Goal: Information Seeking & Learning: Learn about a topic

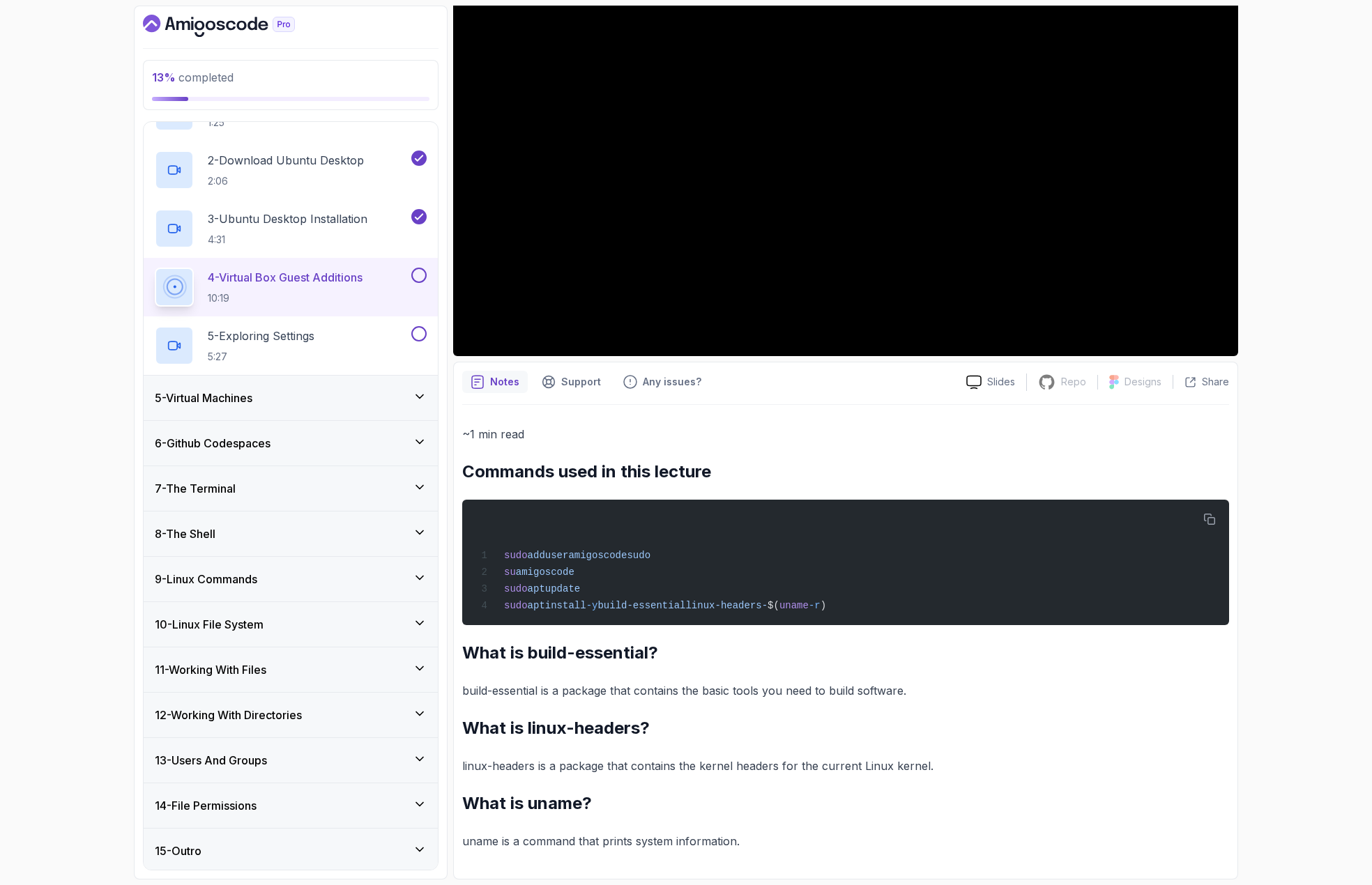
scroll to position [3, 0]
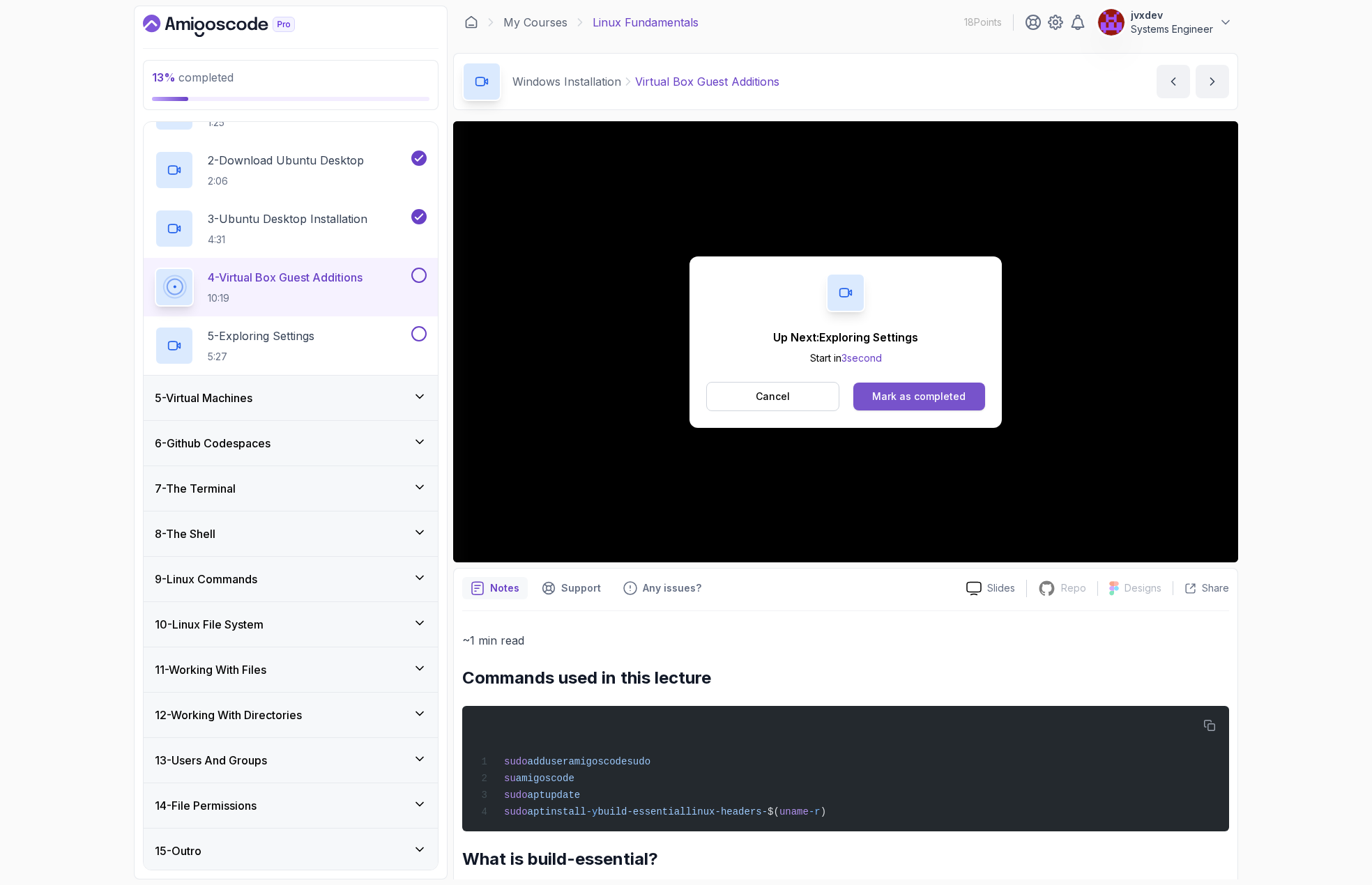
click at [908, 401] on div "Mark as completed" at bounding box center [919, 397] width 94 height 14
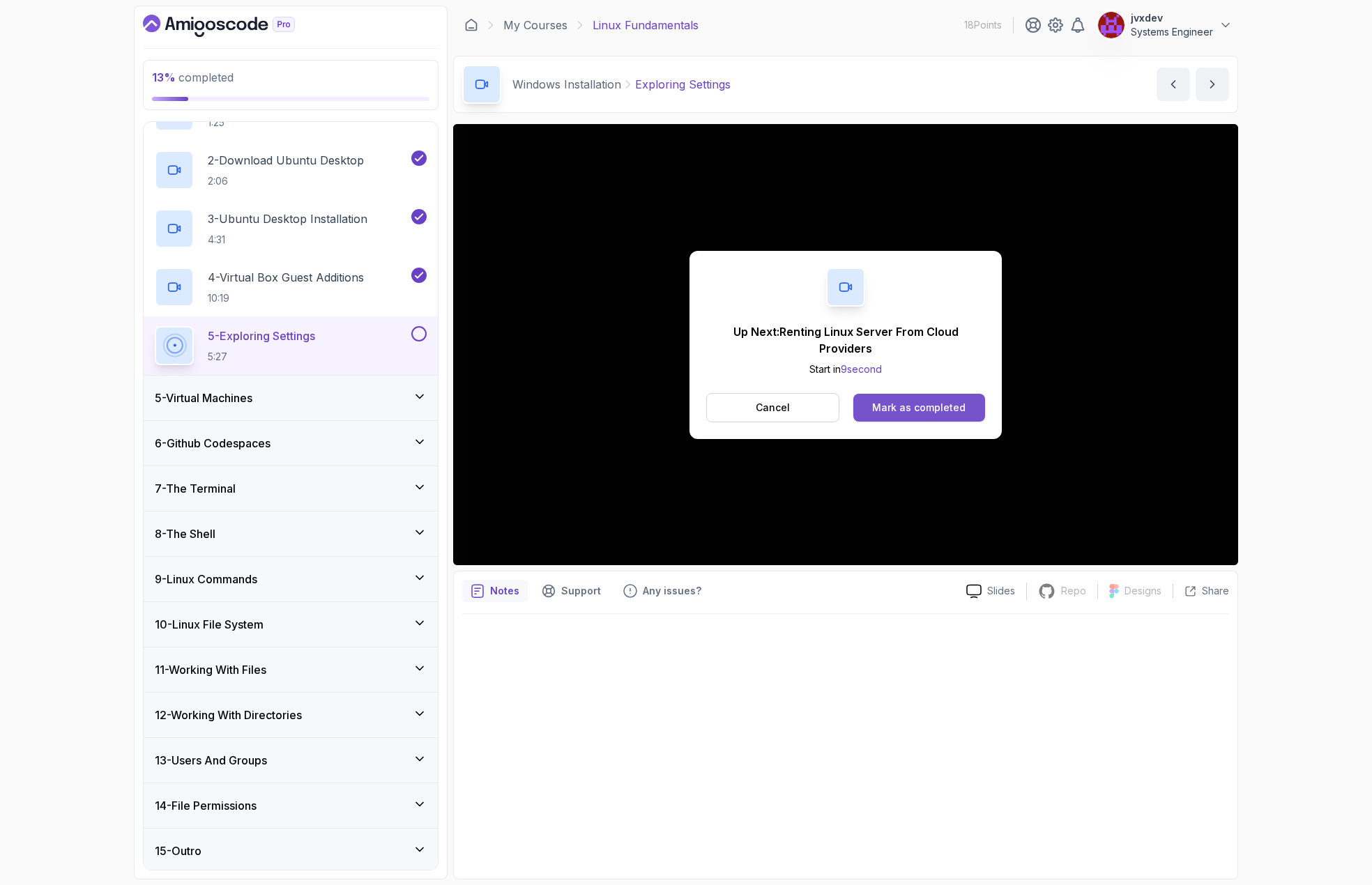
click at [960, 410] on div "Mark as completed" at bounding box center [919, 407] width 94 height 14
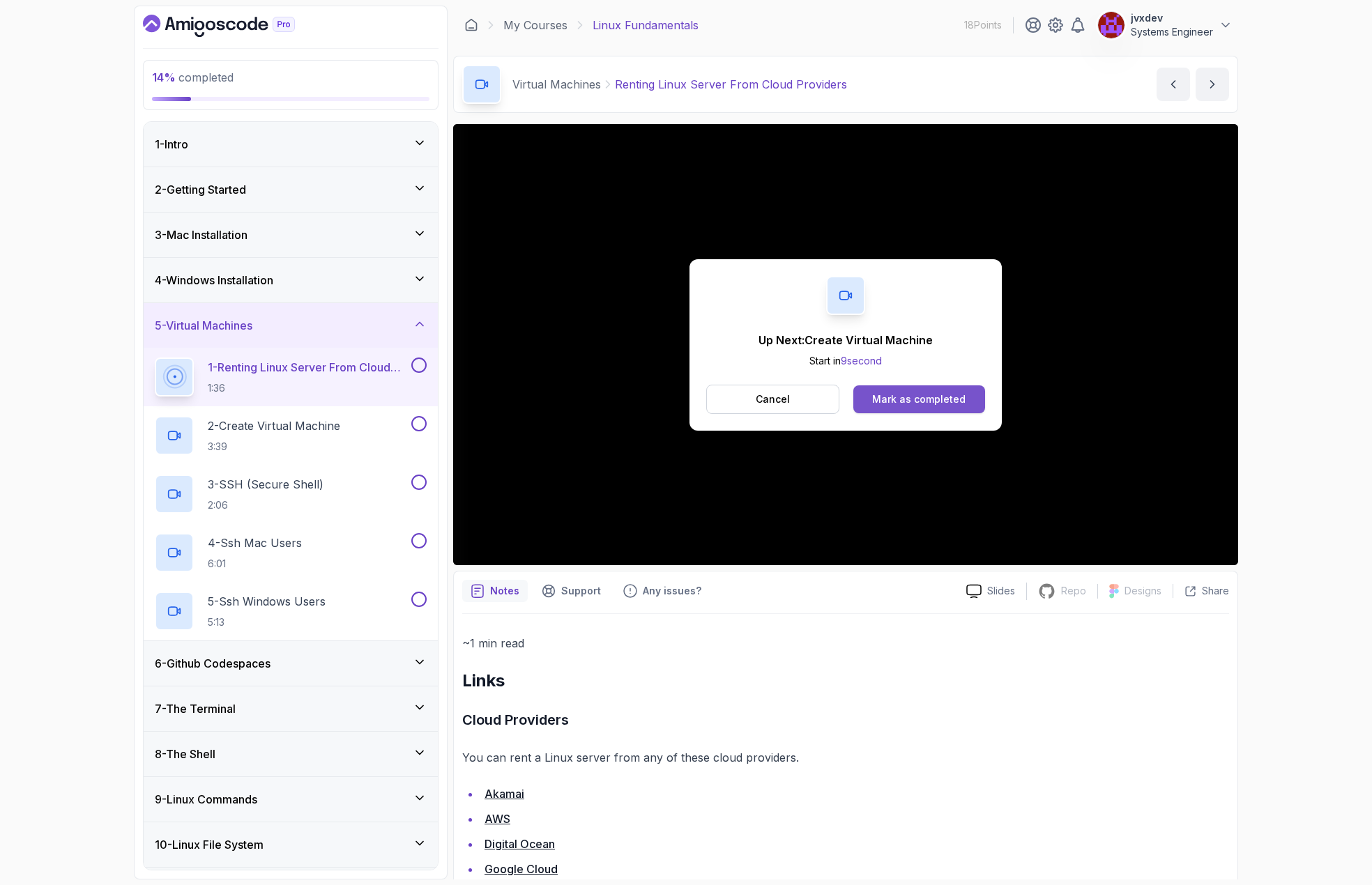
click at [956, 401] on div "Mark as completed" at bounding box center [919, 399] width 94 height 14
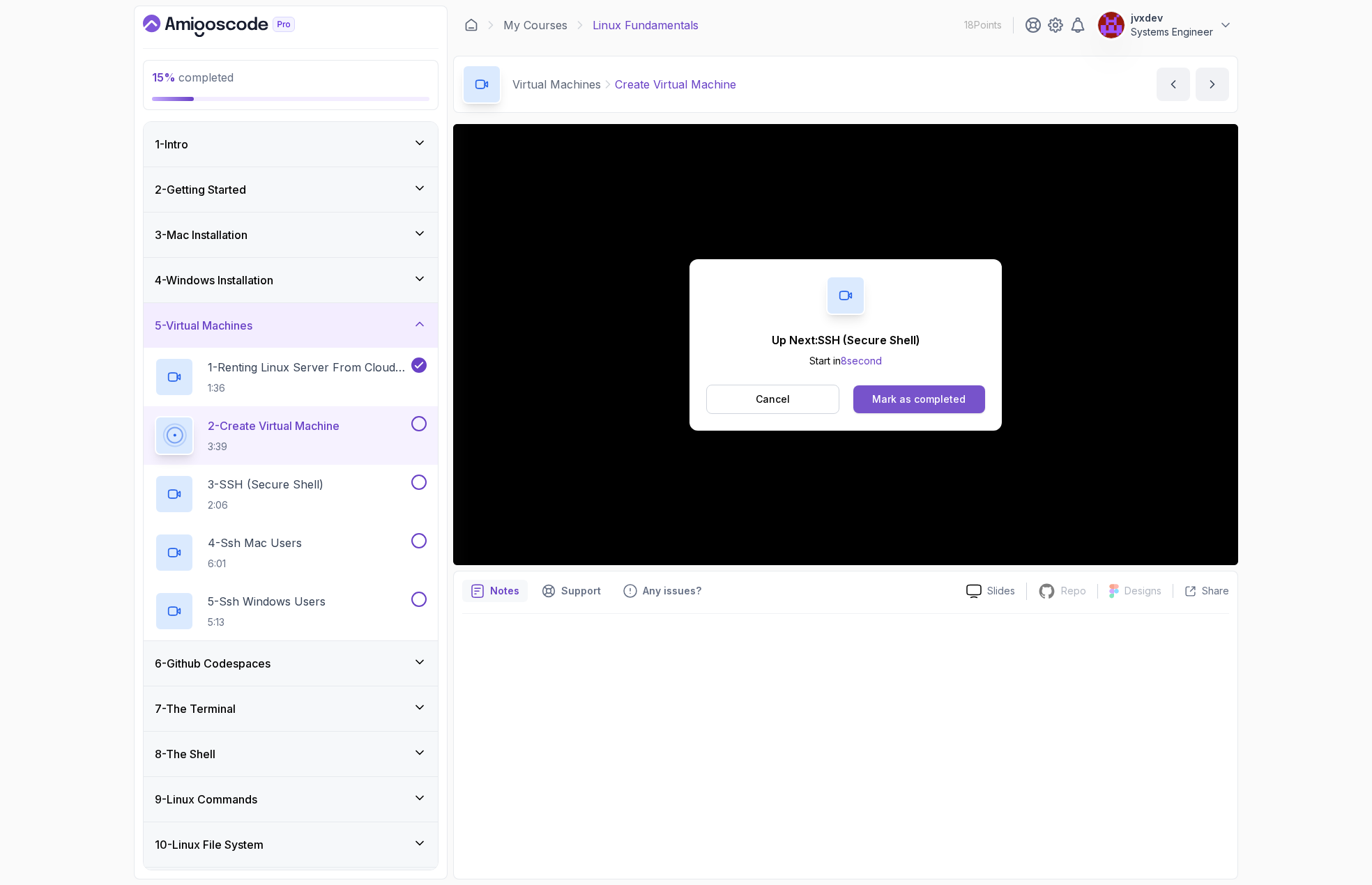
click at [971, 400] on button "Mark as completed" at bounding box center [920, 399] width 132 height 28
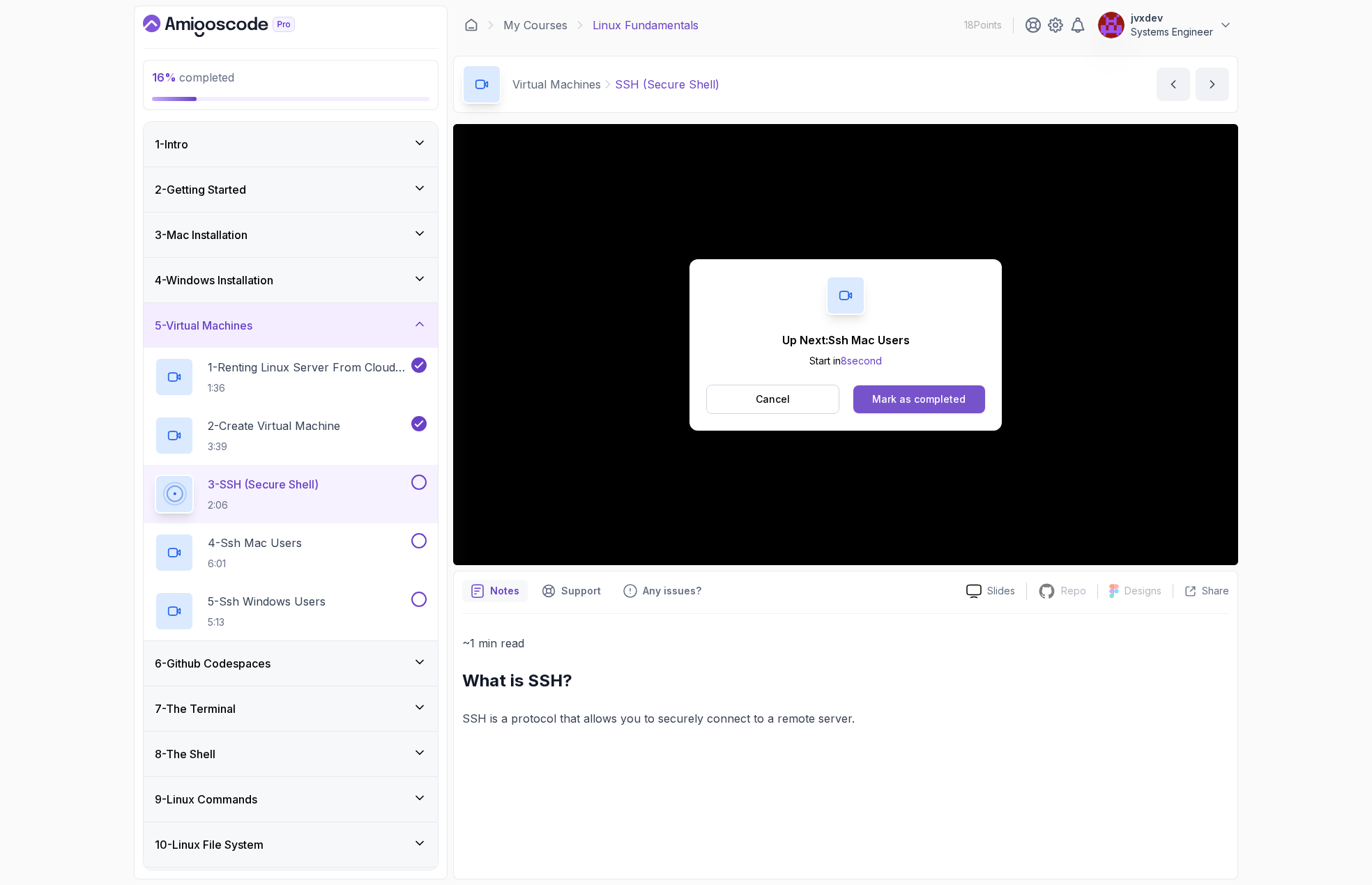
click at [939, 404] on div "Mark as completed" at bounding box center [919, 399] width 94 height 14
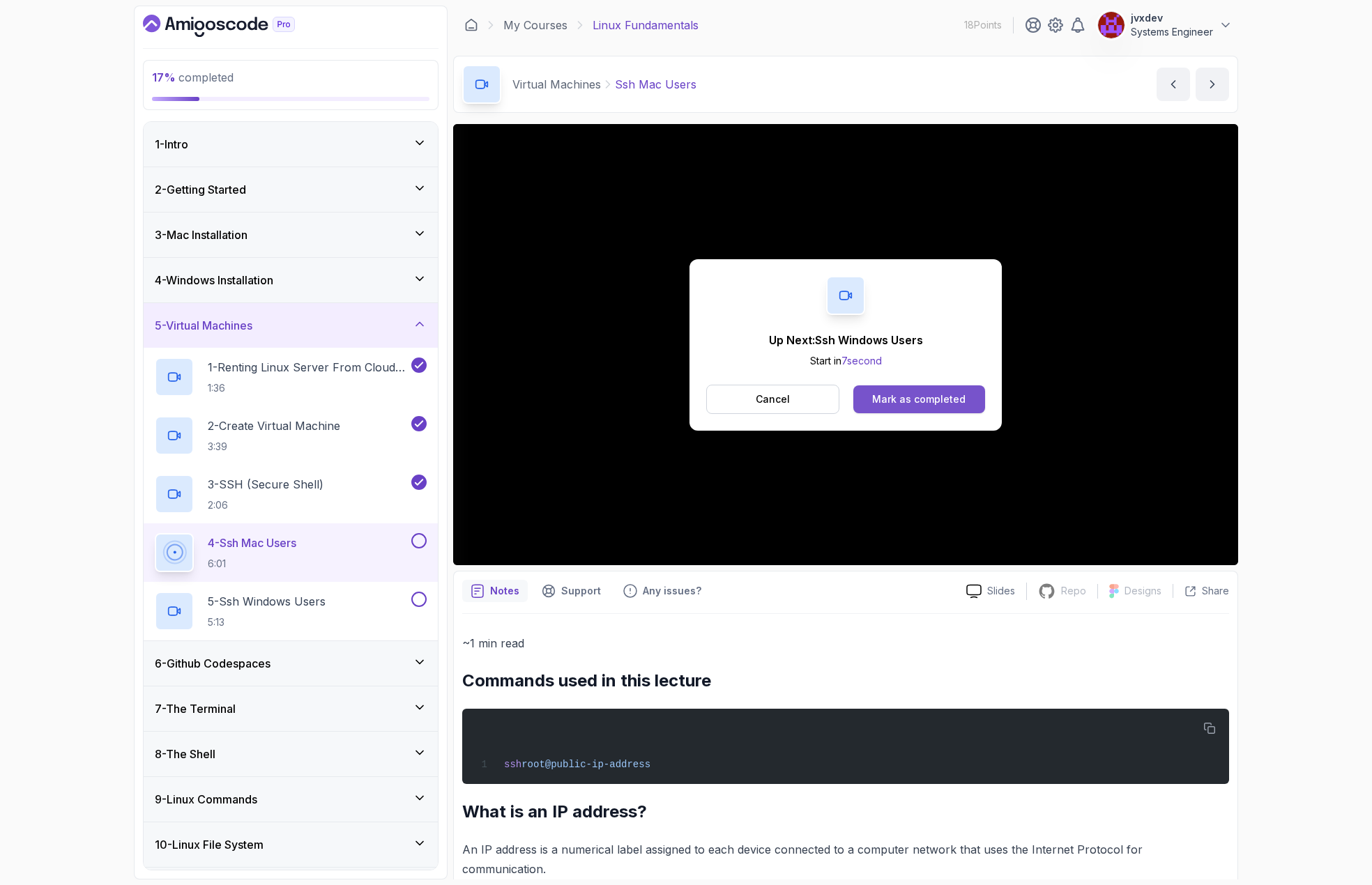
click at [903, 388] on button "Mark as completed" at bounding box center [920, 399] width 132 height 28
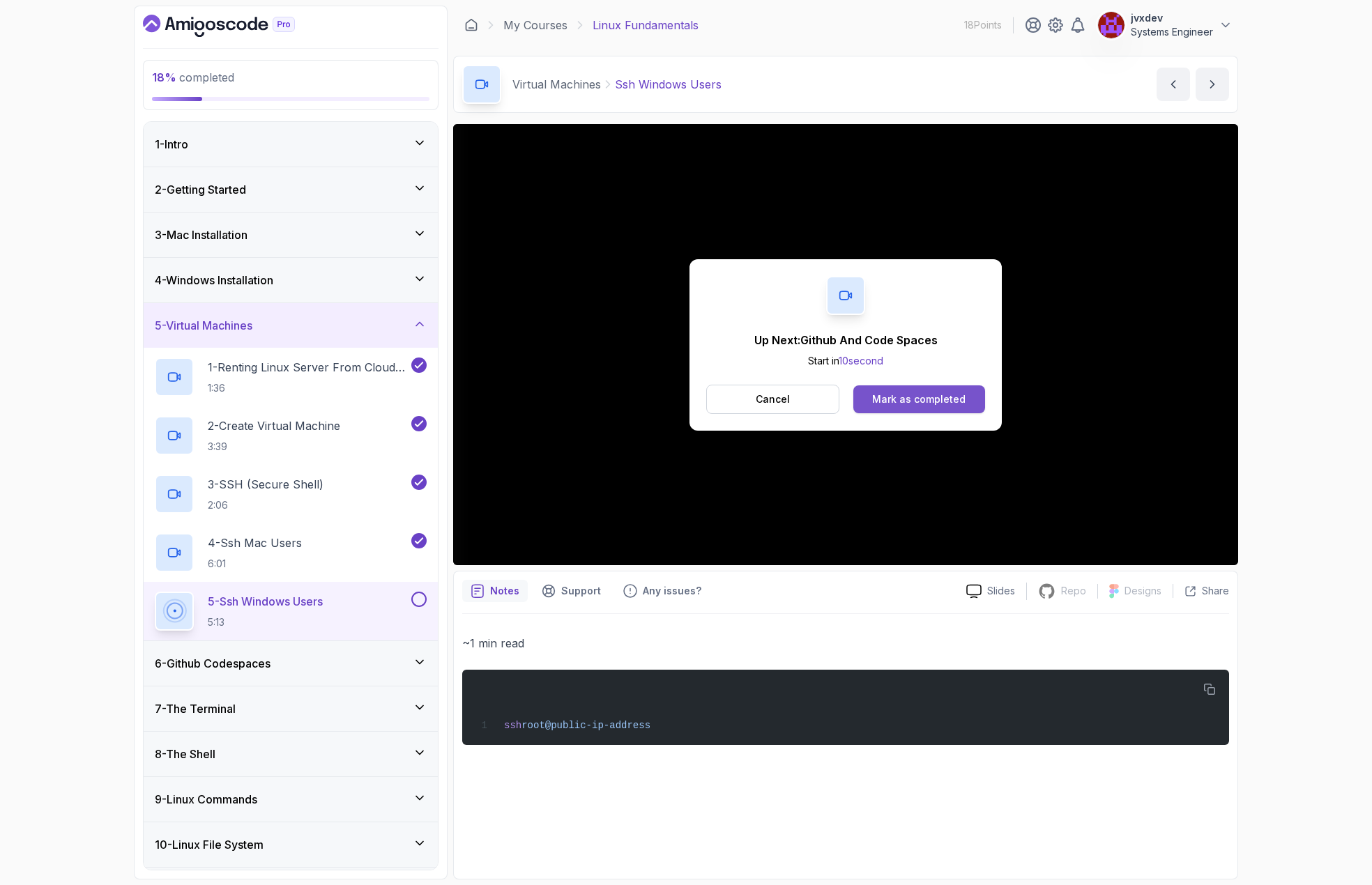
click at [944, 394] on div "Mark as completed" at bounding box center [919, 399] width 94 height 14
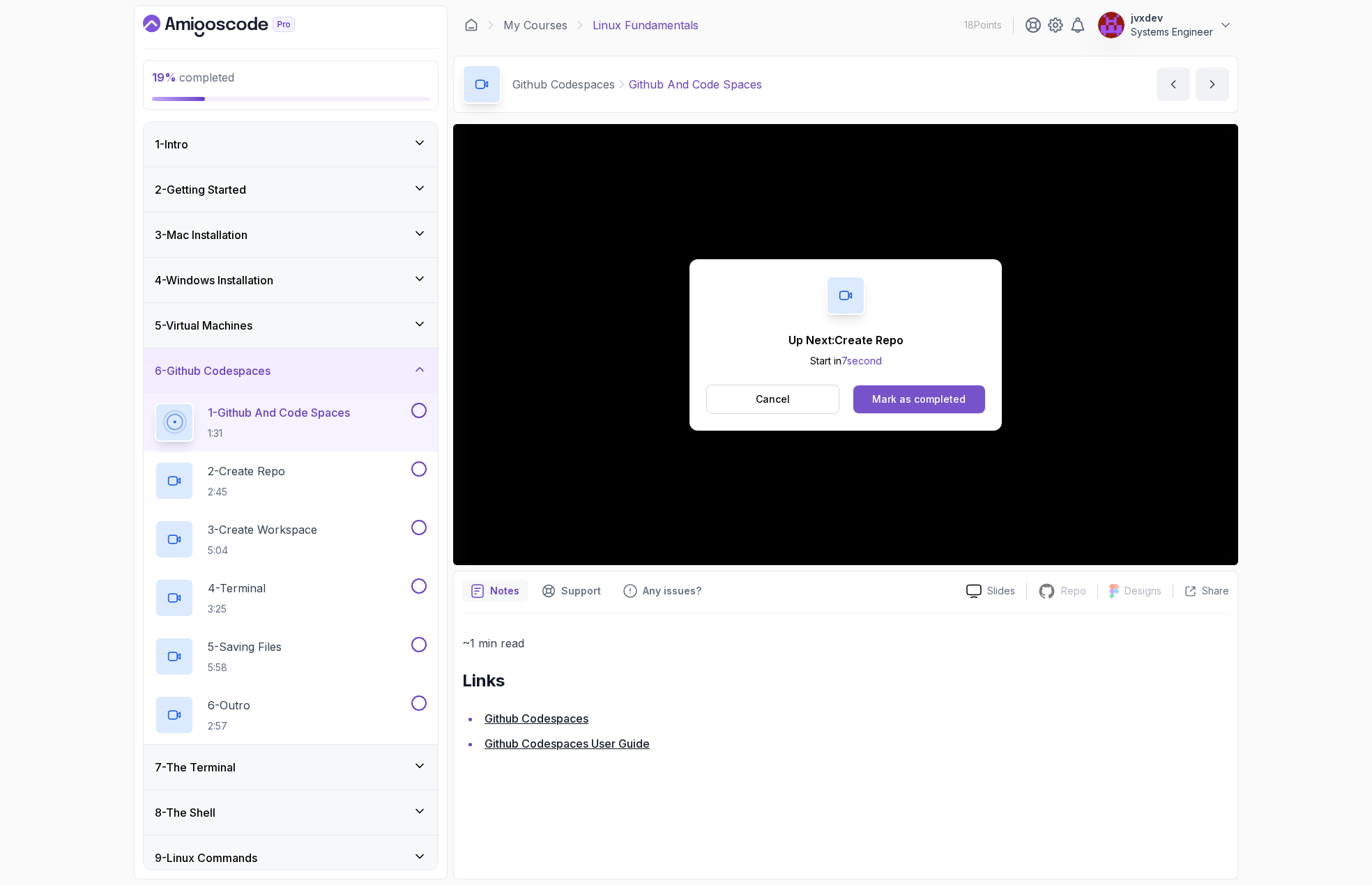
click at [920, 398] on div "Mark as completed" at bounding box center [919, 399] width 94 height 14
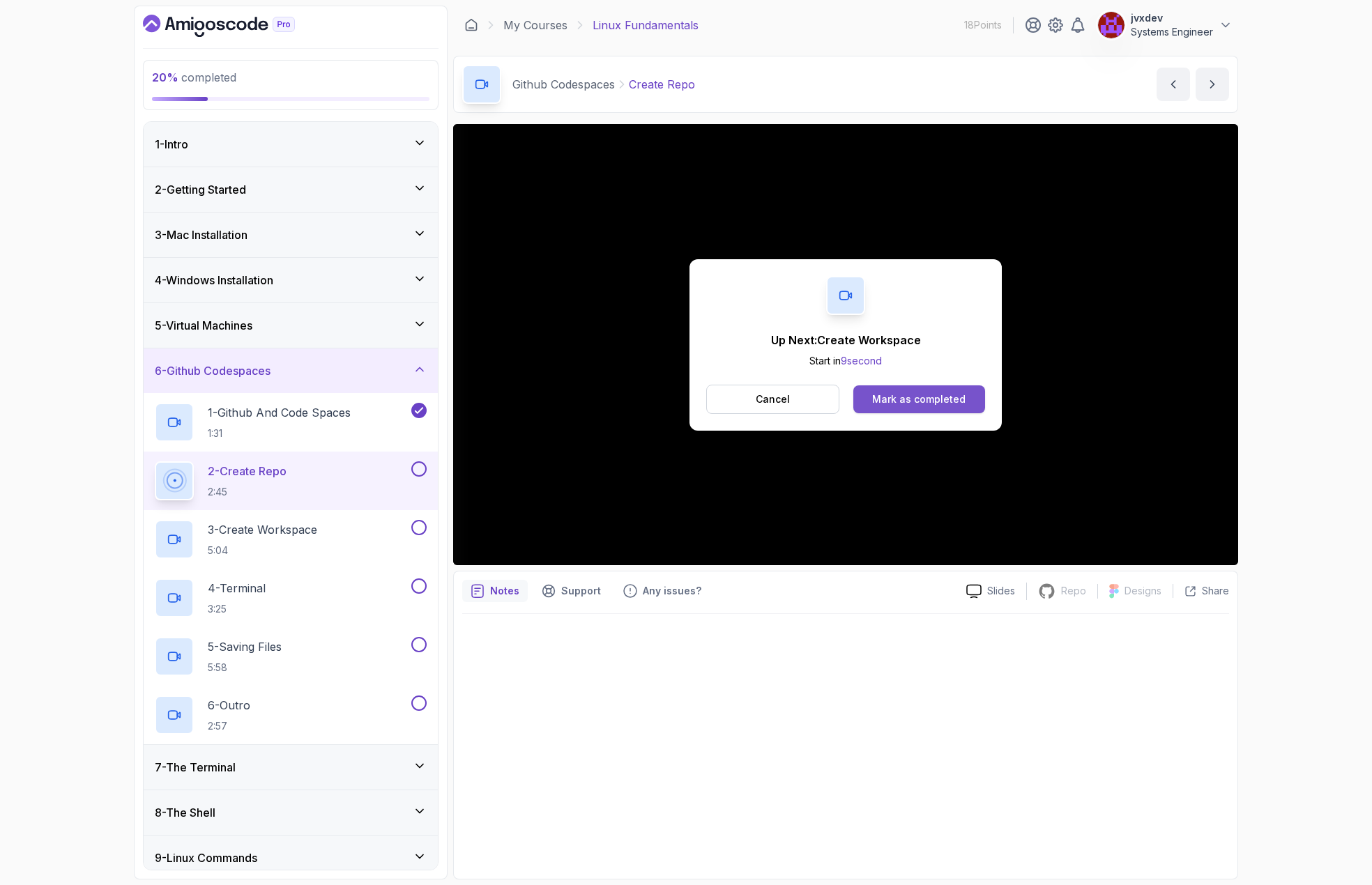
click at [941, 397] on div "Mark as completed" at bounding box center [919, 399] width 94 height 14
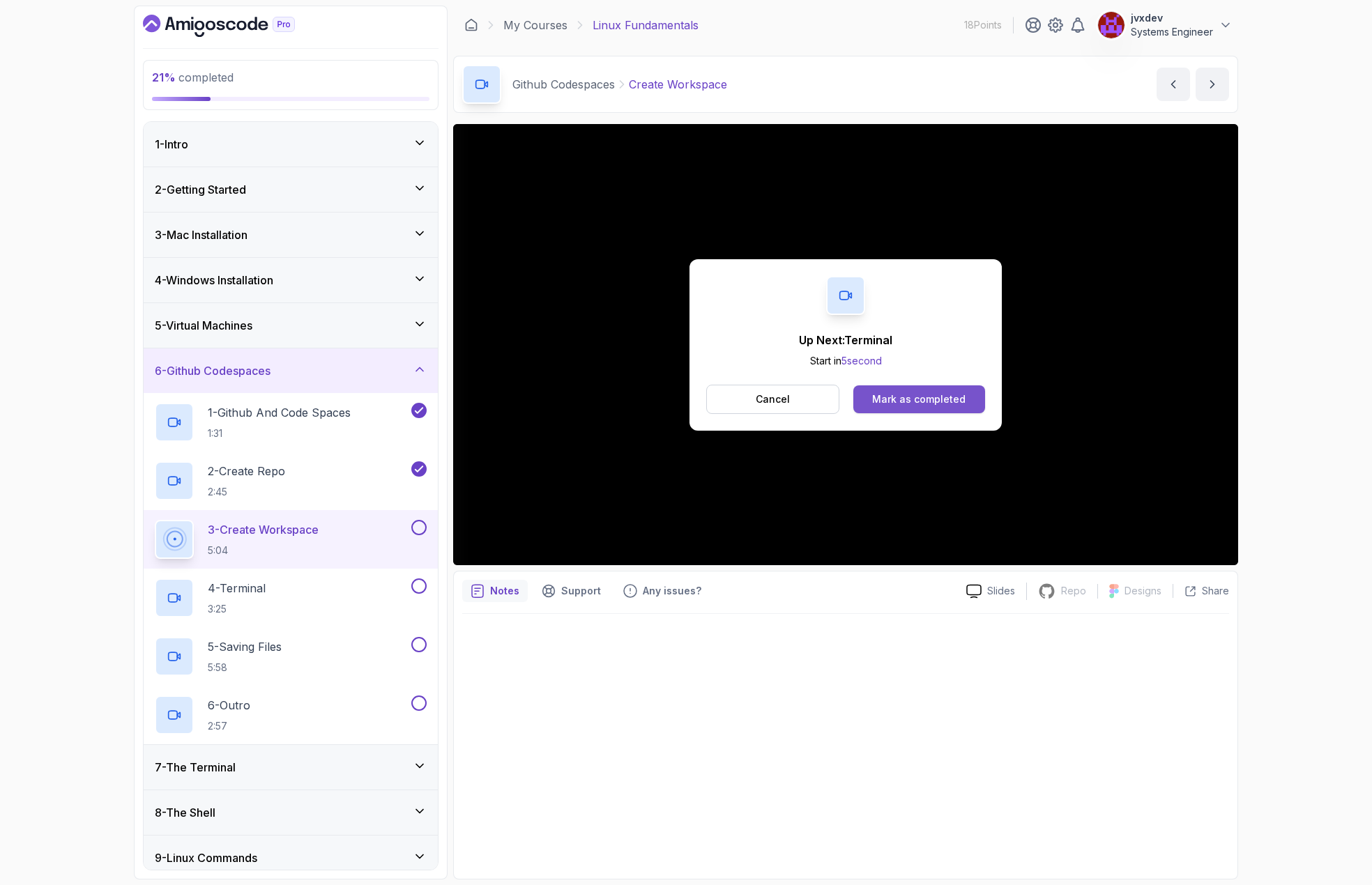
click at [924, 404] on div "Mark as completed" at bounding box center [919, 399] width 94 height 14
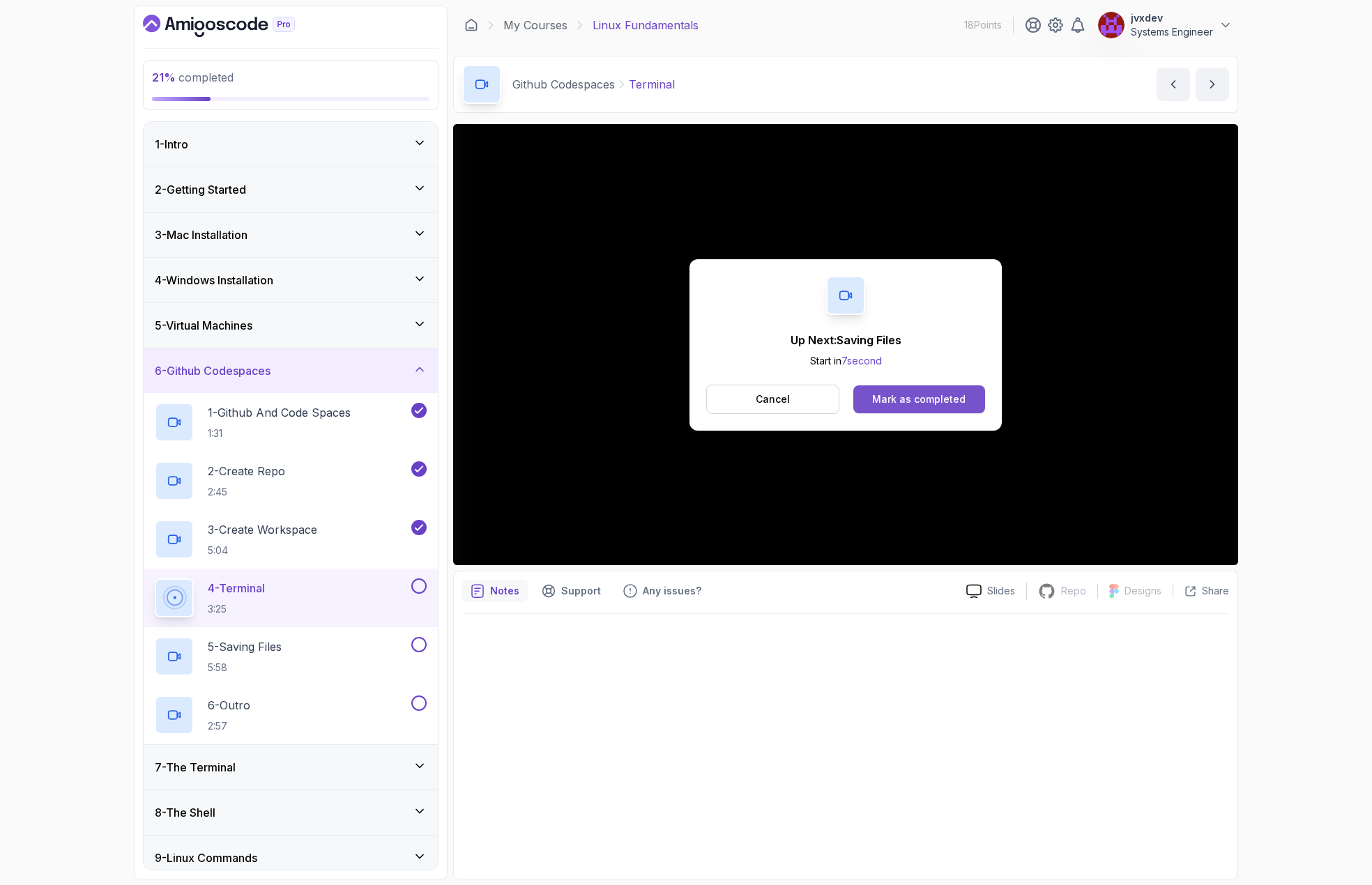
click at [964, 405] on button "Mark as completed" at bounding box center [920, 399] width 132 height 28
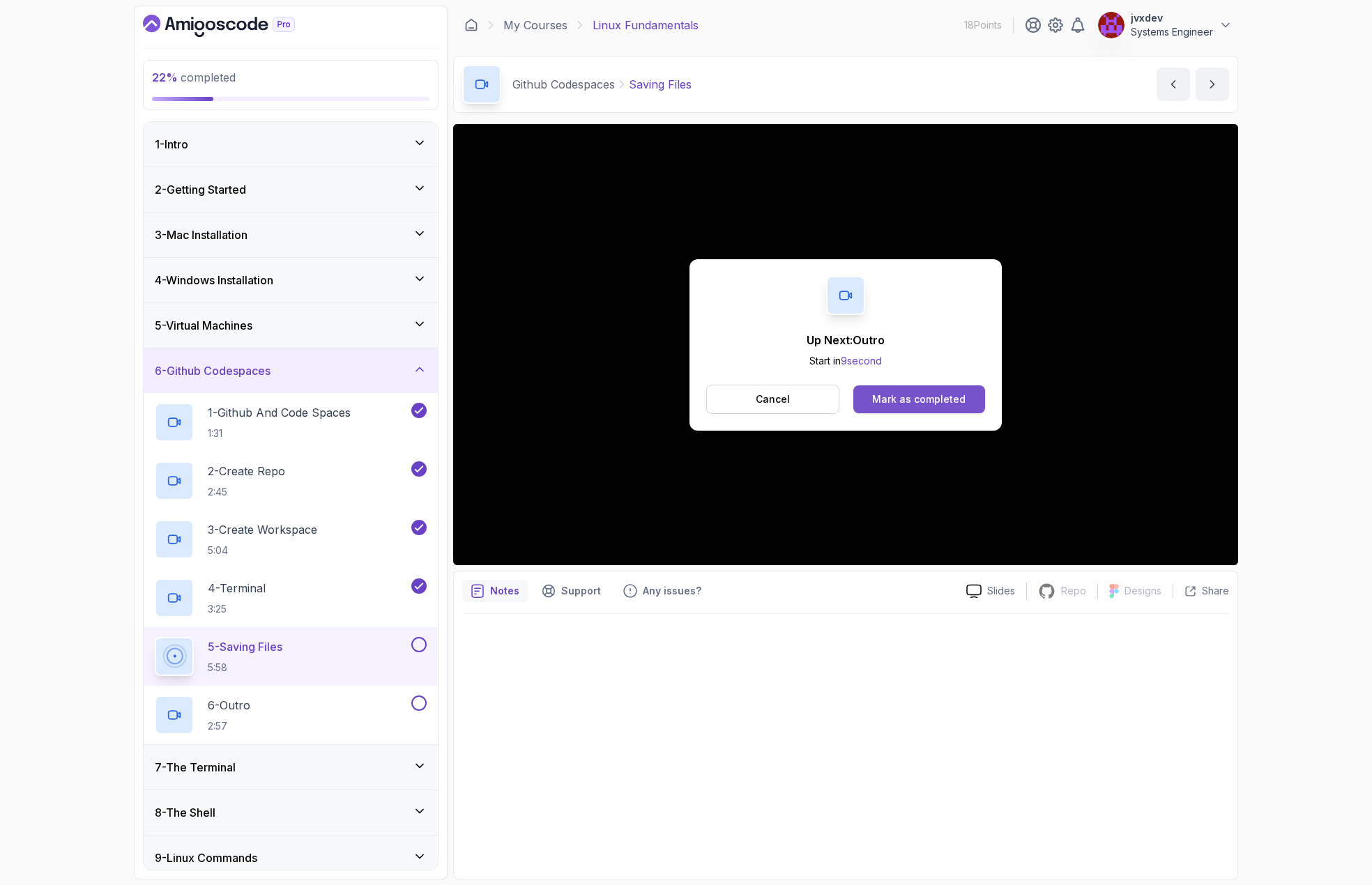
click at [956, 404] on div "Mark as completed" at bounding box center [919, 399] width 94 height 14
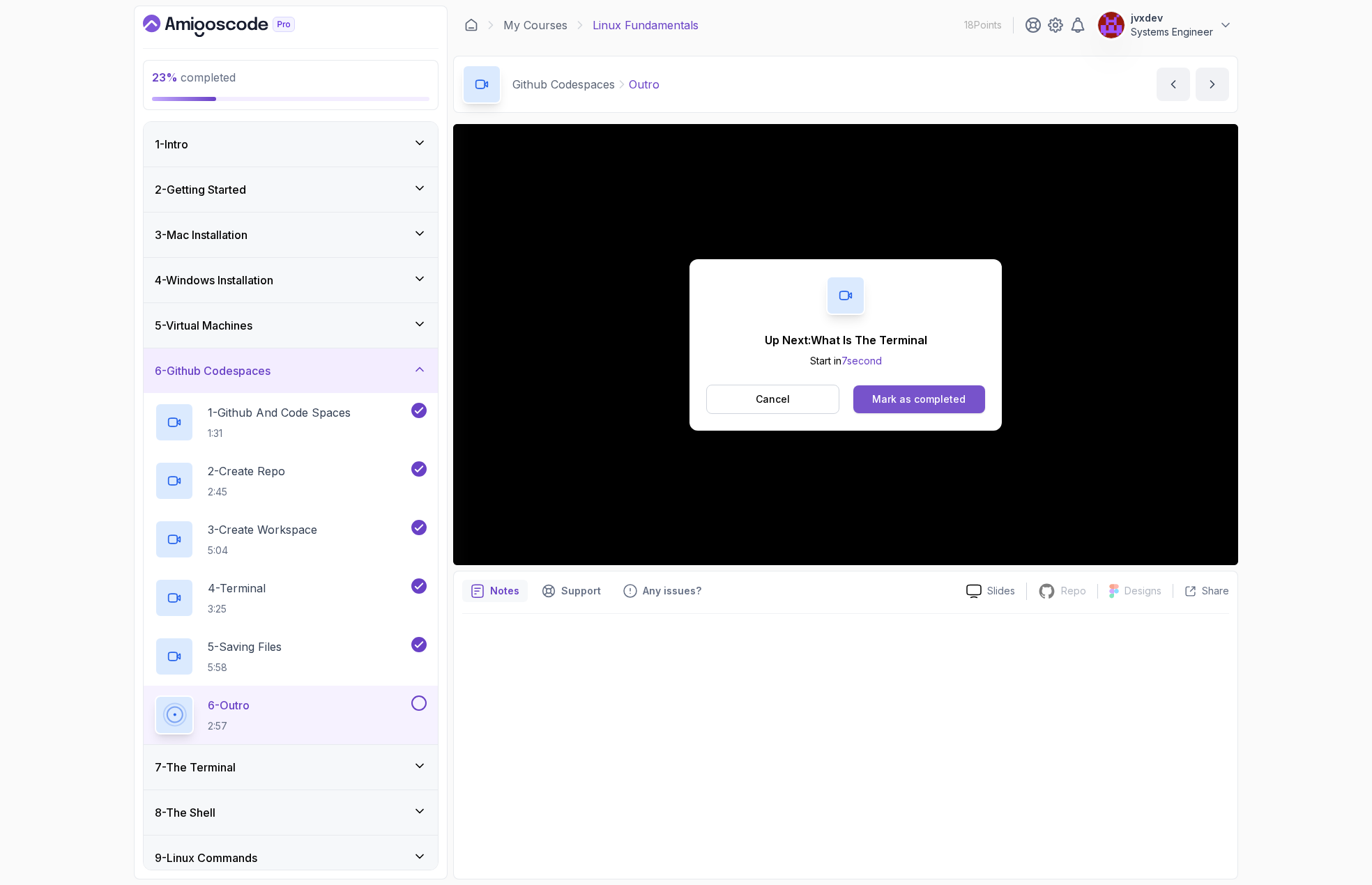
click at [920, 402] on div "Mark as completed" at bounding box center [919, 399] width 94 height 14
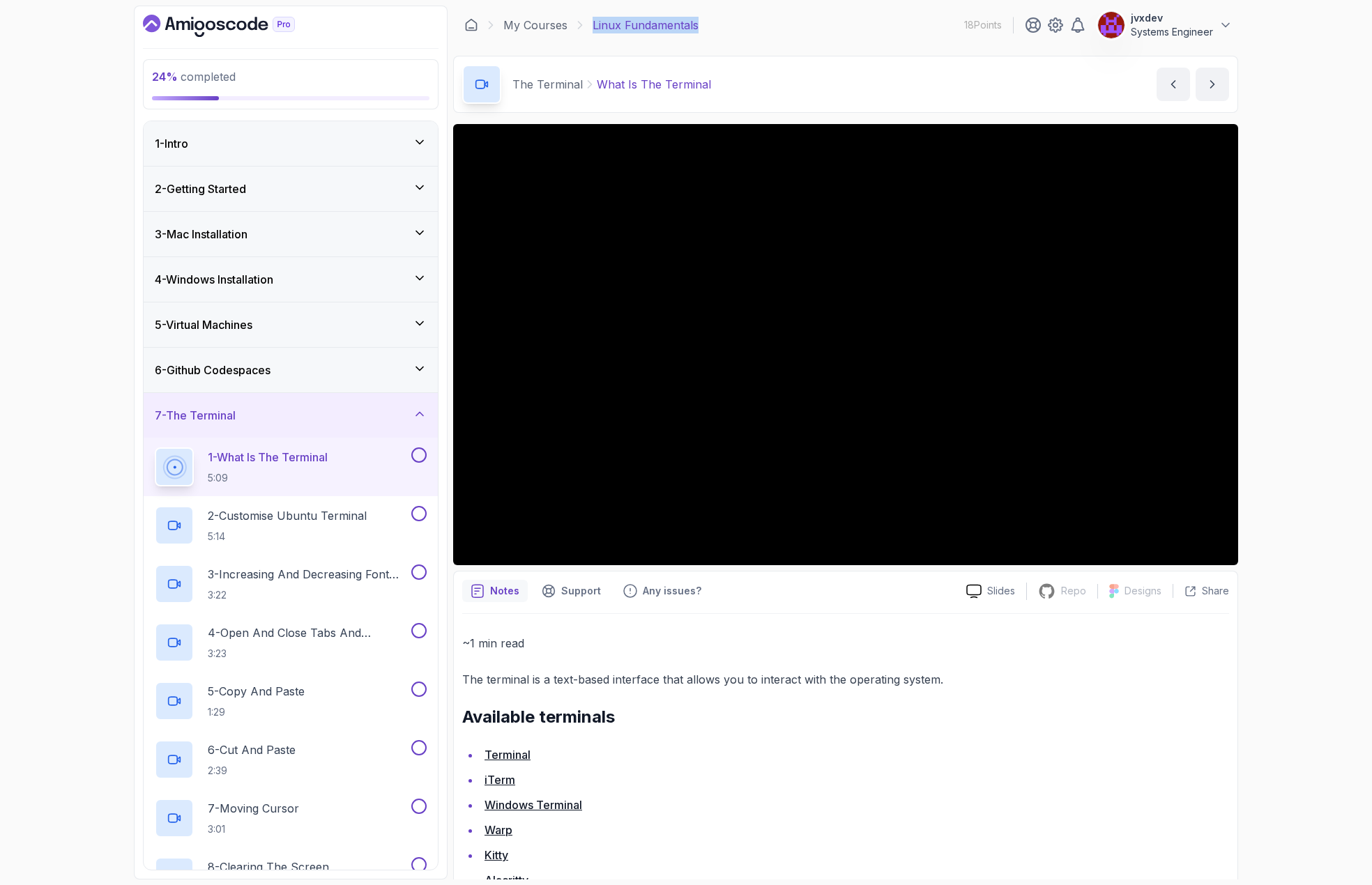
drag, startPoint x: 707, startPoint y: 28, endPoint x: 583, endPoint y: 28, distance: 124.0
click at [583, 28] on div "My Courses Linux Fundamentals 18 Points jvxdev Systems Engineer" at bounding box center [845, 25] width 785 height 39
copy p "Linux Fundamentals"
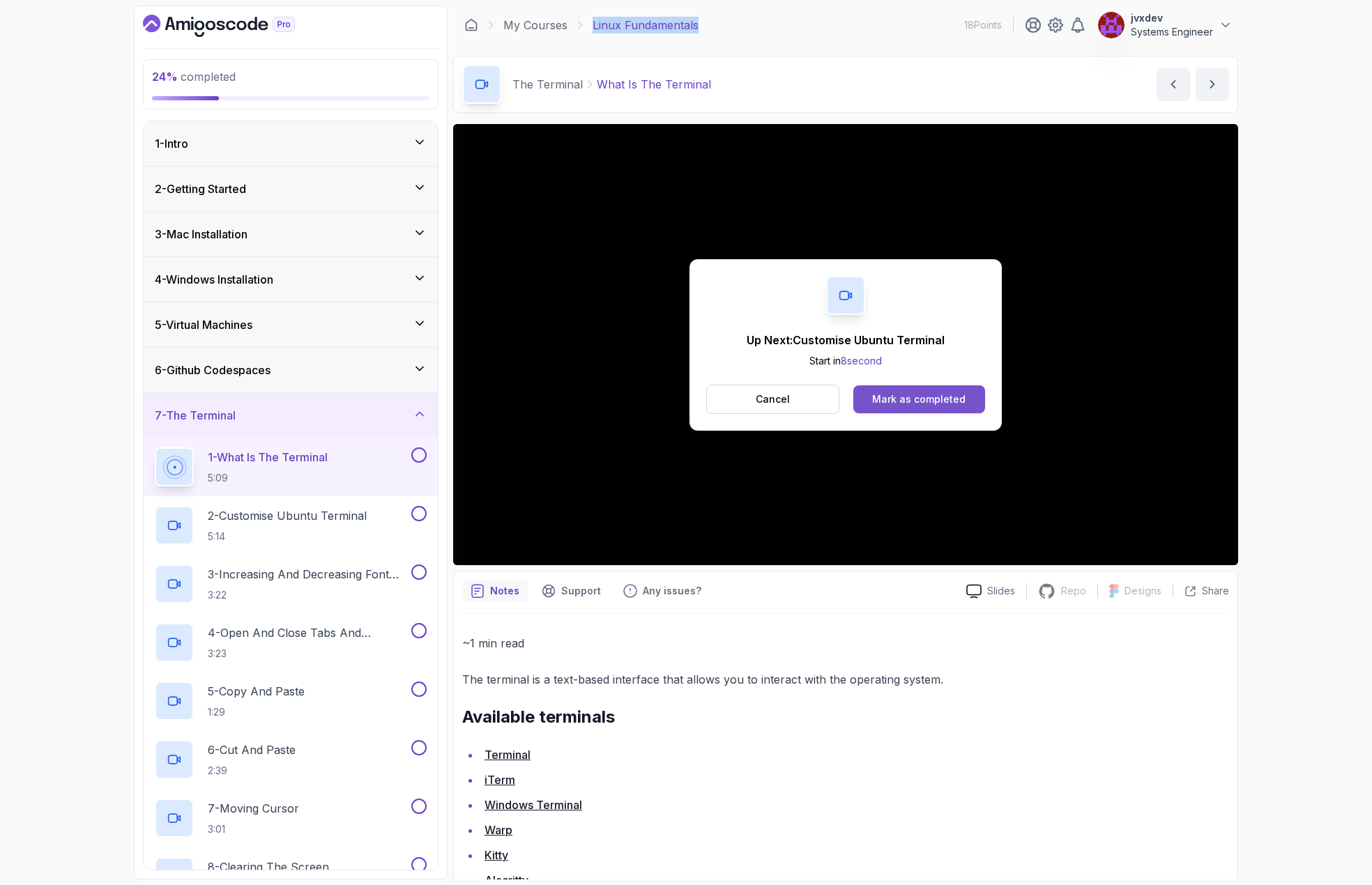
click at [950, 401] on div "Mark as completed" at bounding box center [919, 399] width 94 height 14
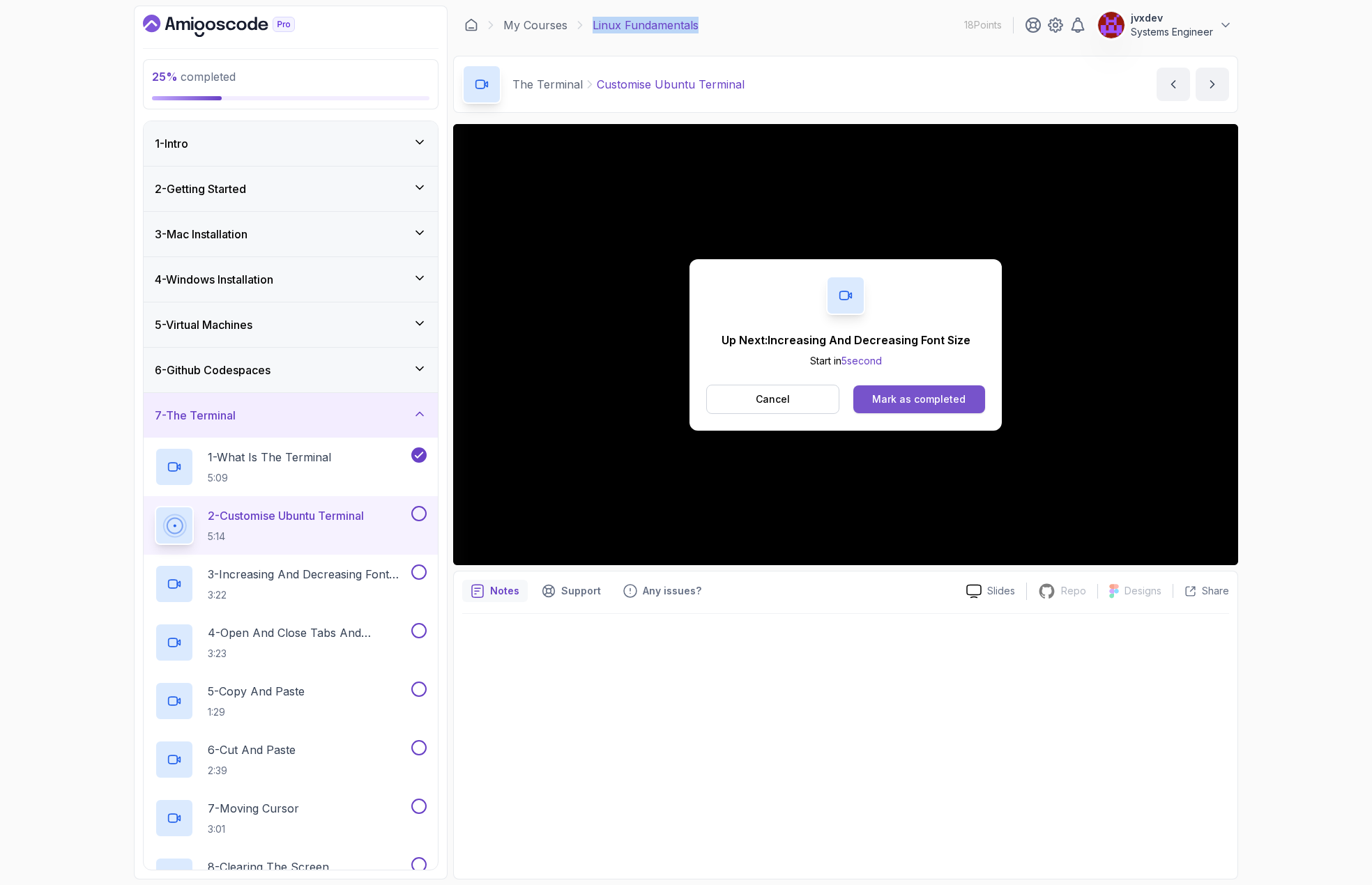
click at [932, 401] on div "Mark as completed" at bounding box center [919, 399] width 94 height 14
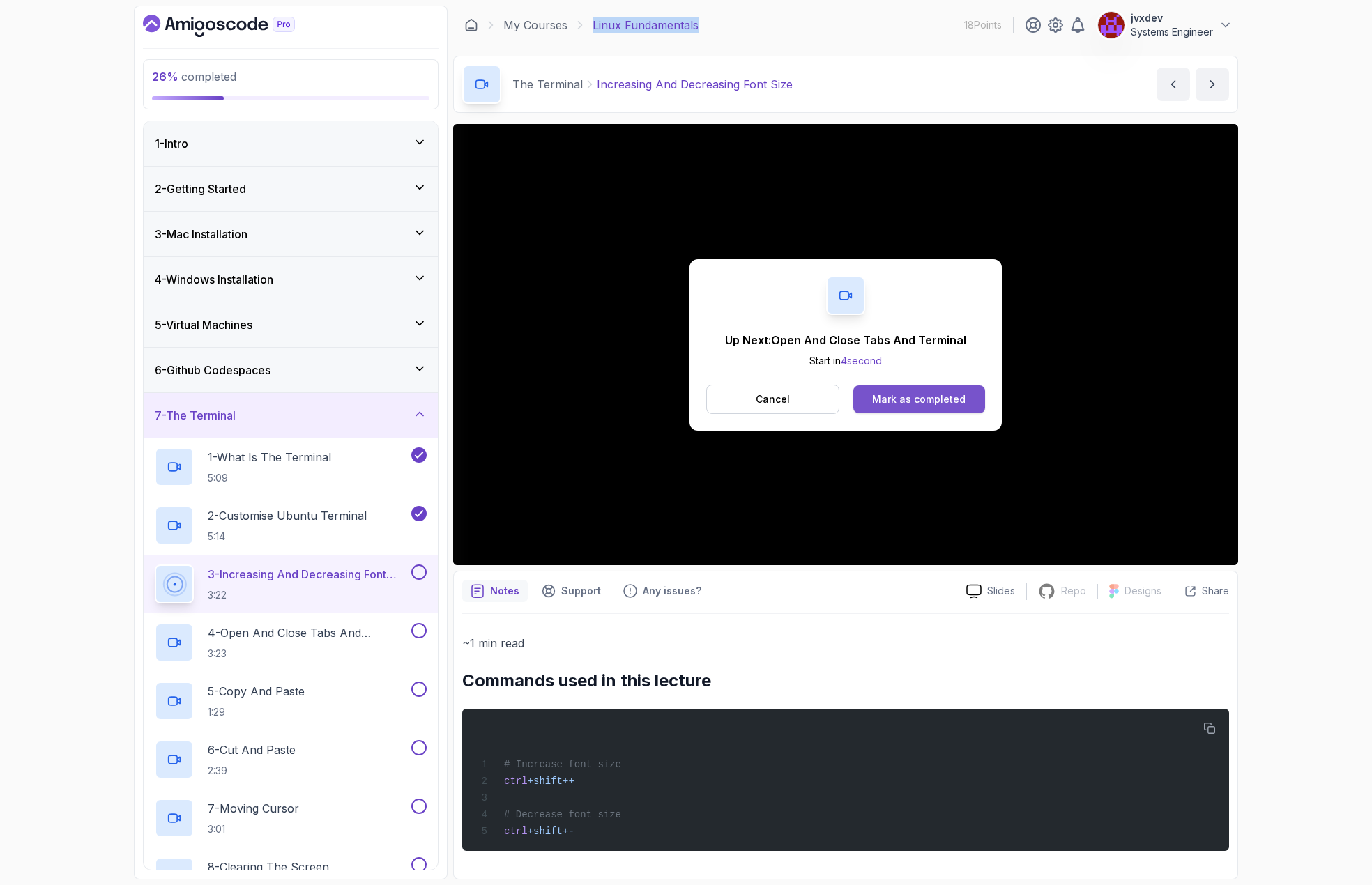
click at [977, 404] on button "Mark as completed" at bounding box center [920, 399] width 132 height 28
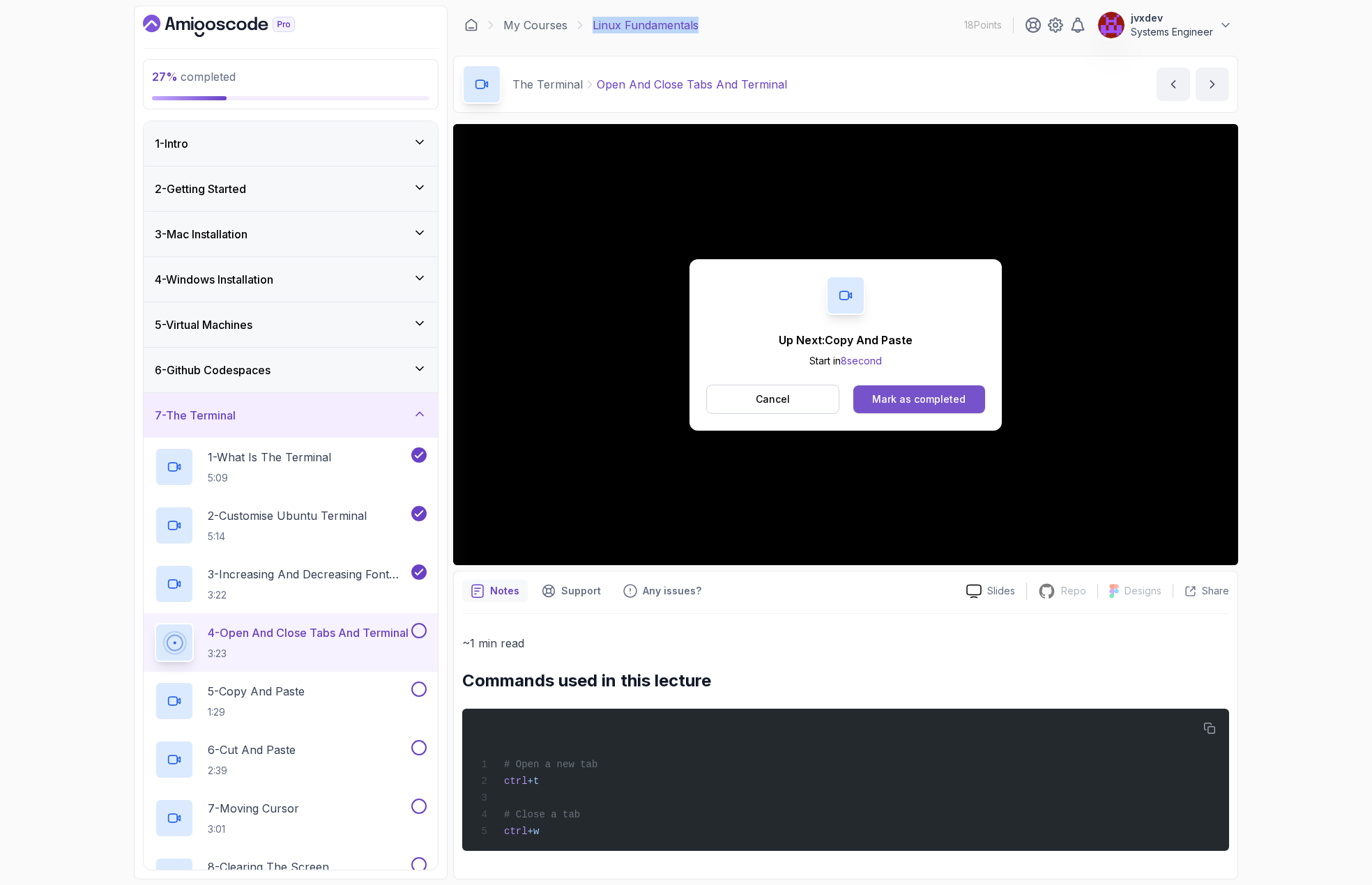
click at [886, 396] on div "Mark as completed" at bounding box center [919, 399] width 94 height 14
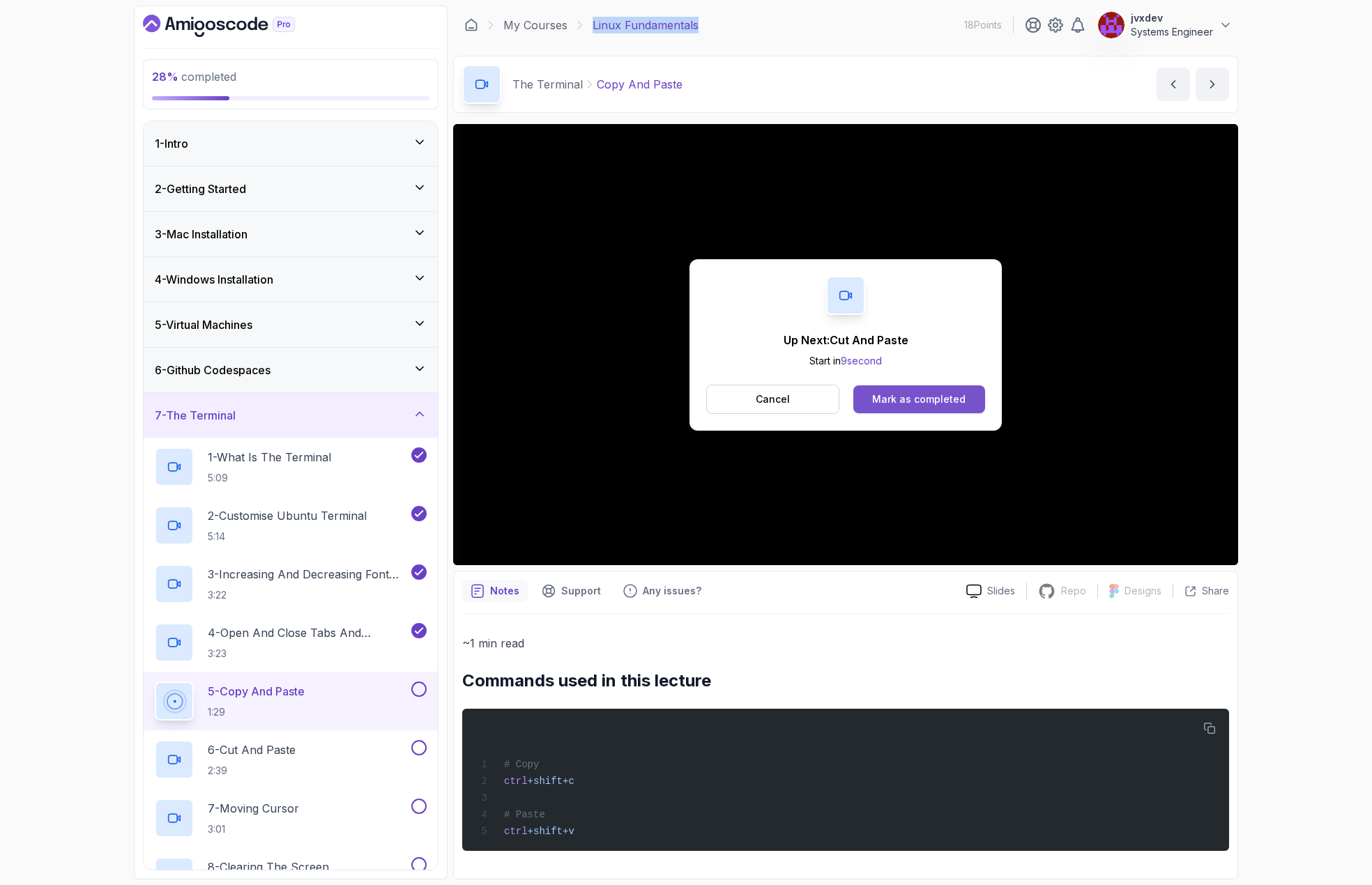
click at [953, 401] on div "Mark as completed" at bounding box center [919, 399] width 94 height 14
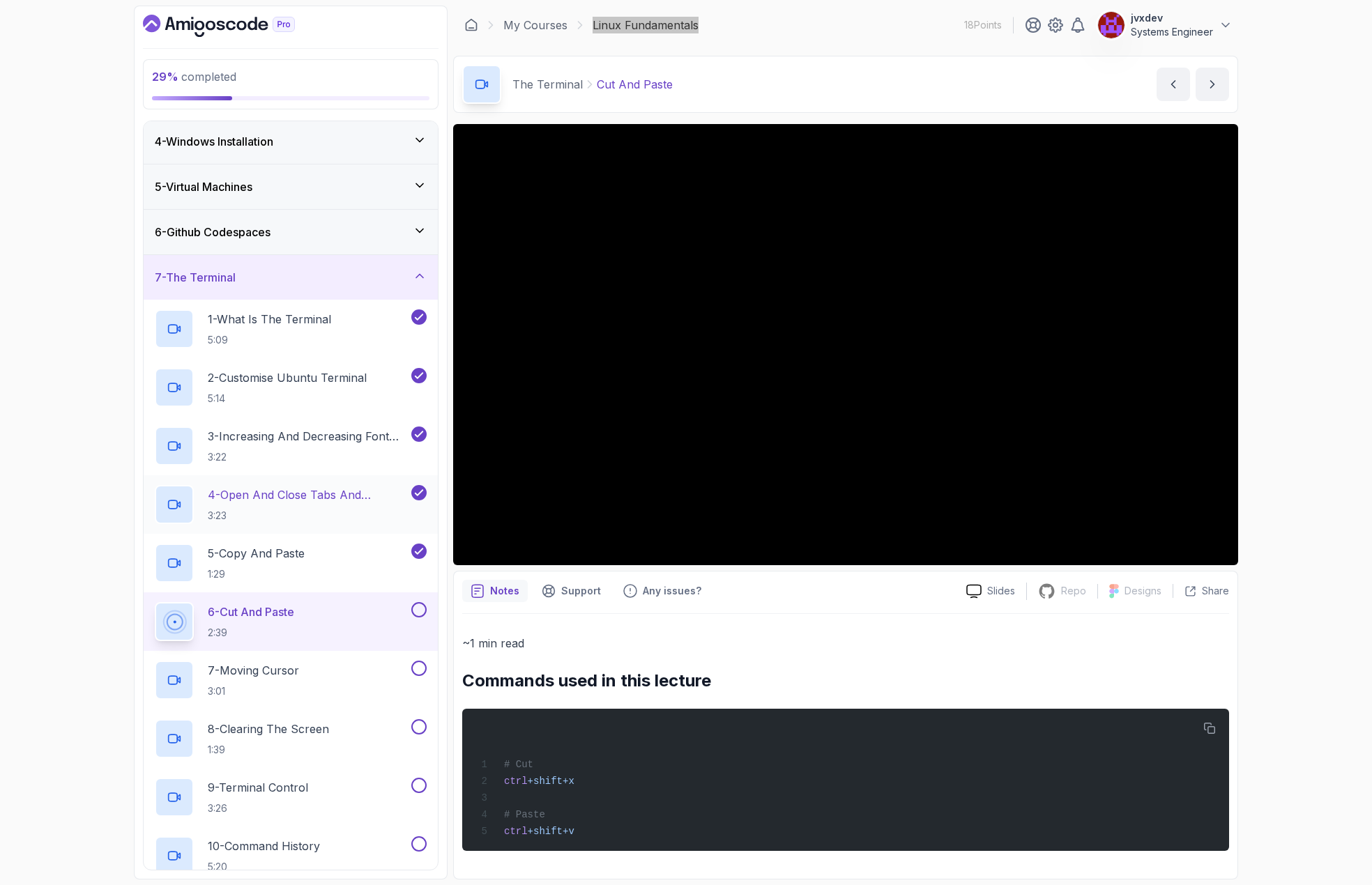
scroll to position [209, 0]
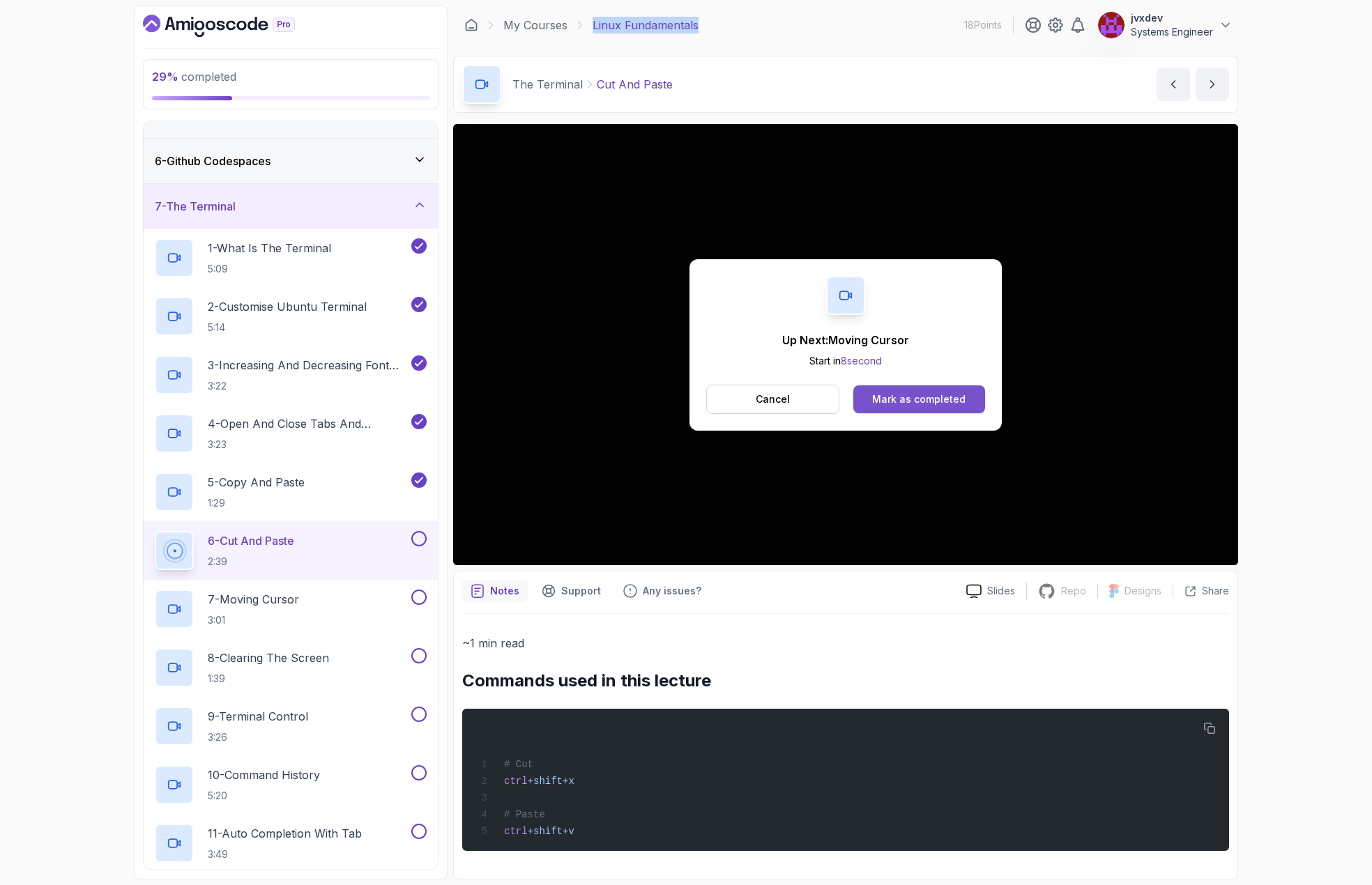
click at [941, 398] on div "Mark as completed" at bounding box center [919, 399] width 94 height 14
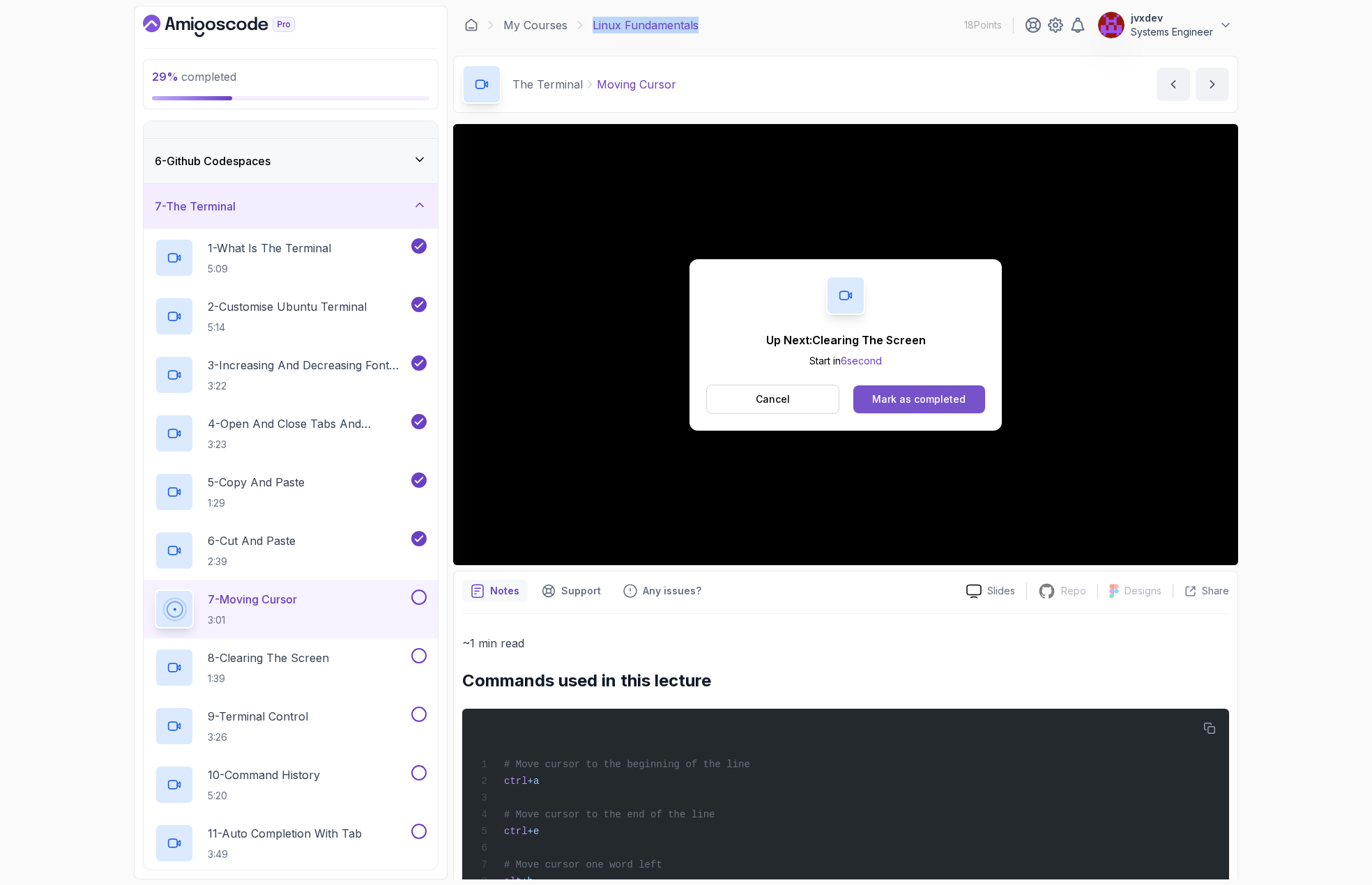
click at [917, 397] on div "Mark as completed" at bounding box center [919, 399] width 94 height 14
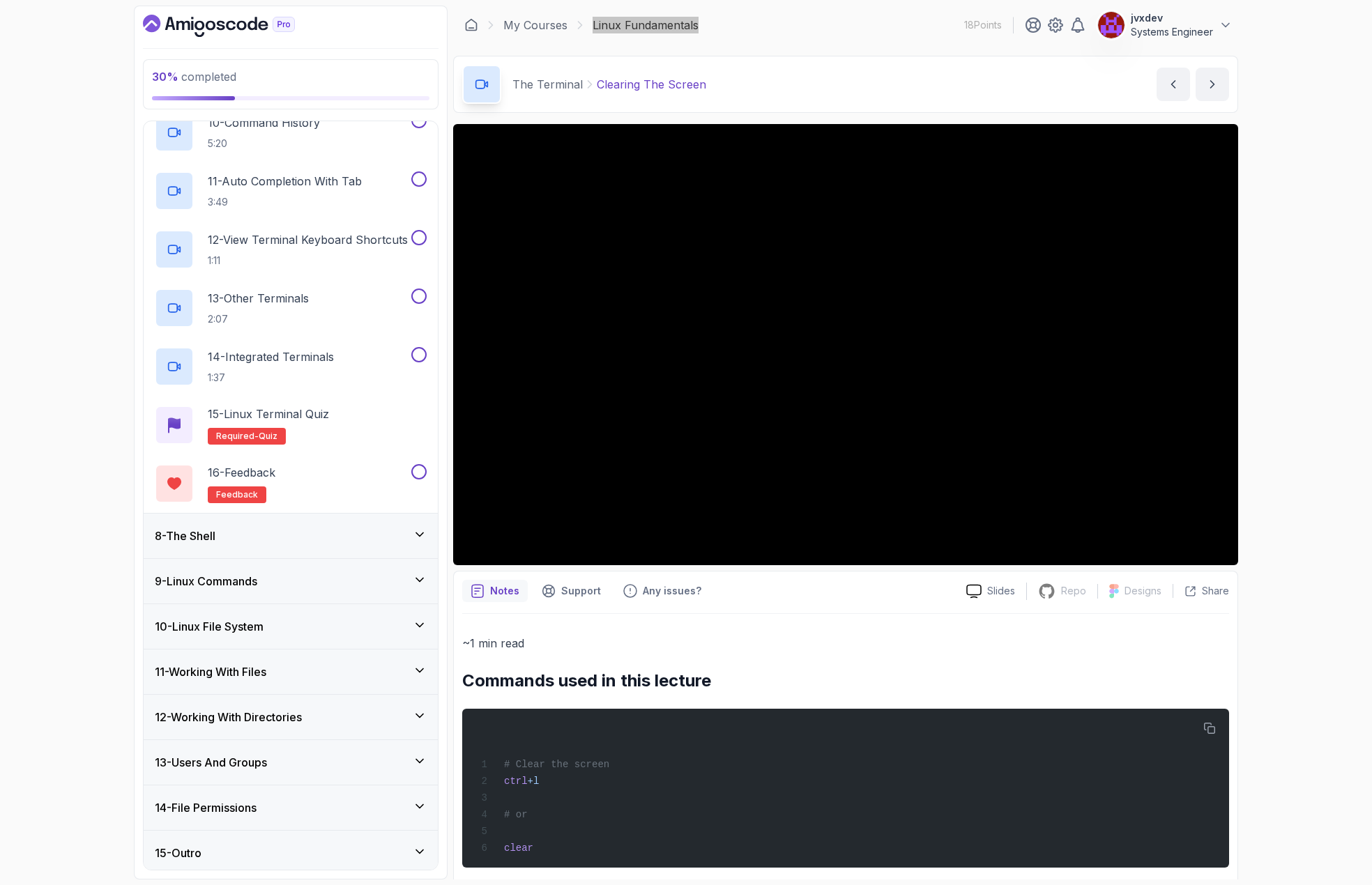
scroll to position [867, 0]
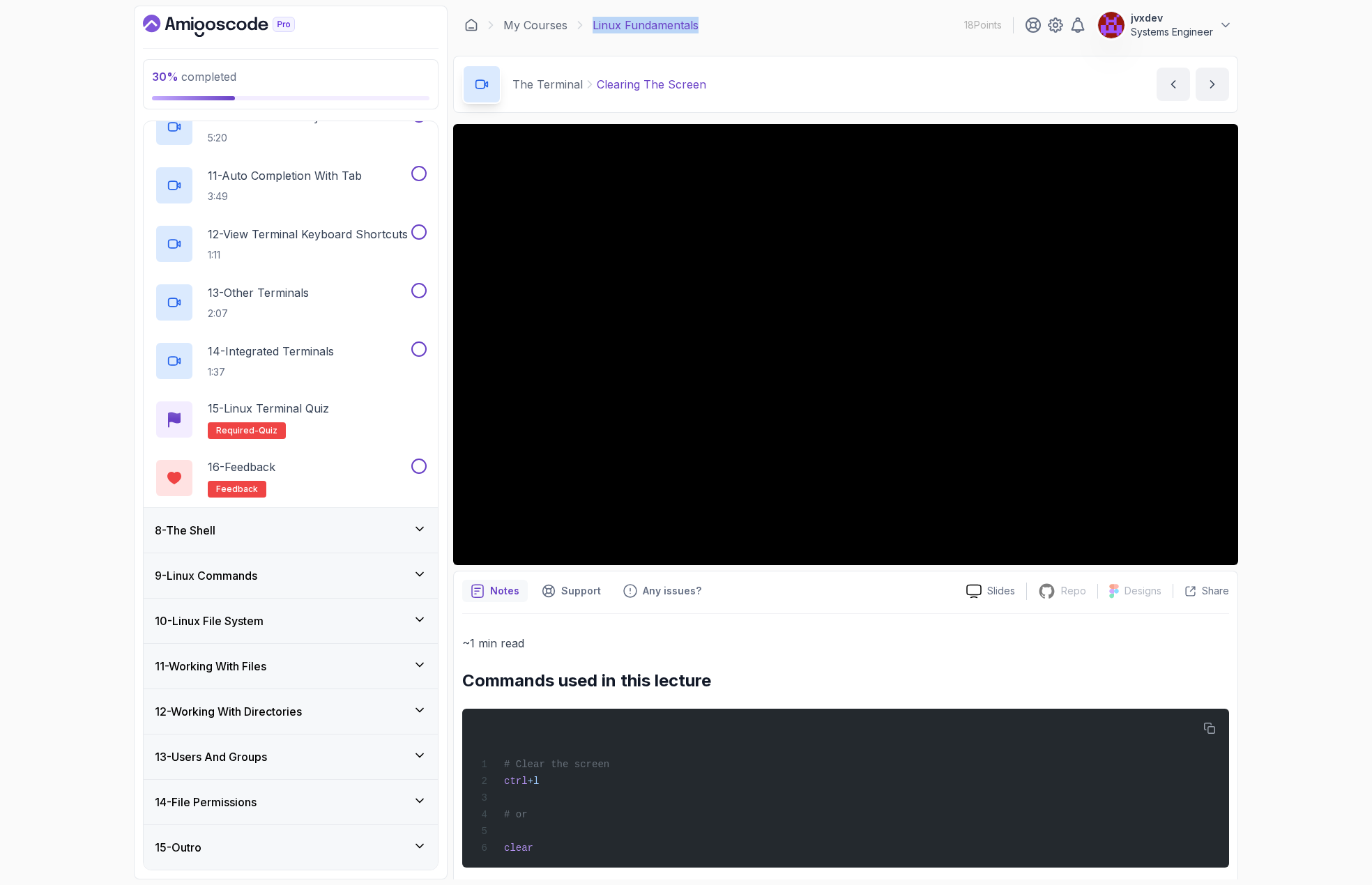
click at [422, 526] on icon at bounding box center [419, 529] width 14 height 14
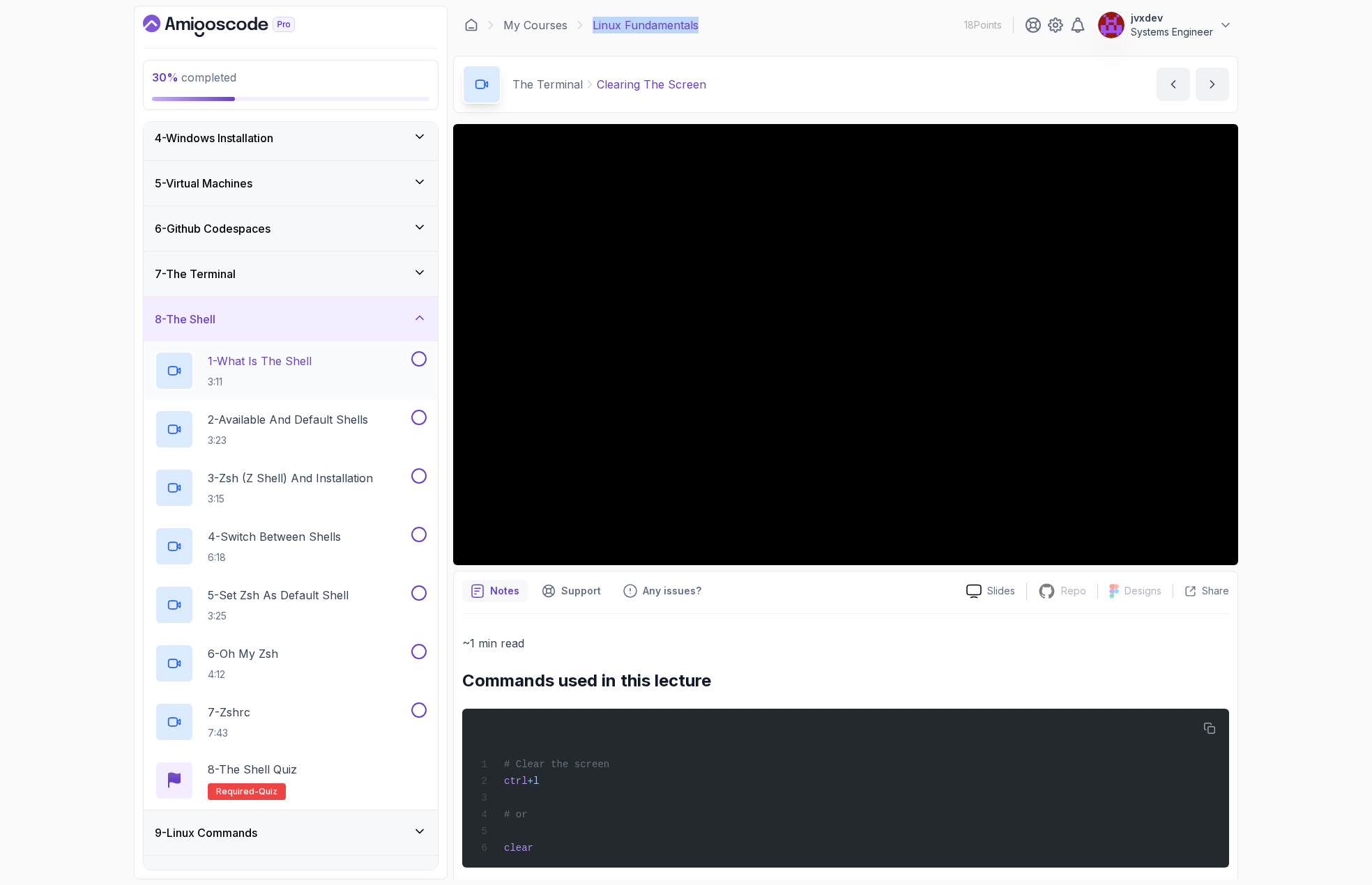
scroll to position [140, 0]
click at [418, 320] on icon at bounding box center [419, 320] width 14 height 14
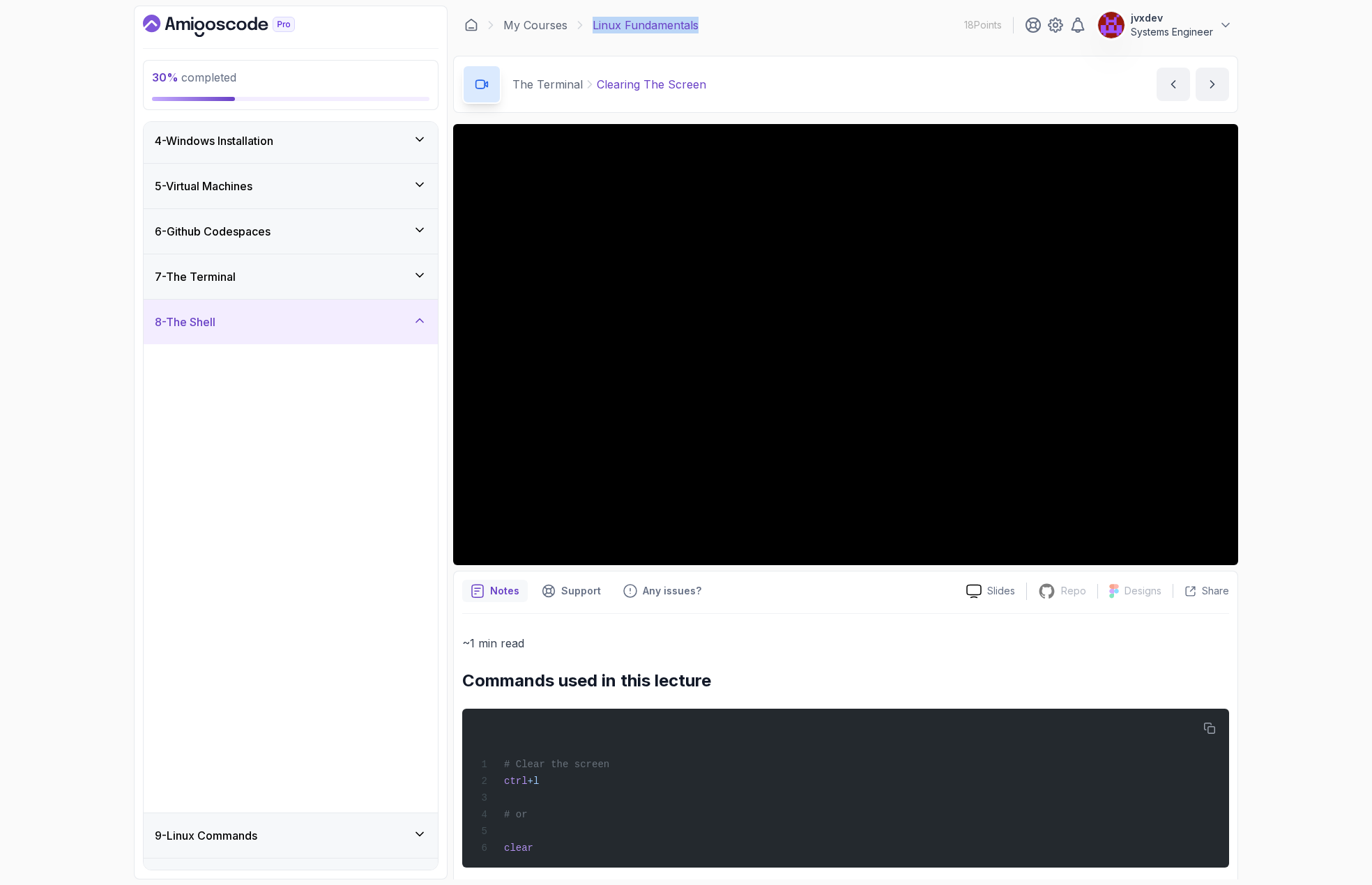
scroll to position [0, 0]
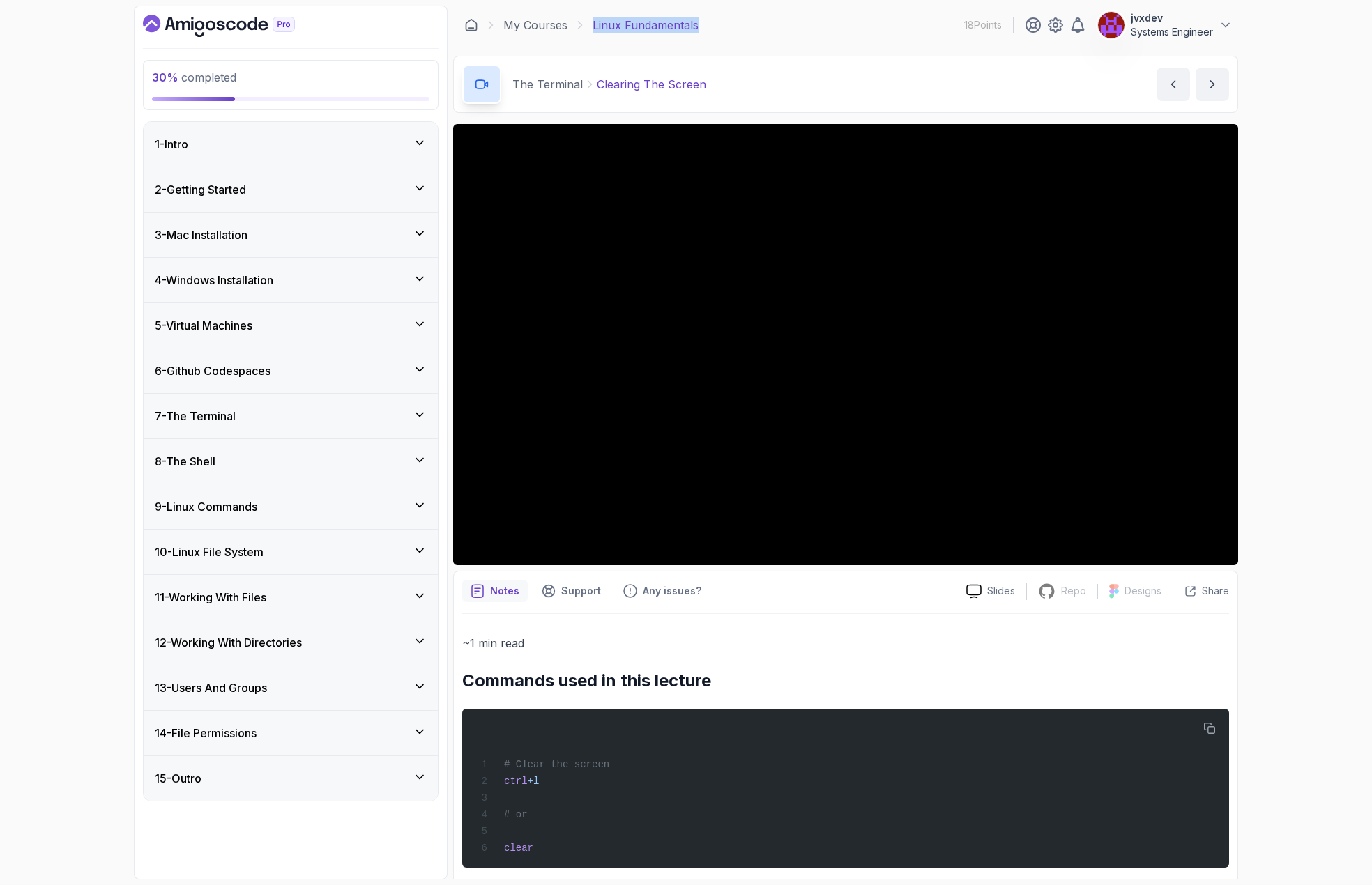
click at [421, 501] on icon at bounding box center [419, 506] width 14 height 14
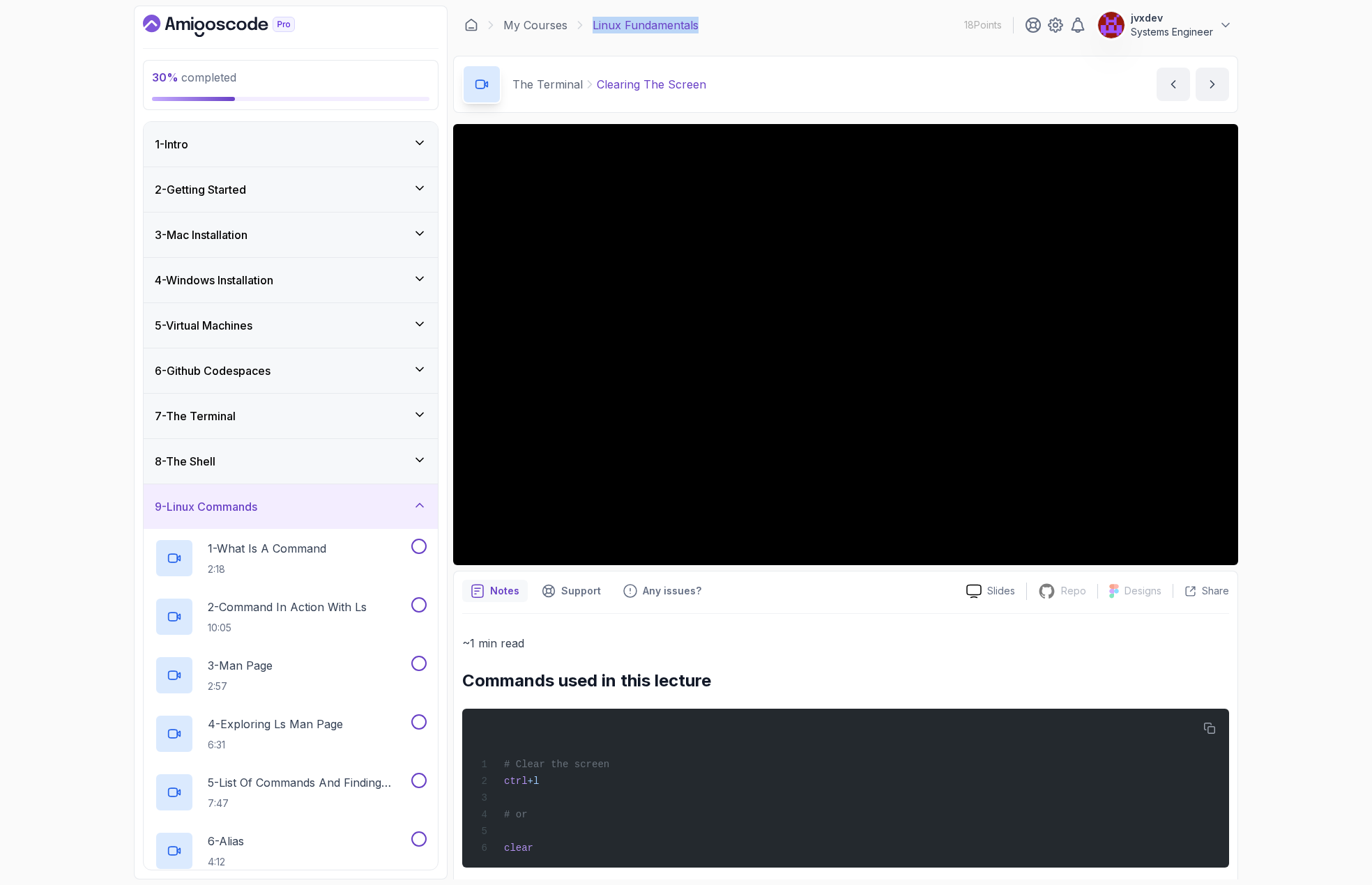
click at [421, 501] on icon at bounding box center [419, 506] width 14 height 14
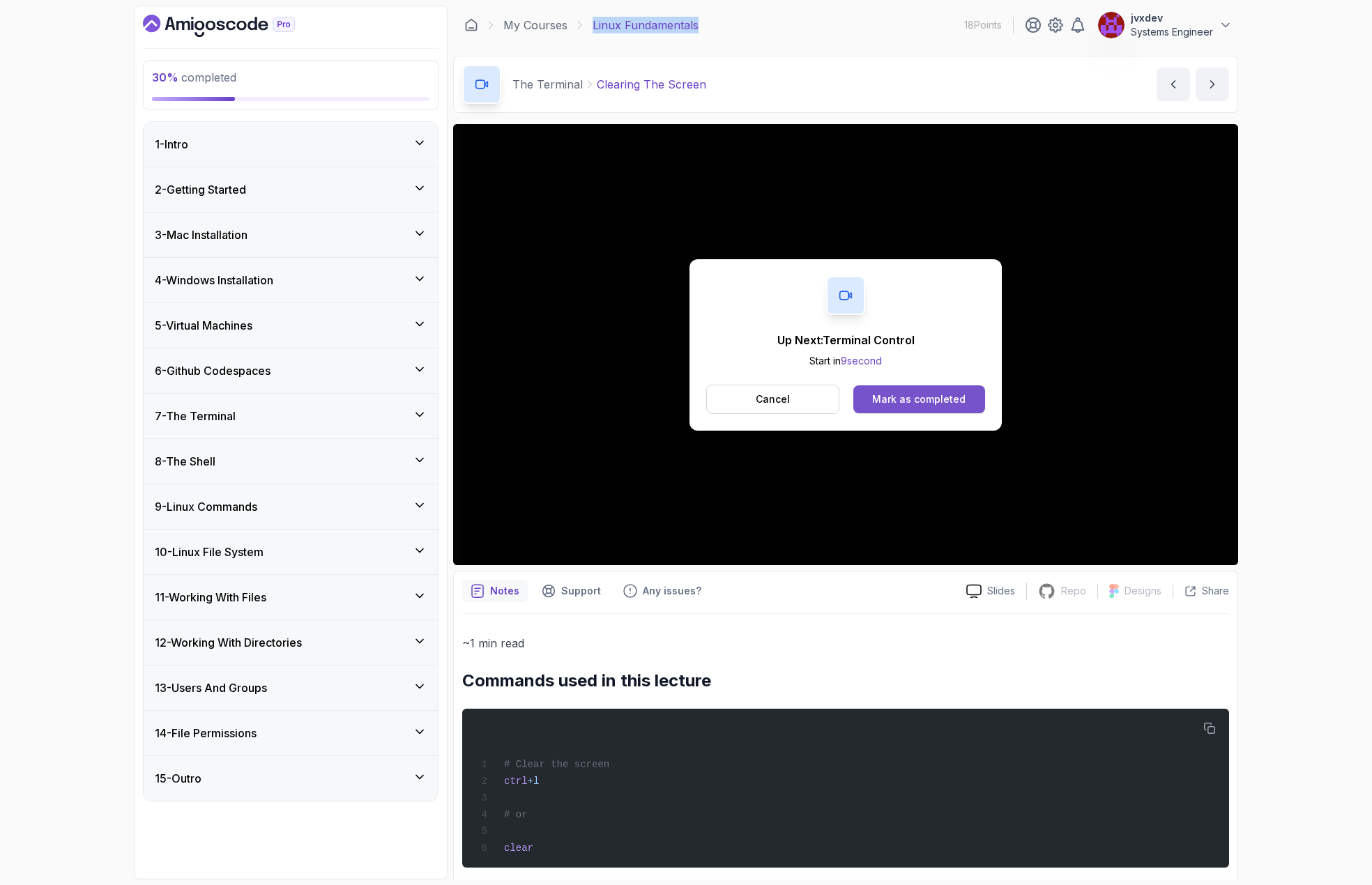
click at [902, 402] on div "Mark as completed" at bounding box center [919, 399] width 94 height 14
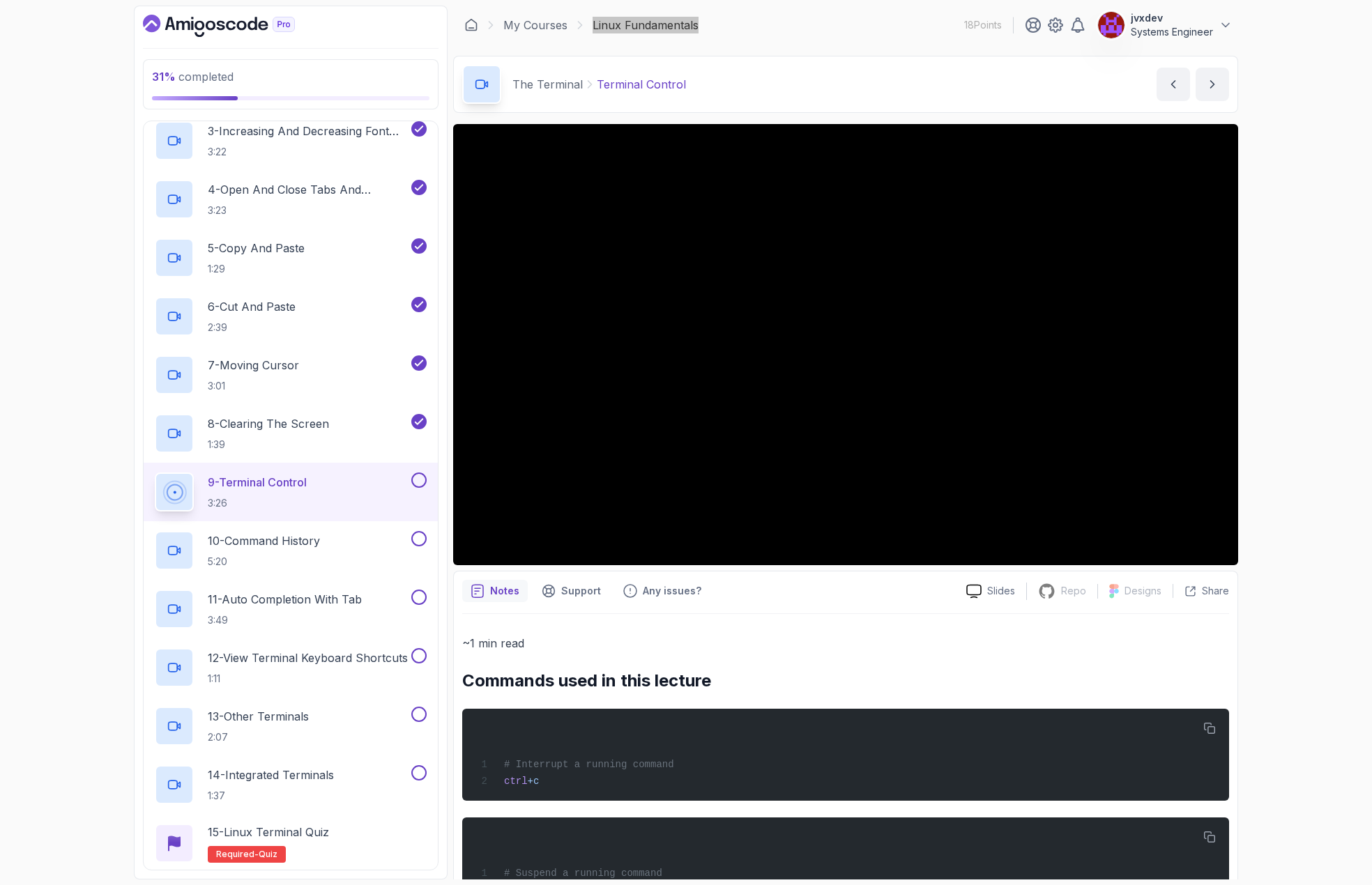
scroll to position [449, 0]
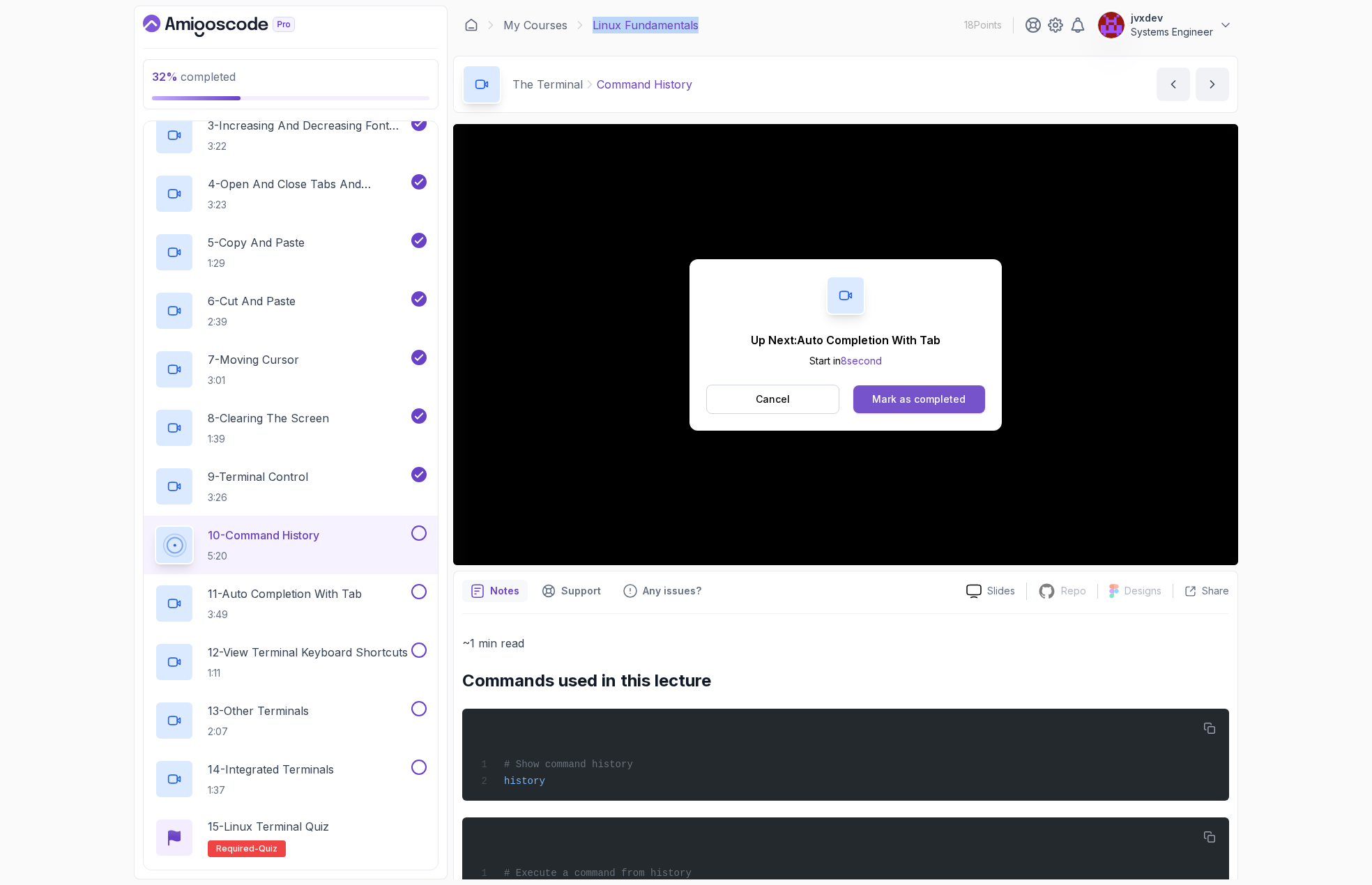
click at [935, 400] on div "Mark as completed" at bounding box center [919, 399] width 94 height 14
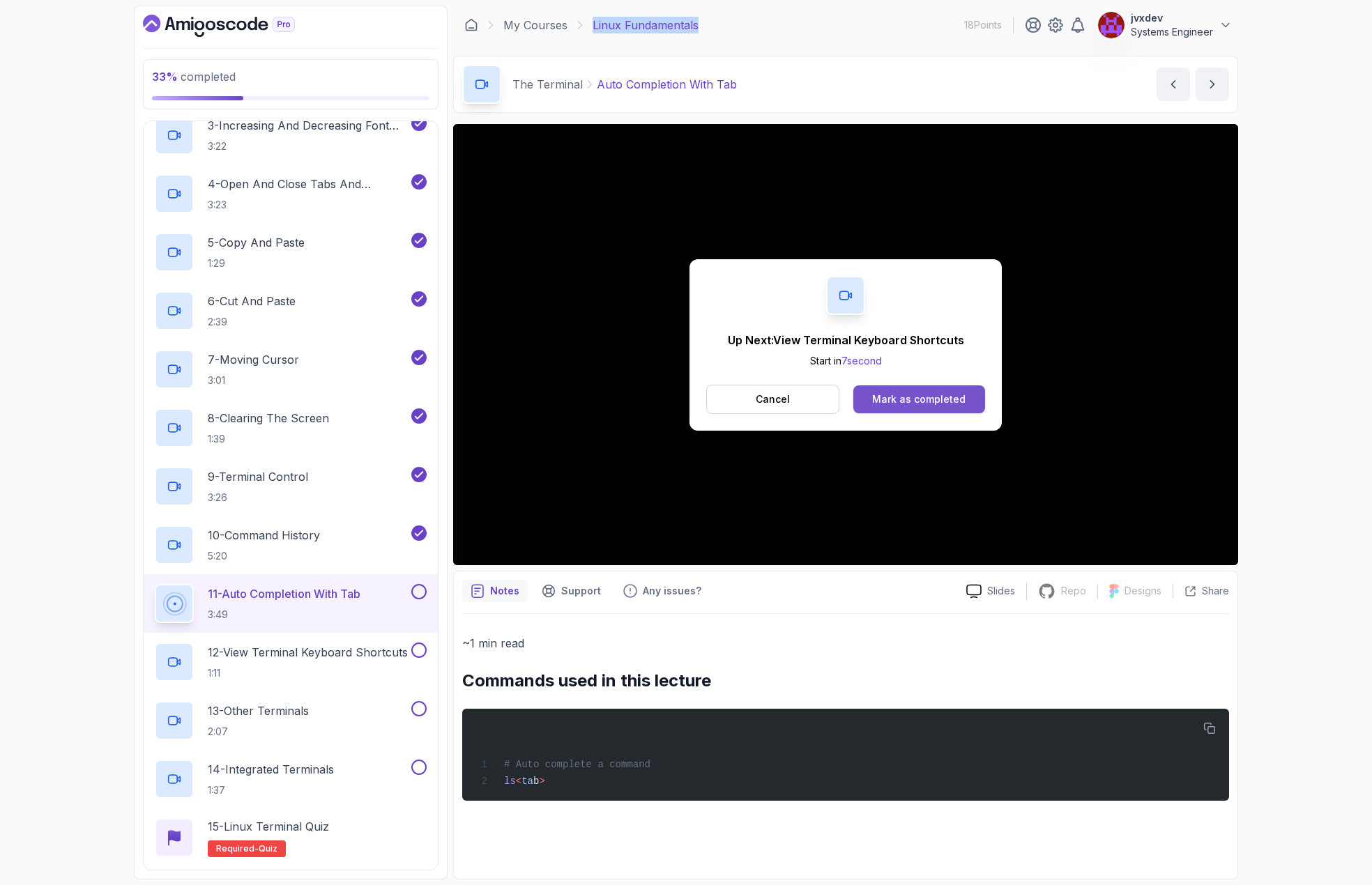
click at [914, 401] on div "Mark as completed" at bounding box center [919, 399] width 94 height 14
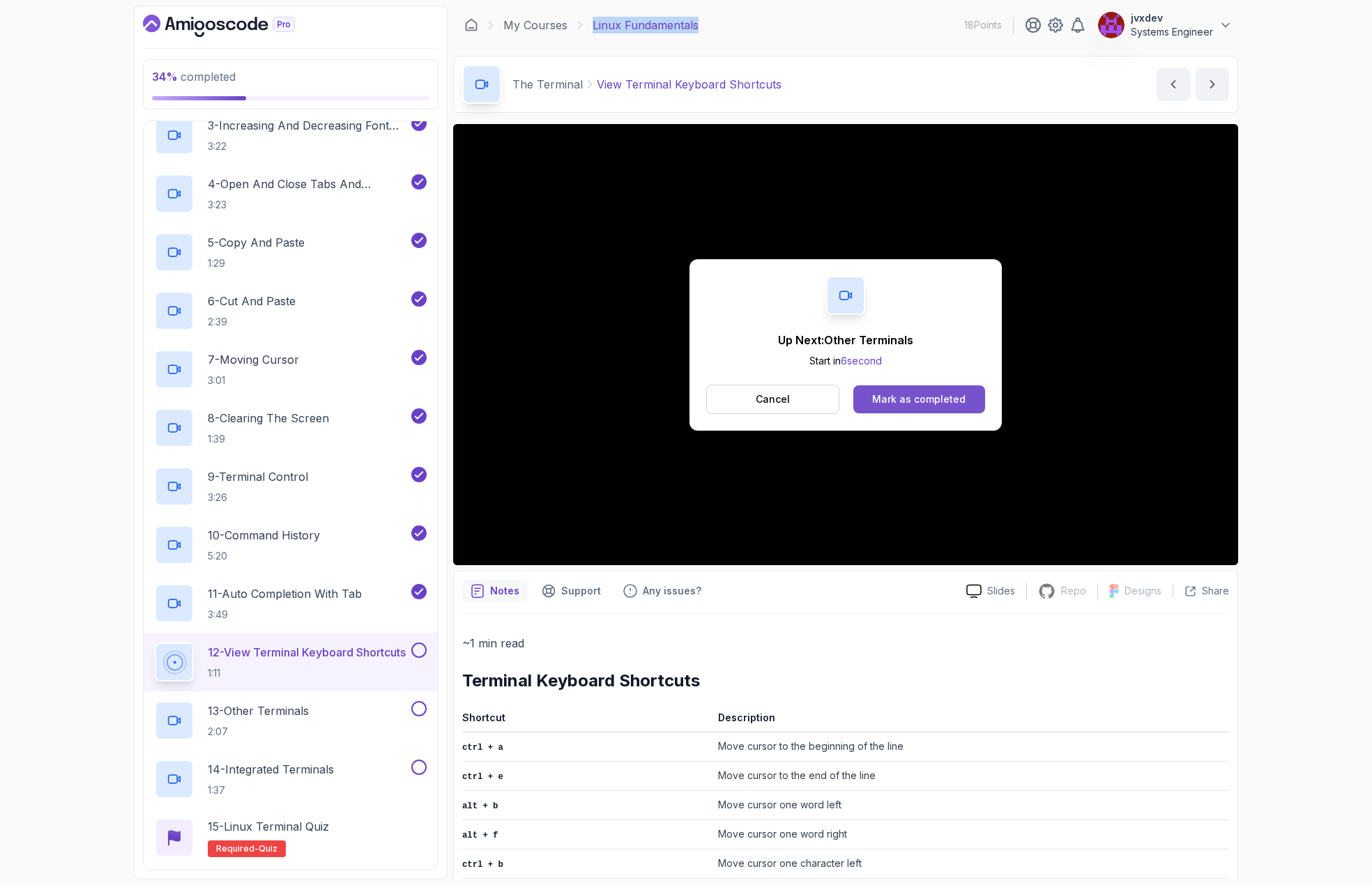
click at [912, 396] on div "Mark as completed" at bounding box center [919, 399] width 94 height 14
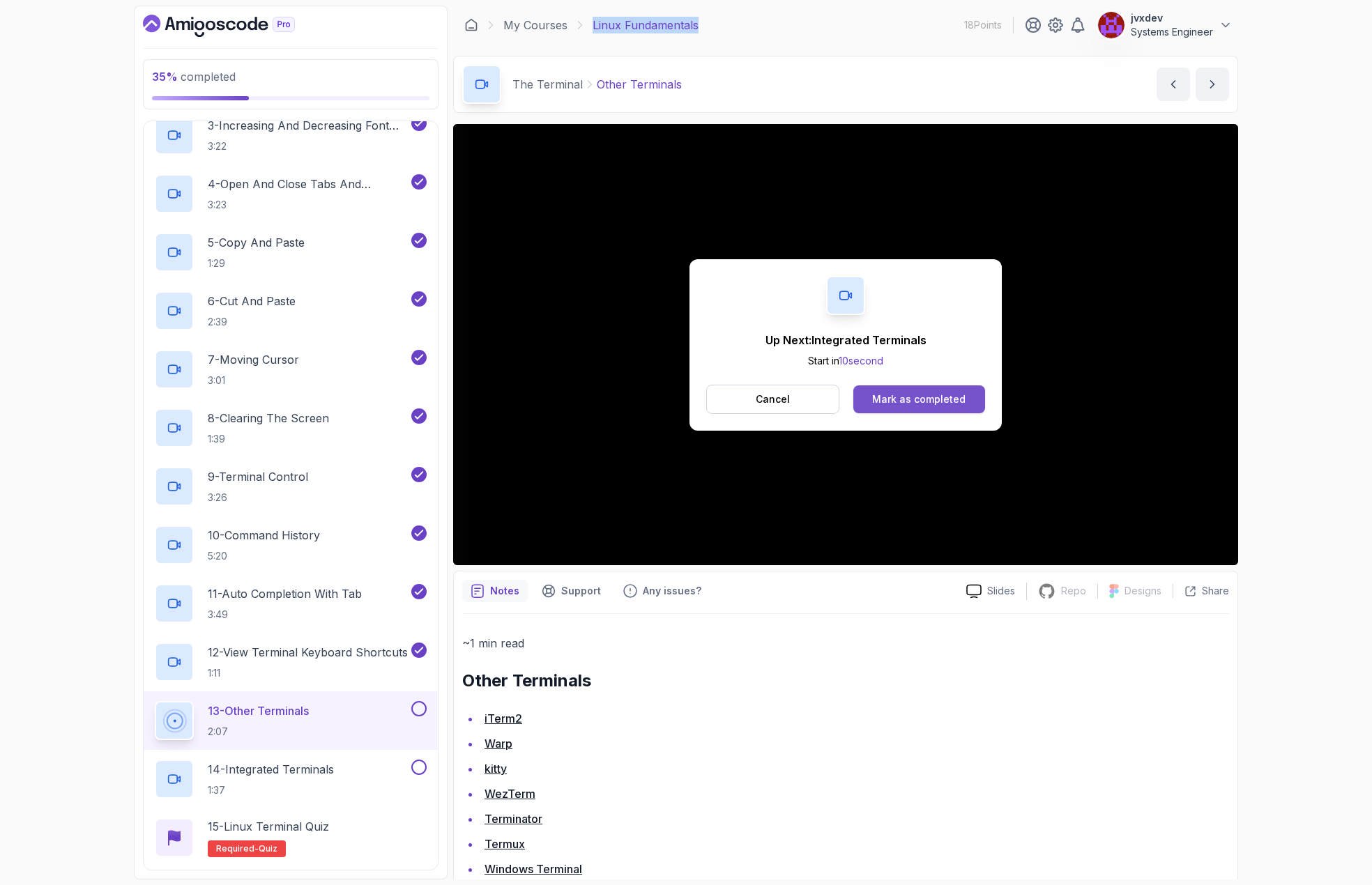
click at [956, 406] on div "Mark as completed" at bounding box center [919, 399] width 94 height 14
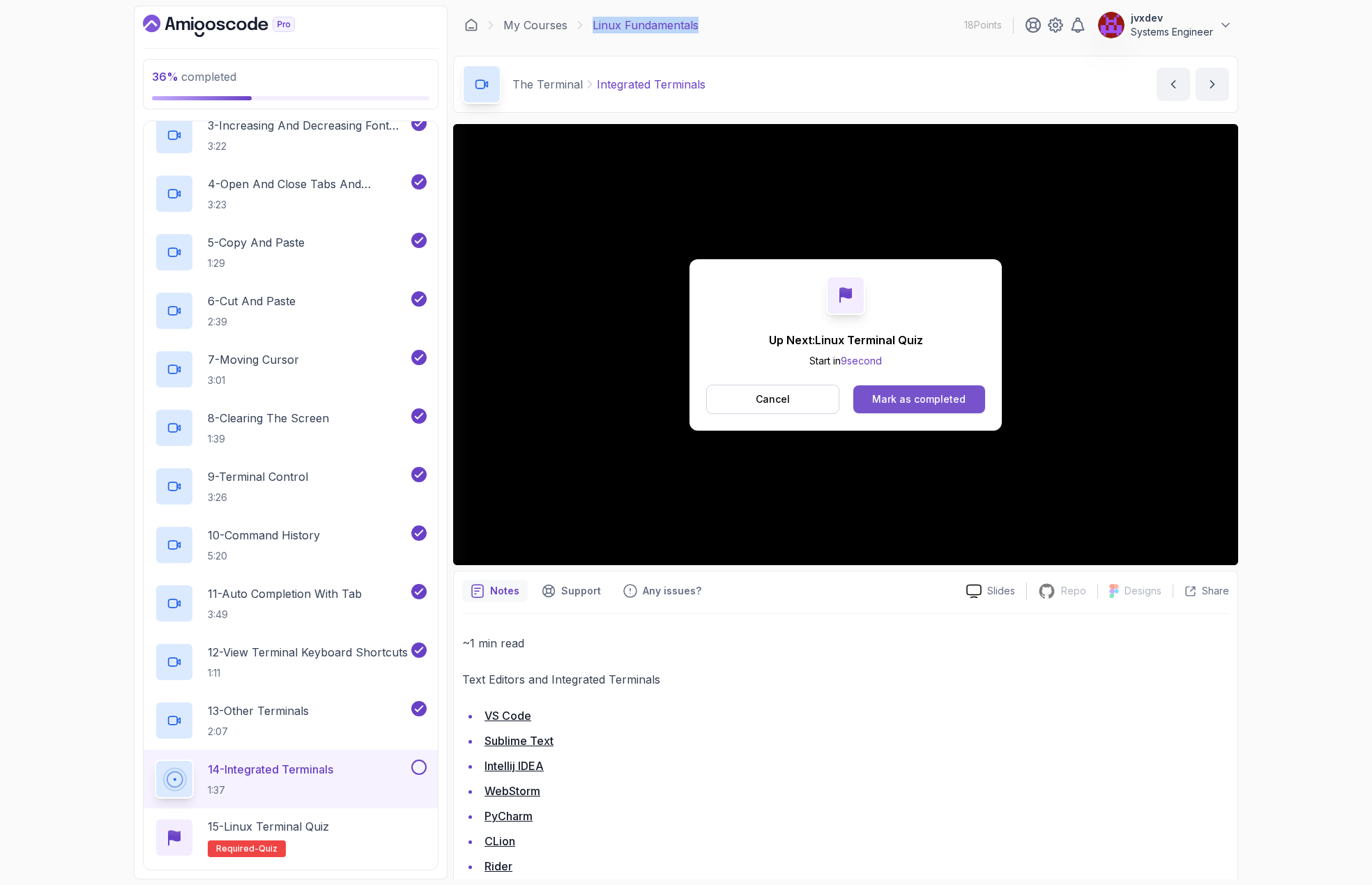
click at [968, 400] on button "Mark as completed" at bounding box center [920, 399] width 132 height 28
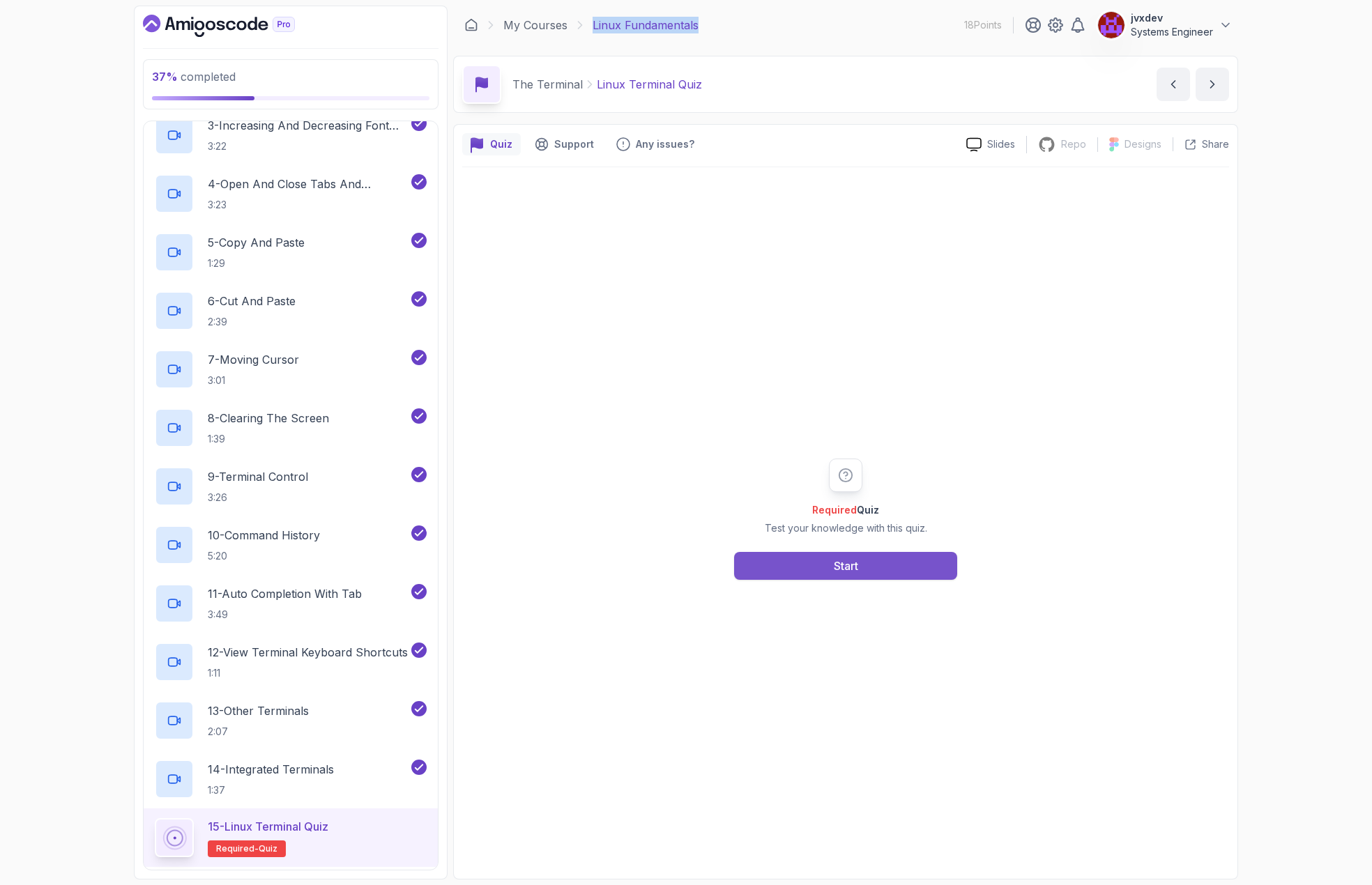
click at [939, 565] on button "Start" at bounding box center [845, 566] width 223 height 28
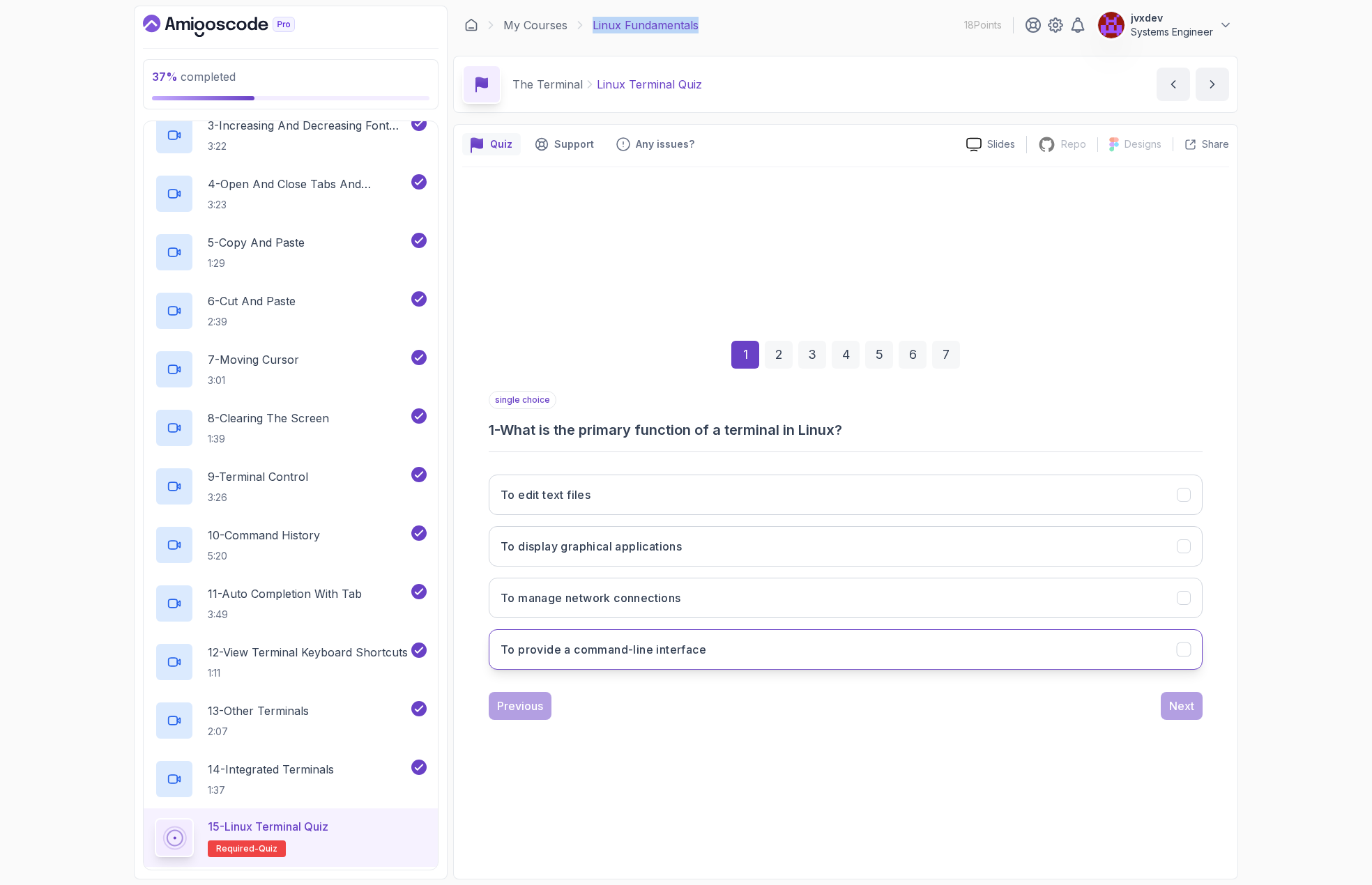
click at [758, 657] on button "To provide a command-line interface" at bounding box center [846, 650] width 714 height 40
click at [1175, 705] on div "Next" at bounding box center [1181, 706] width 25 height 16
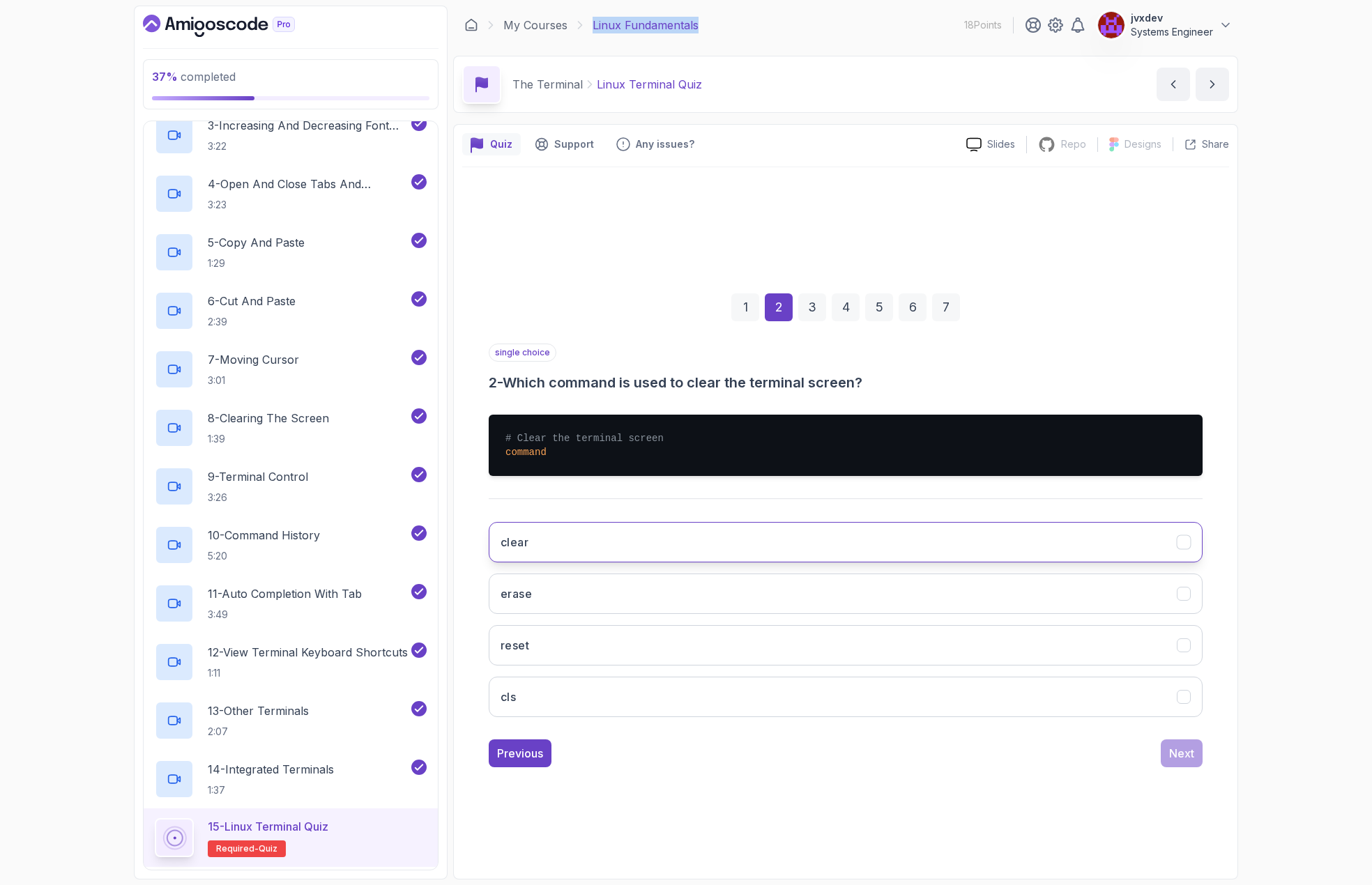
click at [614, 539] on button "clear" at bounding box center [846, 542] width 714 height 40
click at [1191, 754] on div "Next" at bounding box center [1181, 754] width 25 height 16
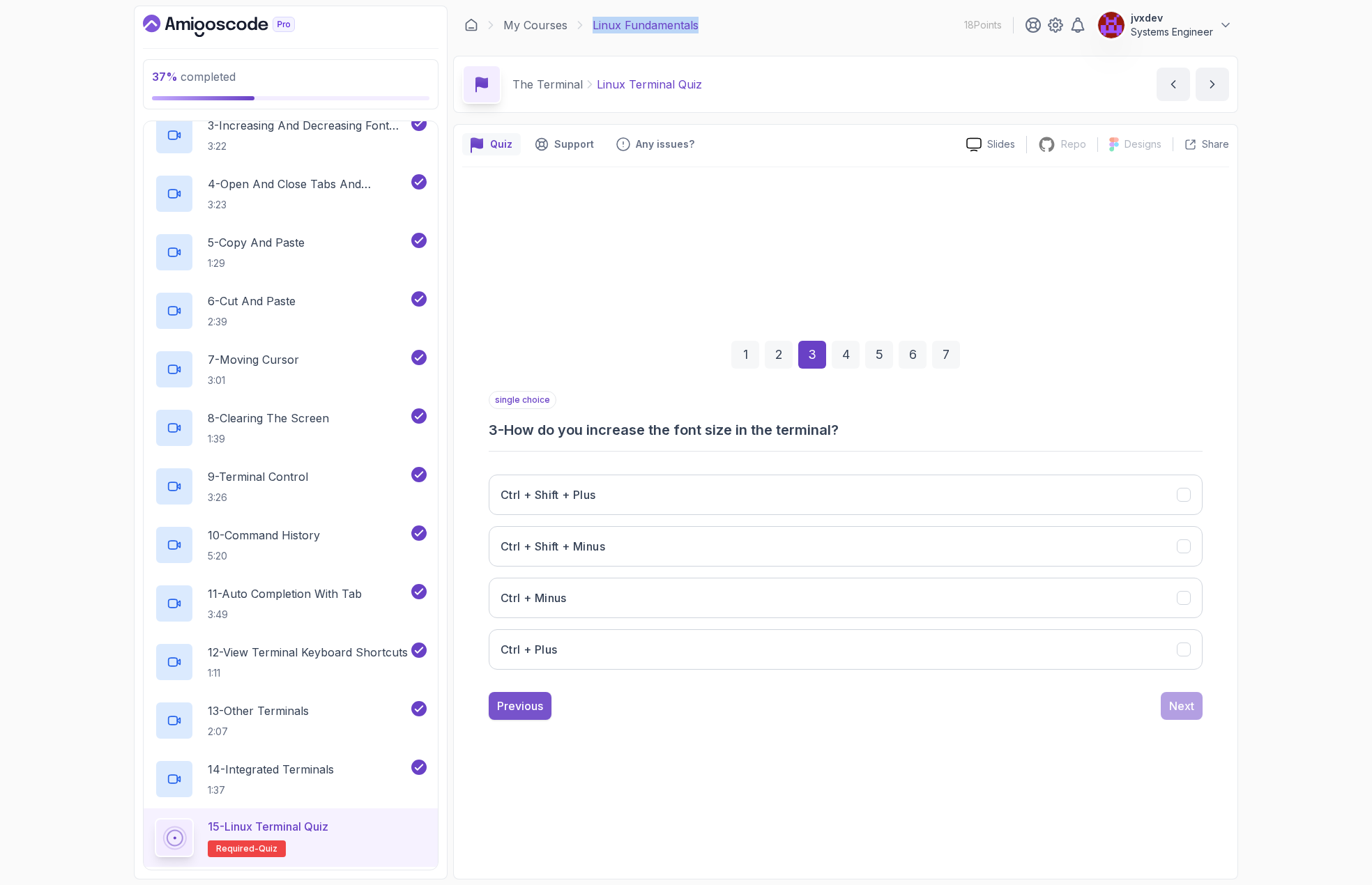
click at [518, 706] on div "Previous" at bounding box center [520, 706] width 46 height 16
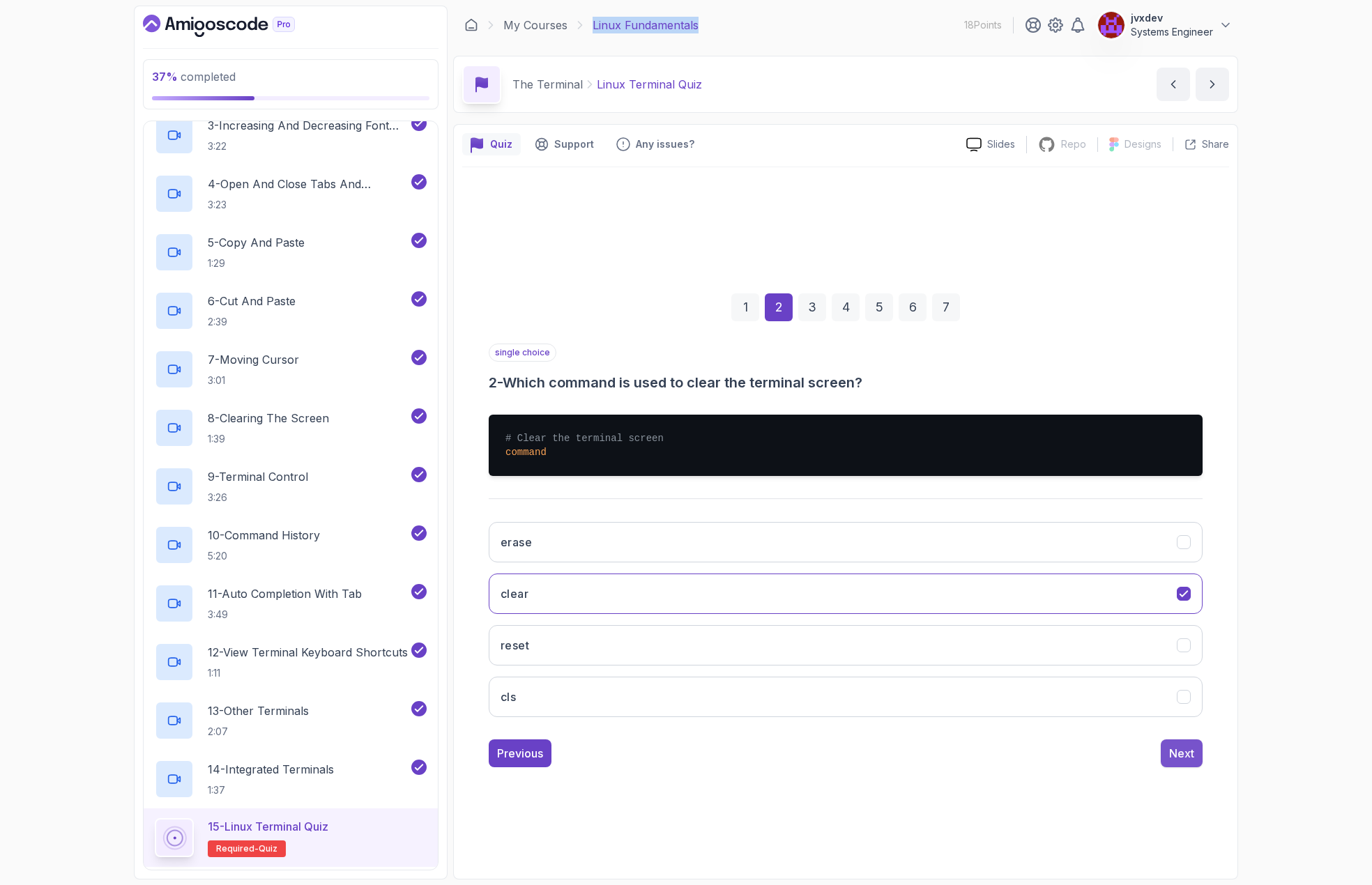
click at [1198, 755] on button "Next" at bounding box center [1182, 753] width 42 height 28
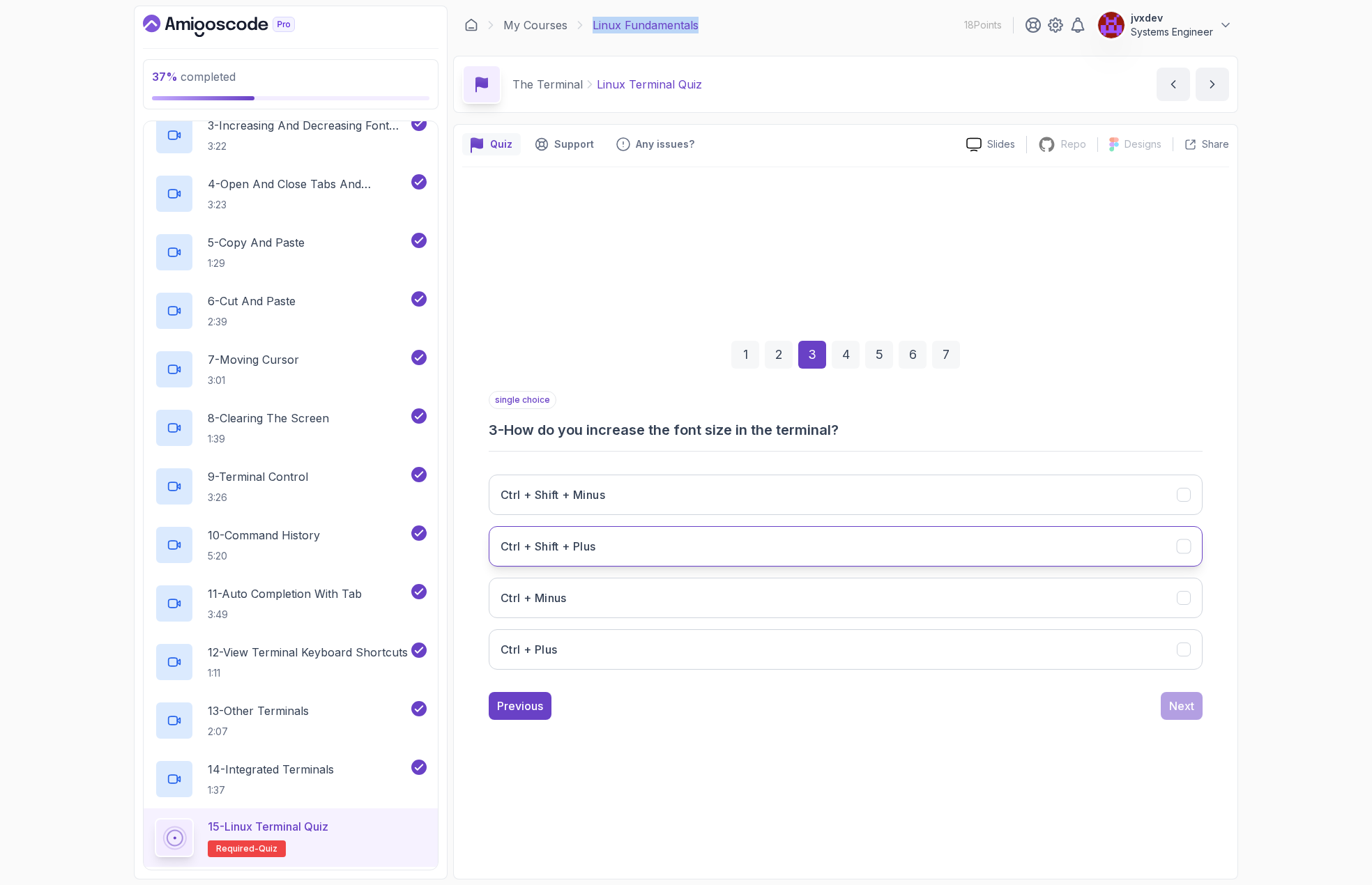
click at [664, 542] on button "Ctrl + Shift + Plus" at bounding box center [846, 547] width 714 height 40
click at [1191, 707] on div "Next" at bounding box center [1181, 706] width 25 height 16
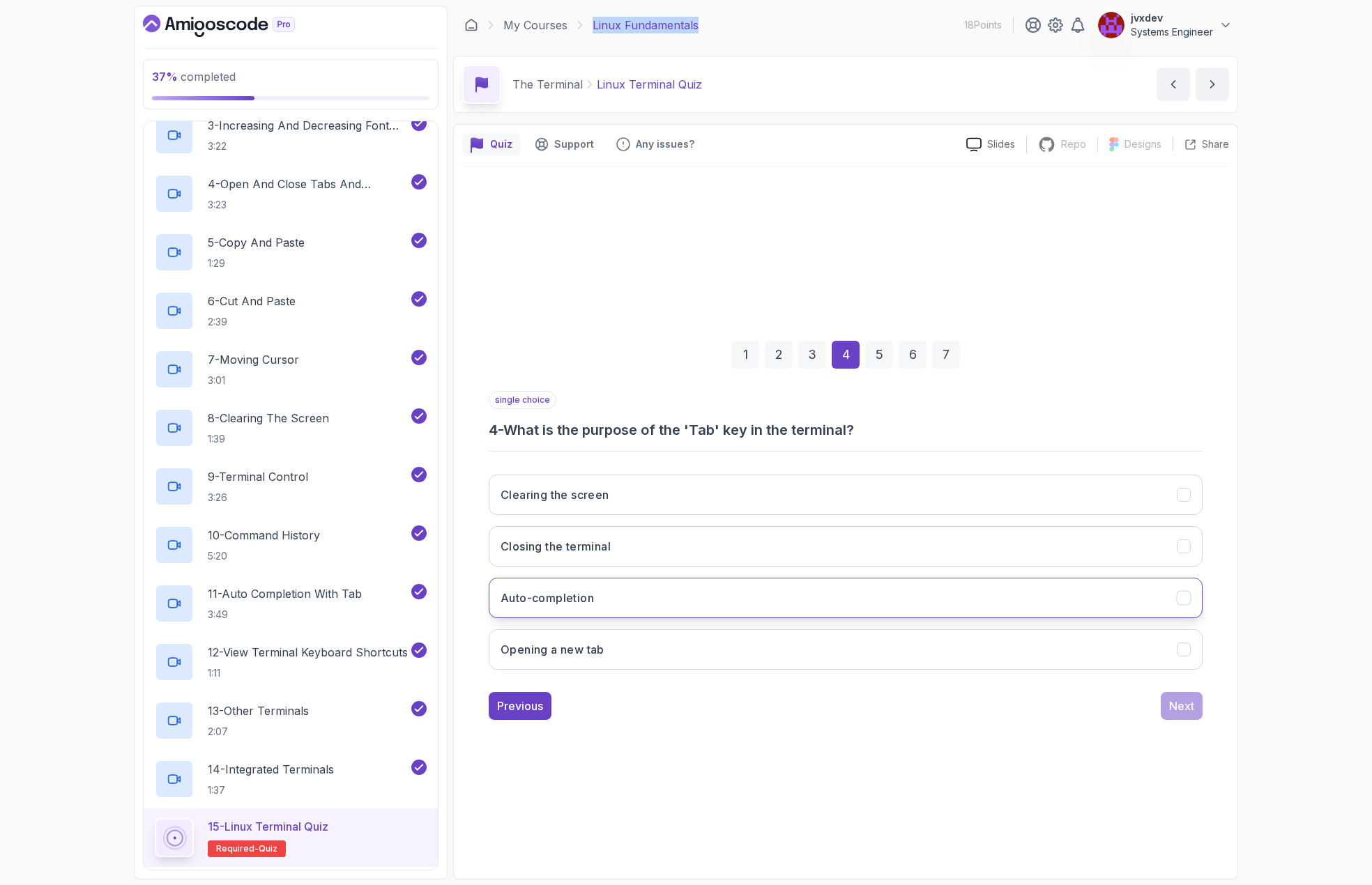
click at [699, 591] on button "Auto-completion" at bounding box center [846, 598] width 714 height 40
click at [1186, 716] on button "Next" at bounding box center [1182, 706] width 42 height 28
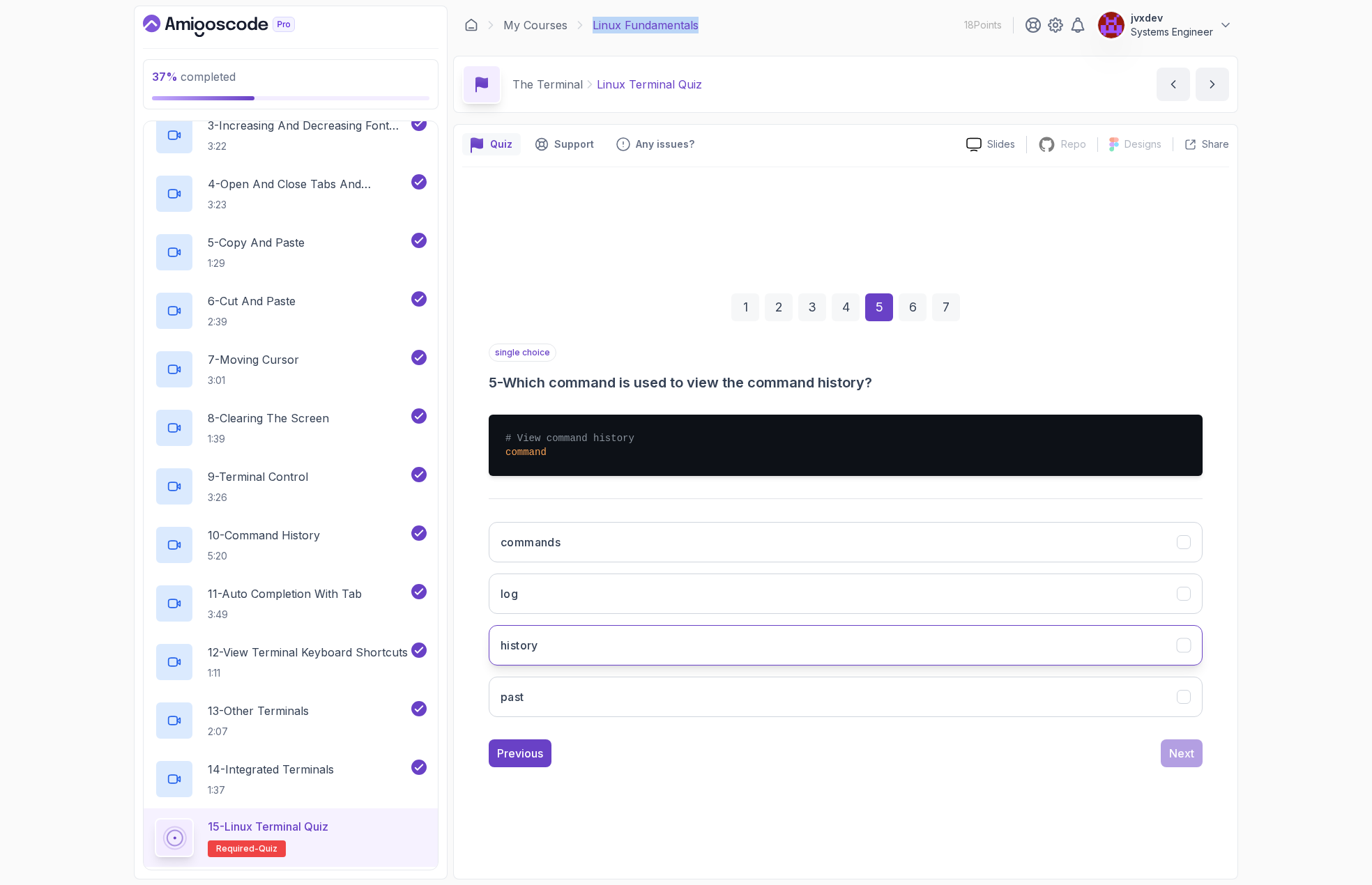
click at [549, 657] on button "history" at bounding box center [846, 646] width 714 height 40
click at [1185, 756] on div "Next" at bounding box center [1181, 754] width 25 height 16
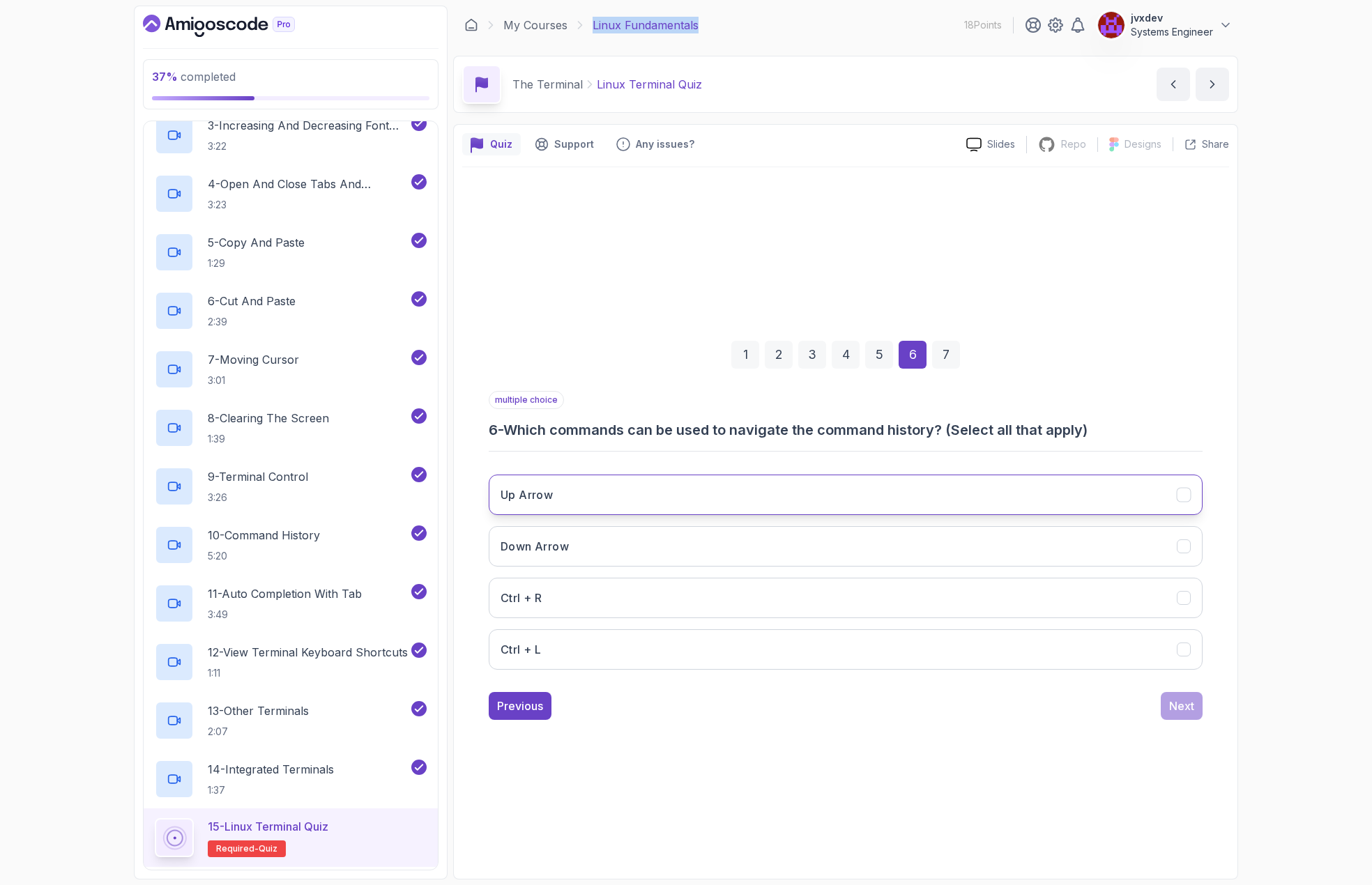
click at [591, 494] on button "Up Arrow" at bounding box center [846, 495] width 714 height 40
click at [602, 538] on button "Down Arrow" at bounding box center [846, 547] width 714 height 40
click at [1200, 710] on button "Next" at bounding box center [1182, 706] width 42 height 28
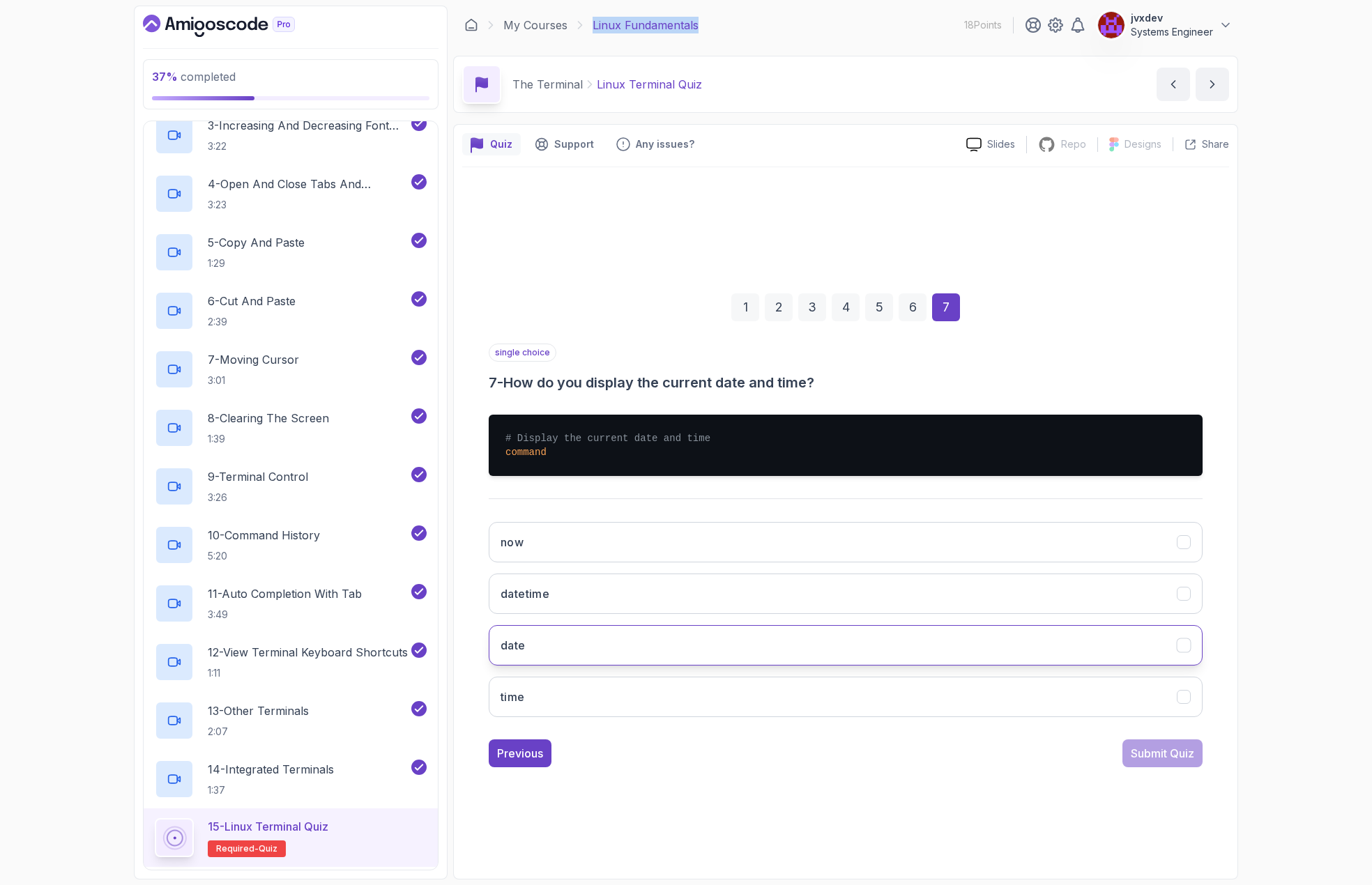
click at [755, 650] on button "date" at bounding box center [846, 646] width 714 height 40
click at [1142, 748] on div "Submit Quiz" at bounding box center [1163, 754] width 64 height 16
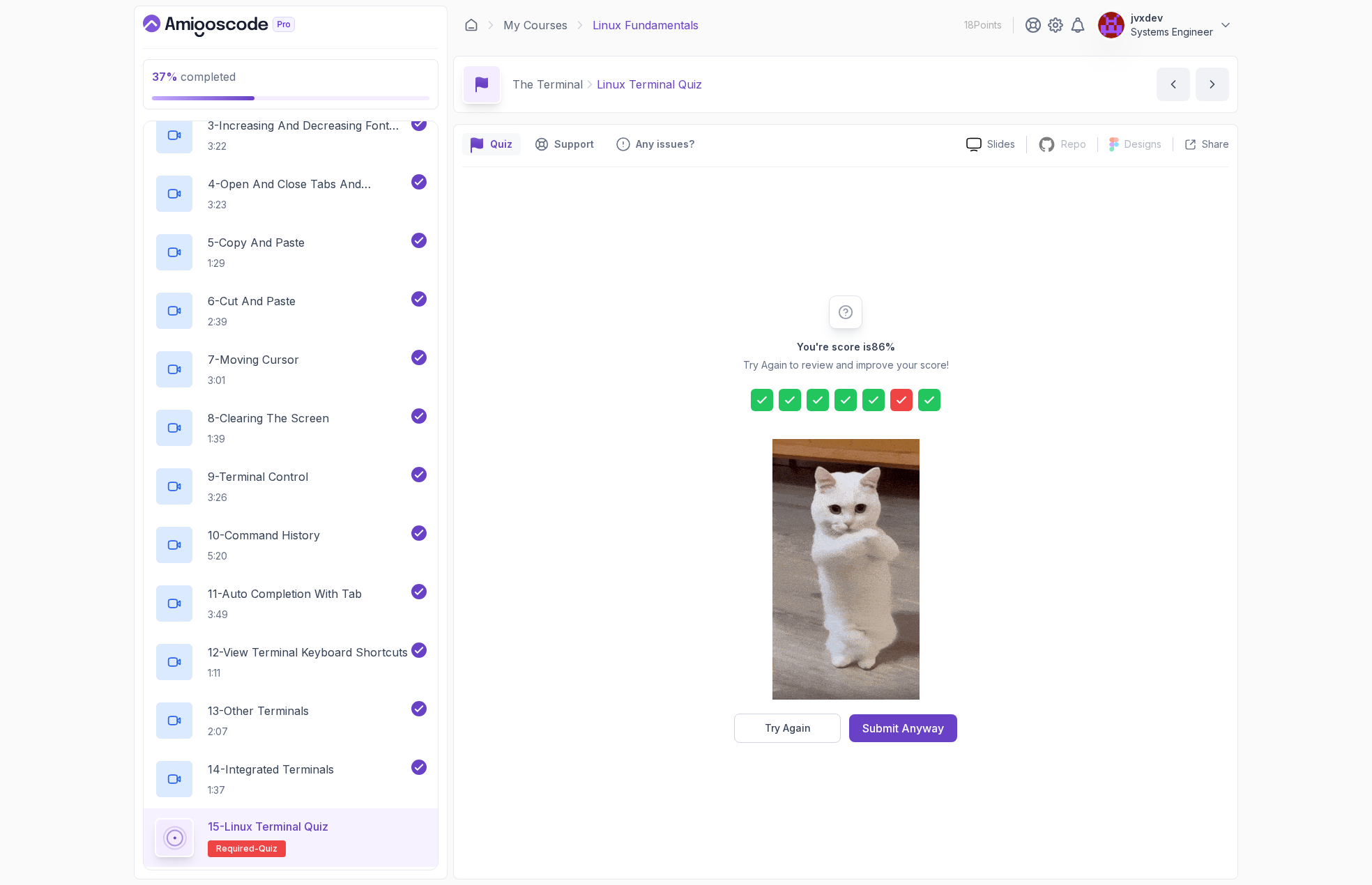
click at [902, 400] on icon at bounding box center [901, 399] width 8 height 5
click at [817, 730] on button "Try Again" at bounding box center [788, 728] width 107 height 29
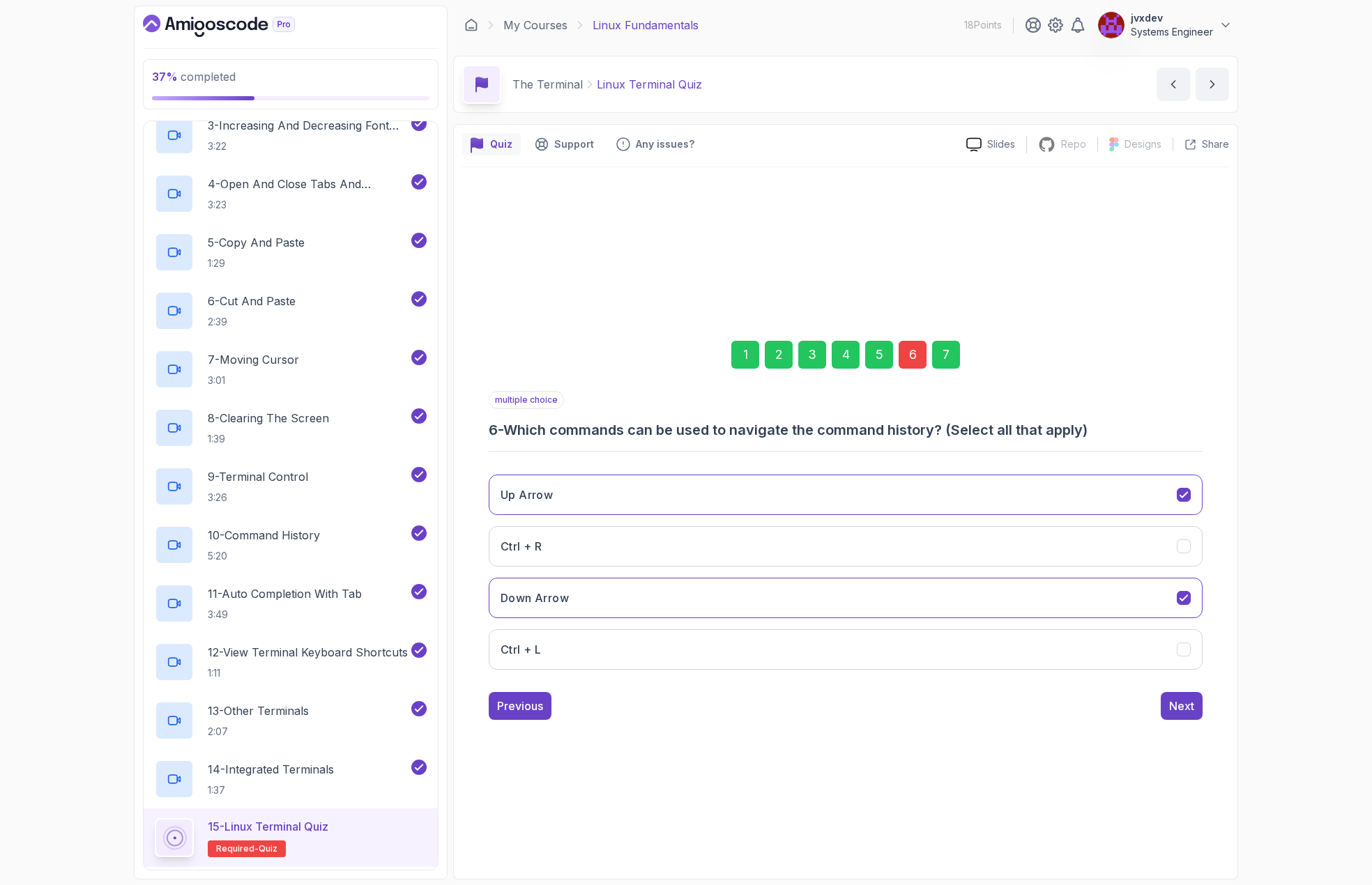
click at [912, 356] on div "6" at bounding box center [912, 355] width 28 height 28
click at [1184, 493] on icon "Up Arrow" at bounding box center [1184, 495] width 14 height 14
click at [1186, 600] on icon "Down Arrow" at bounding box center [1184, 598] width 14 height 14
click at [1186, 544] on icon "Ctrl + R" at bounding box center [1184, 546] width 14 height 14
click at [1188, 642] on div "Ctrl + L" at bounding box center [1184, 650] width 15 height 15
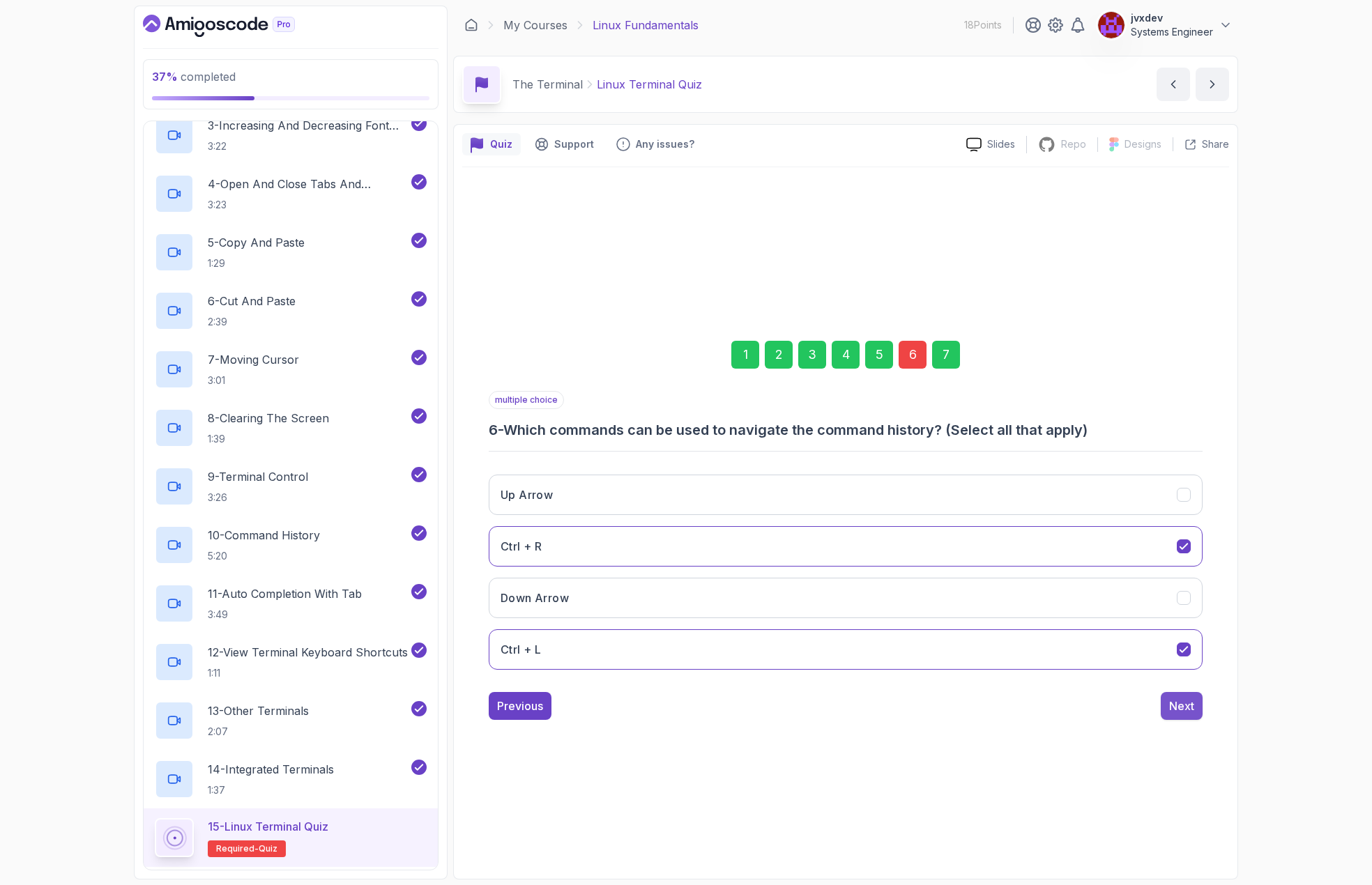
click at [1191, 703] on div "Next" at bounding box center [1181, 706] width 25 height 16
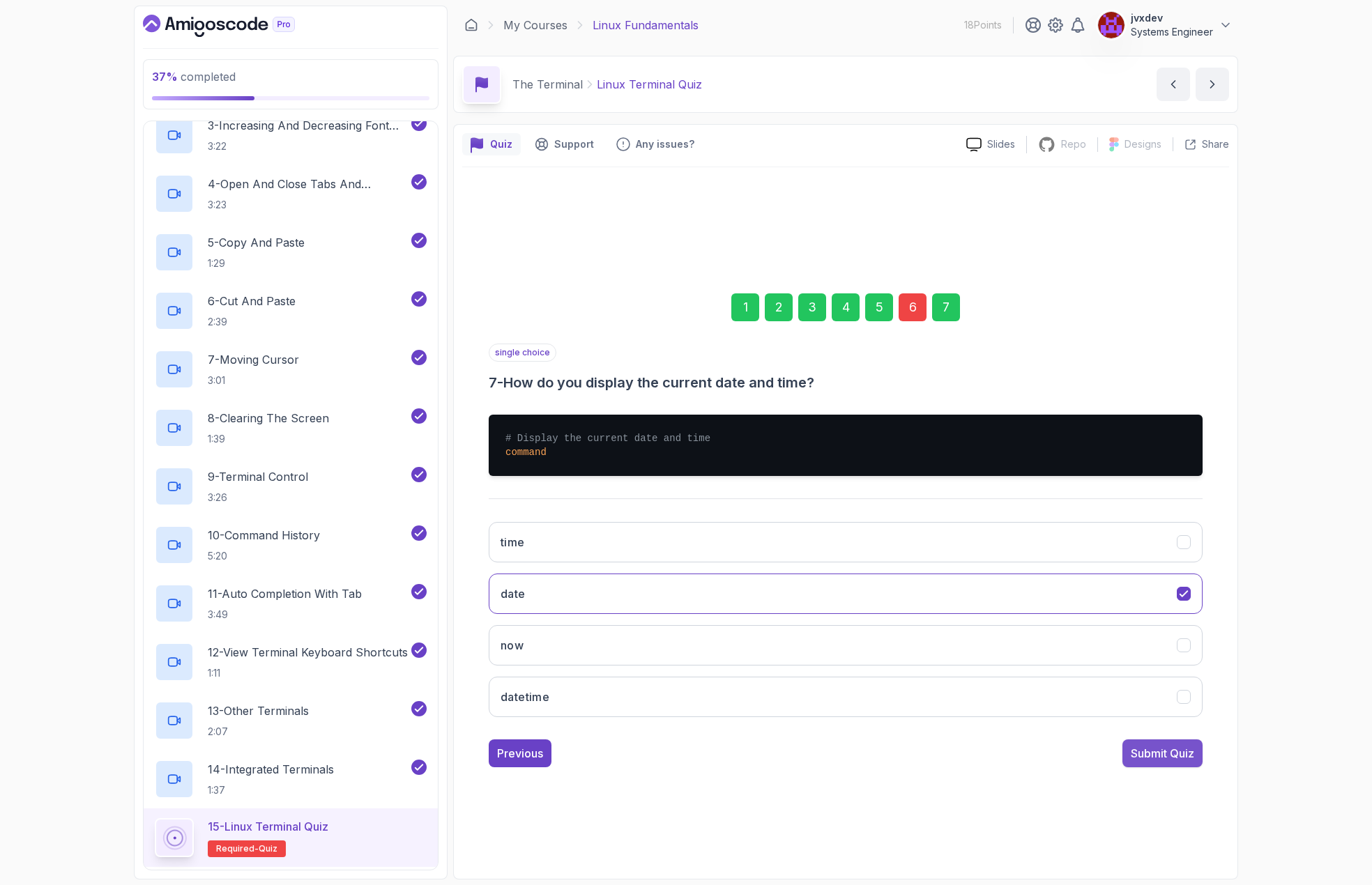
click at [1178, 757] on div "Submit Quiz" at bounding box center [1163, 754] width 64 height 16
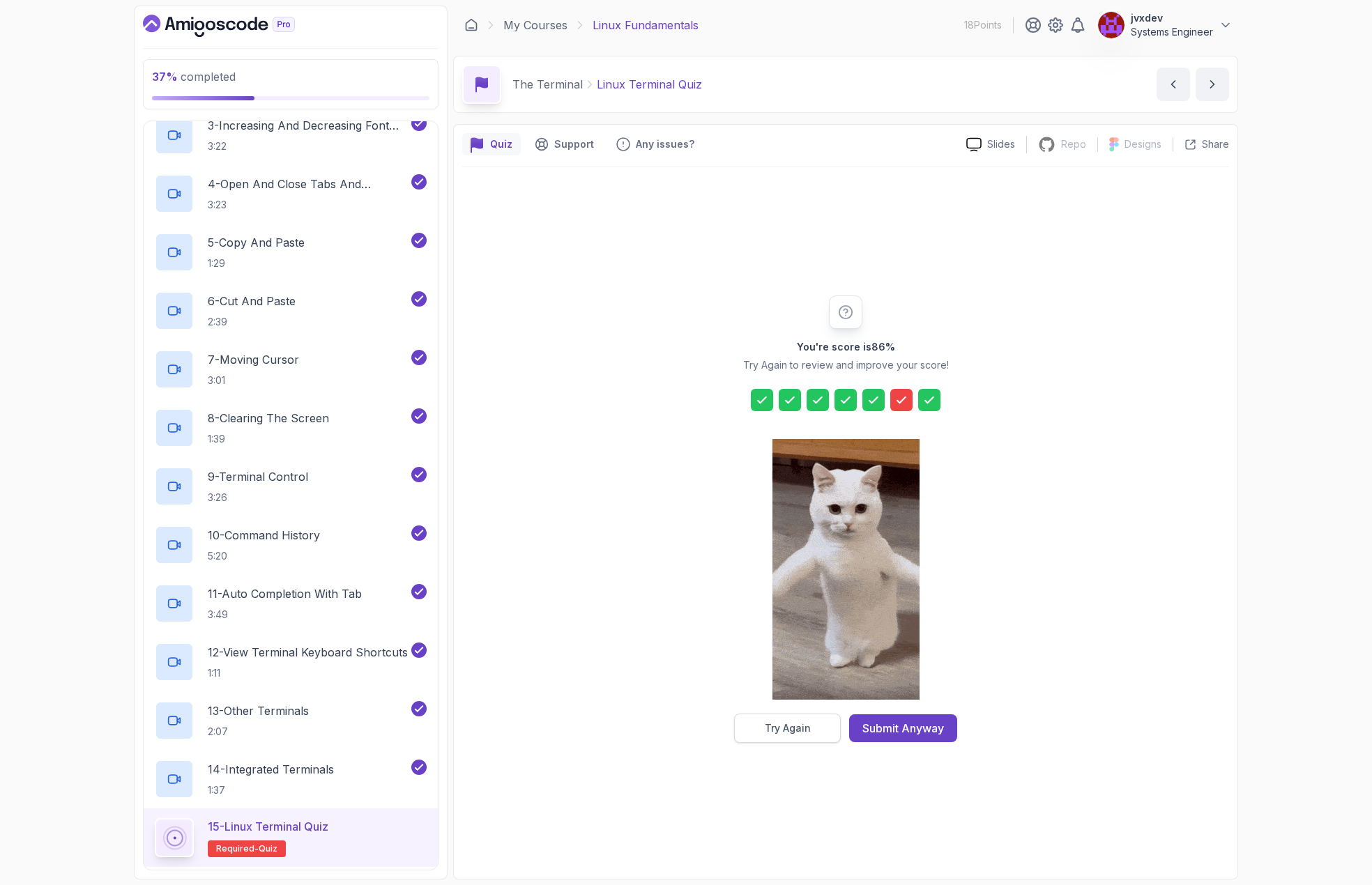
click at [809, 740] on button "Try Again" at bounding box center [788, 728] width 107 height 29
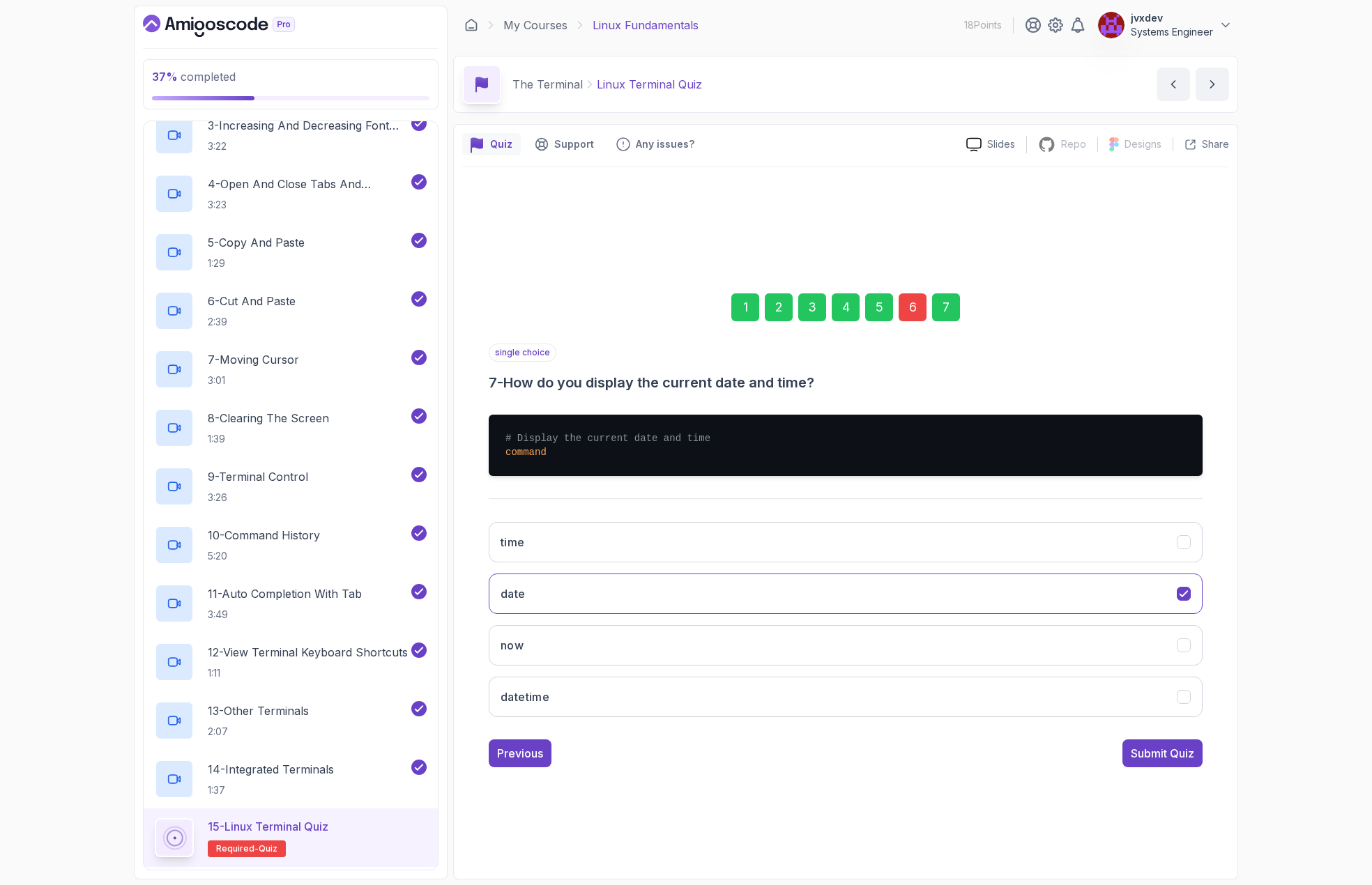
click at [913, 305] on div "6" at bounding box center [912, 307] width 28 height 28
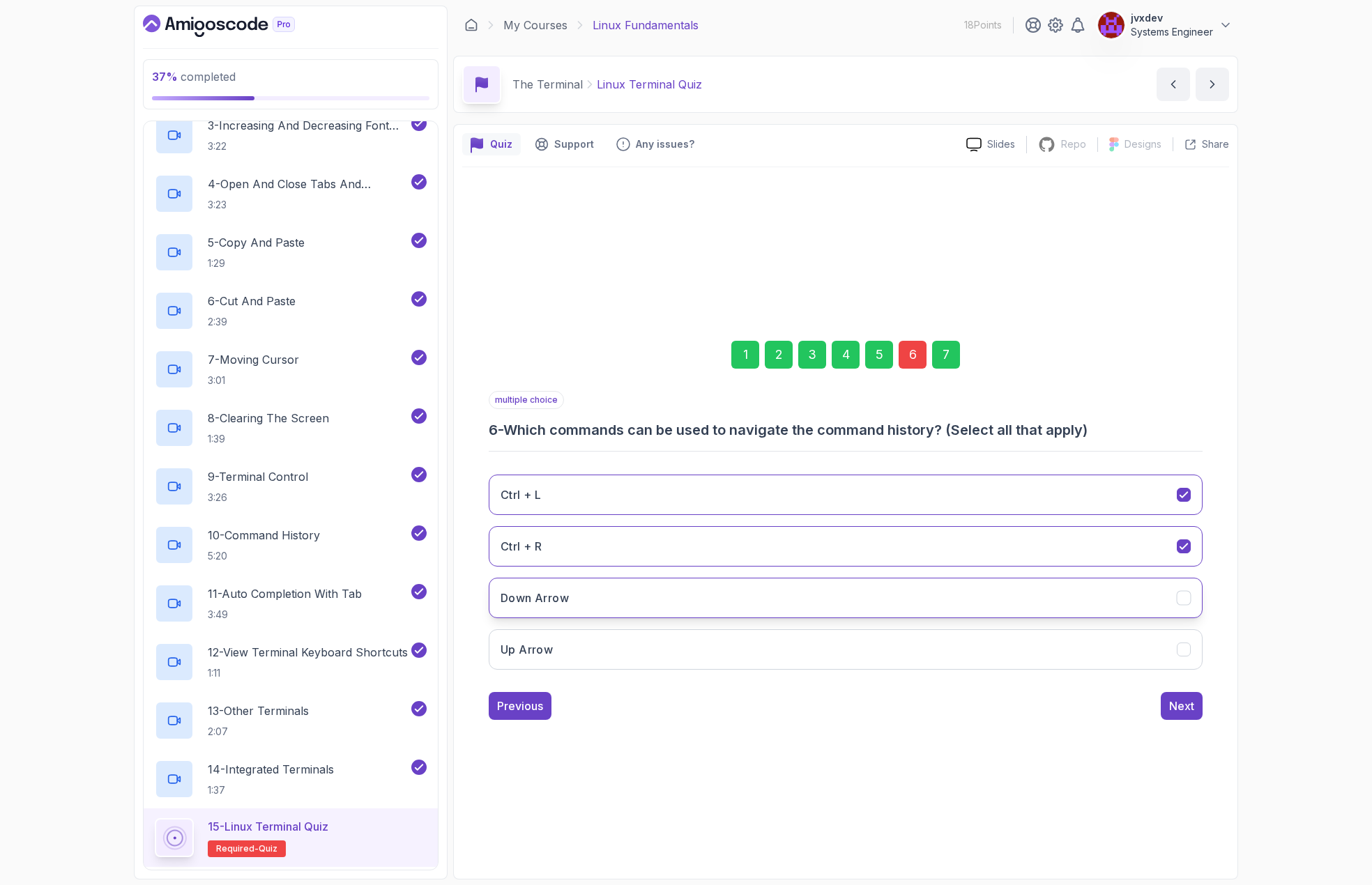
click at [1187, 595] on icon "Down Arrow" at bounding box center [1184, 598] width 14 height 14
click at [1187, 647] on icon "Up Arrow" at bounding box center [1184, 650] width 14 height 14
click at [1192, 711] on div "Next" at bounding box center [1181, 706] width 25 height 16
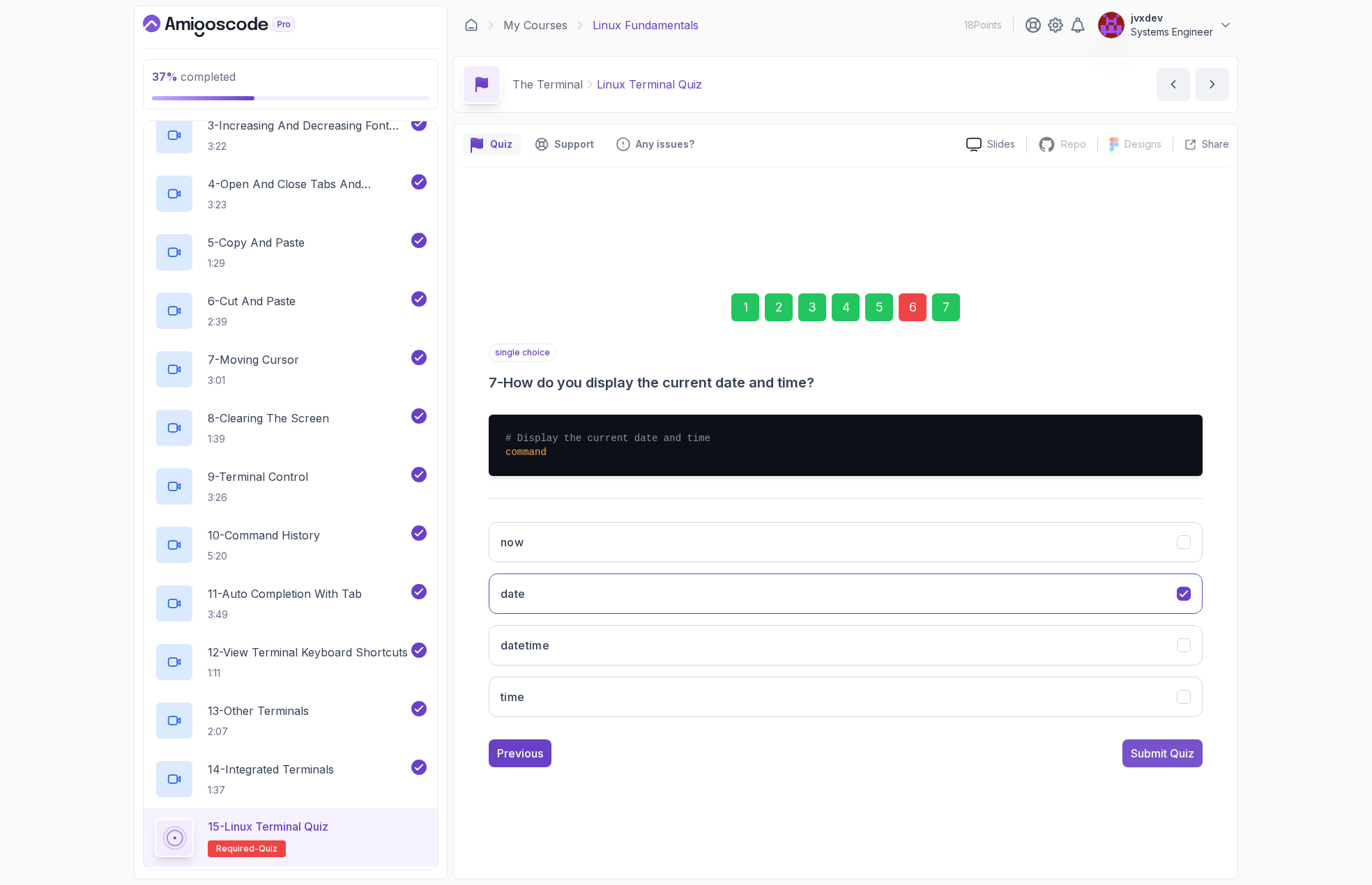
click at [1169, 754] on div "Submit Quiz" at bounding box center [1163, 754] width 64 height 16
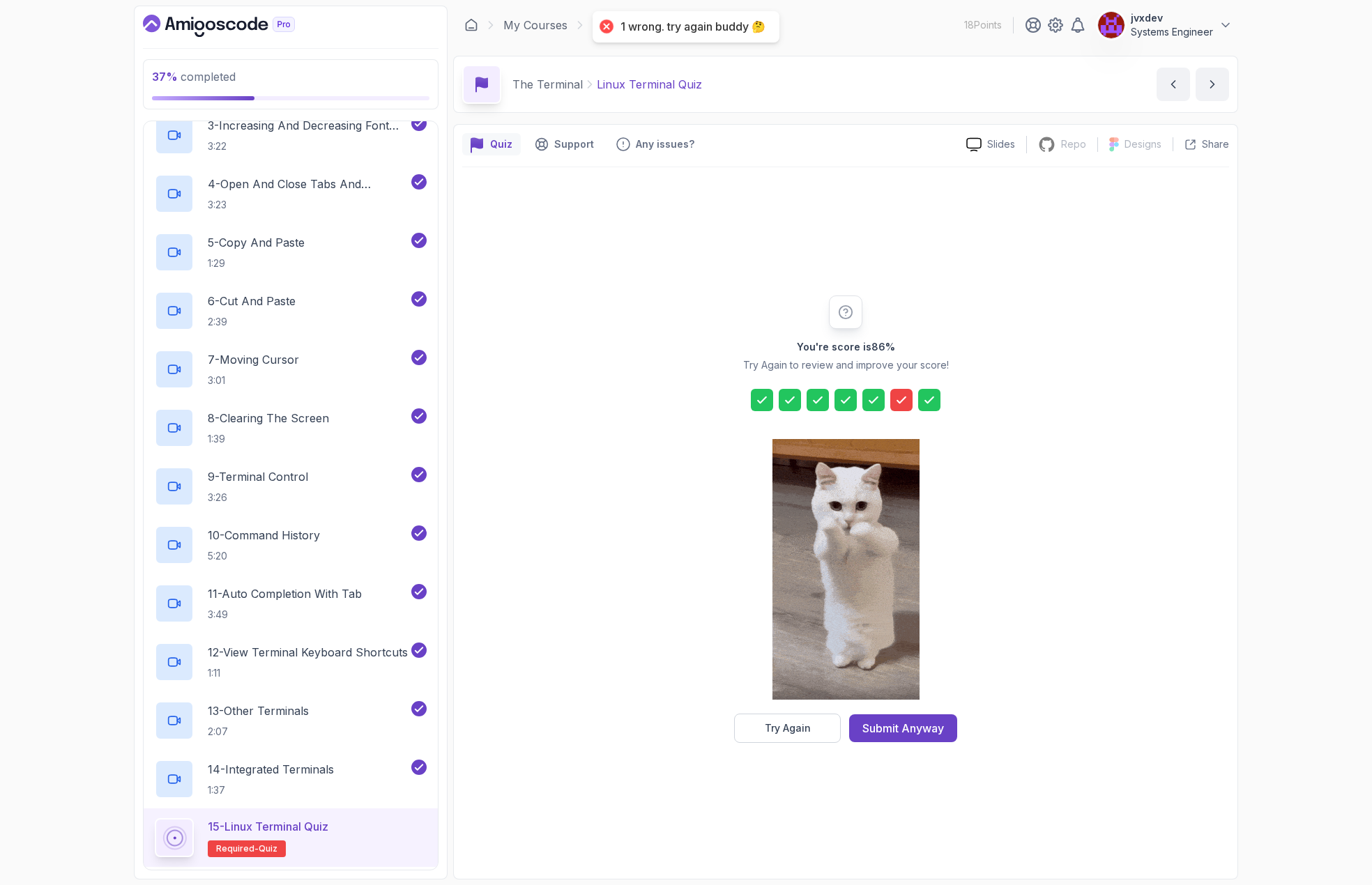
click at [891, 392] on div at bounding box center [902, 400] width 23 height 22
click at [906, 402] on icon at bounding box center [901, 400] width 14 height 14
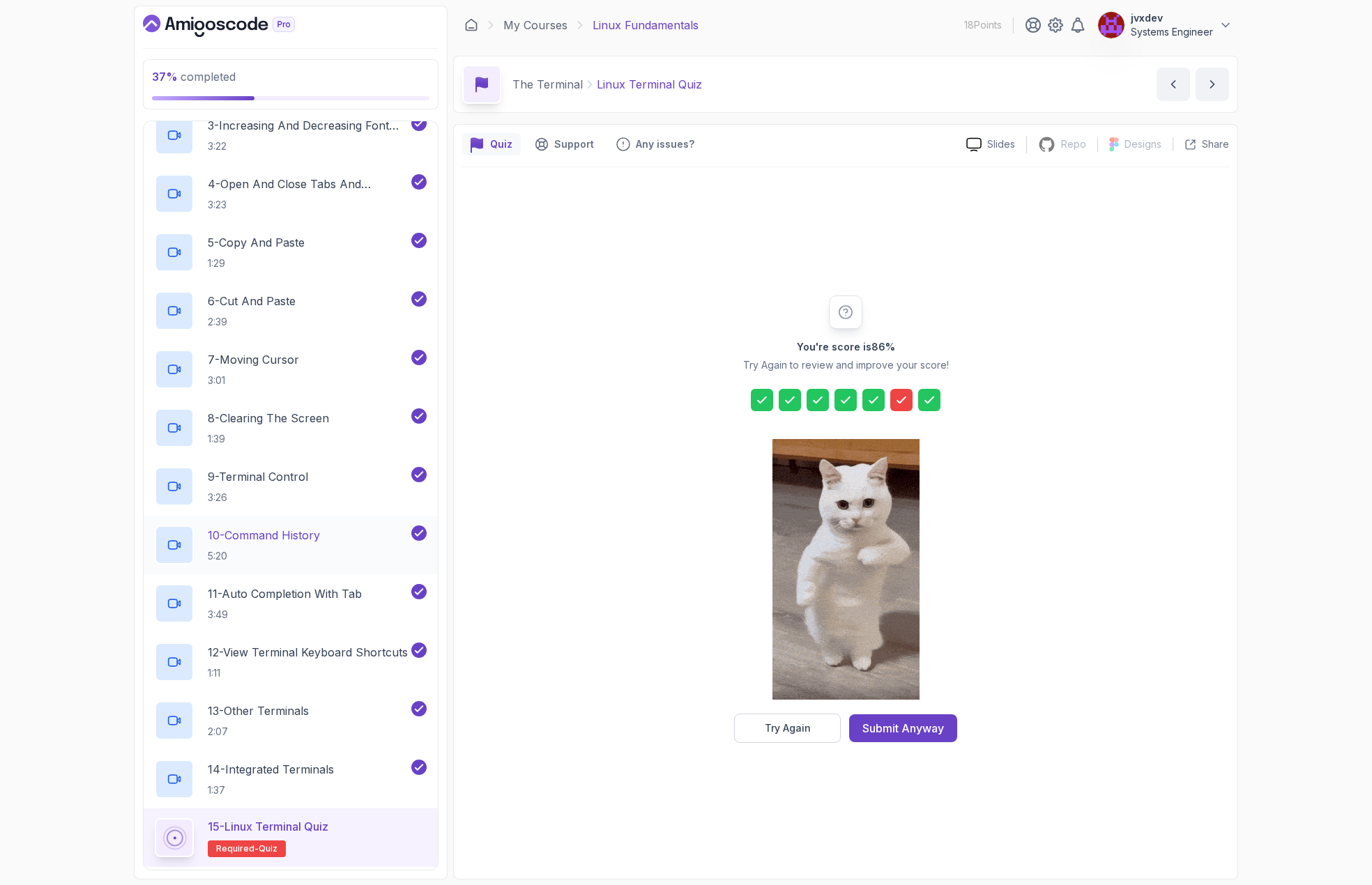
click at [339, 534] on div "10 - Command History 5:20" at bounding box center [281, 545] width 254 height 39
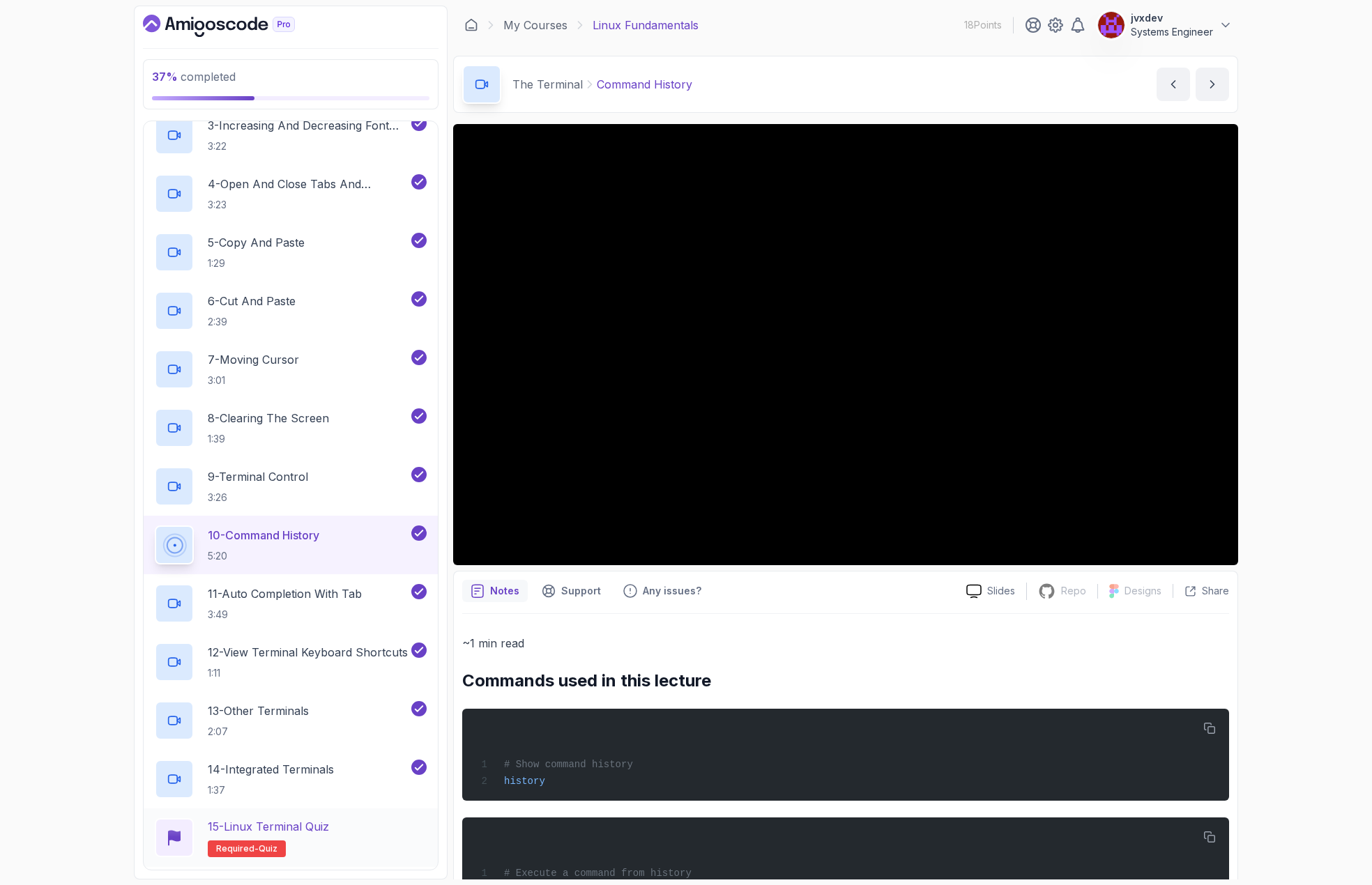
click at [319, 844] on h2 "15 - Linux Terminal Quiz Required- quiz" at bounding box center [269, 838] width 122 height 39
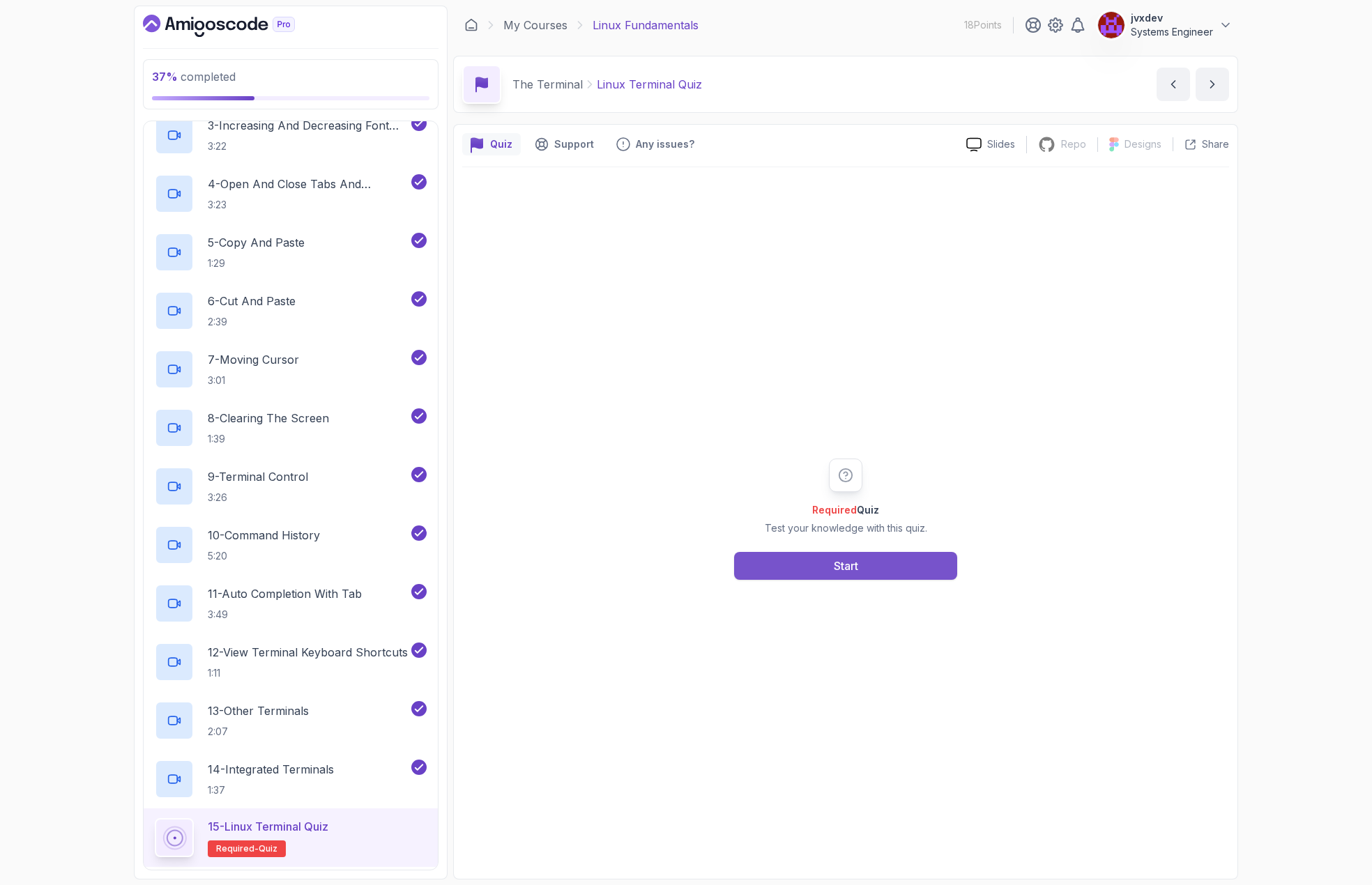
click at [860, 577] on button "Start" at bounding box center [845, 566] width 223 height 28
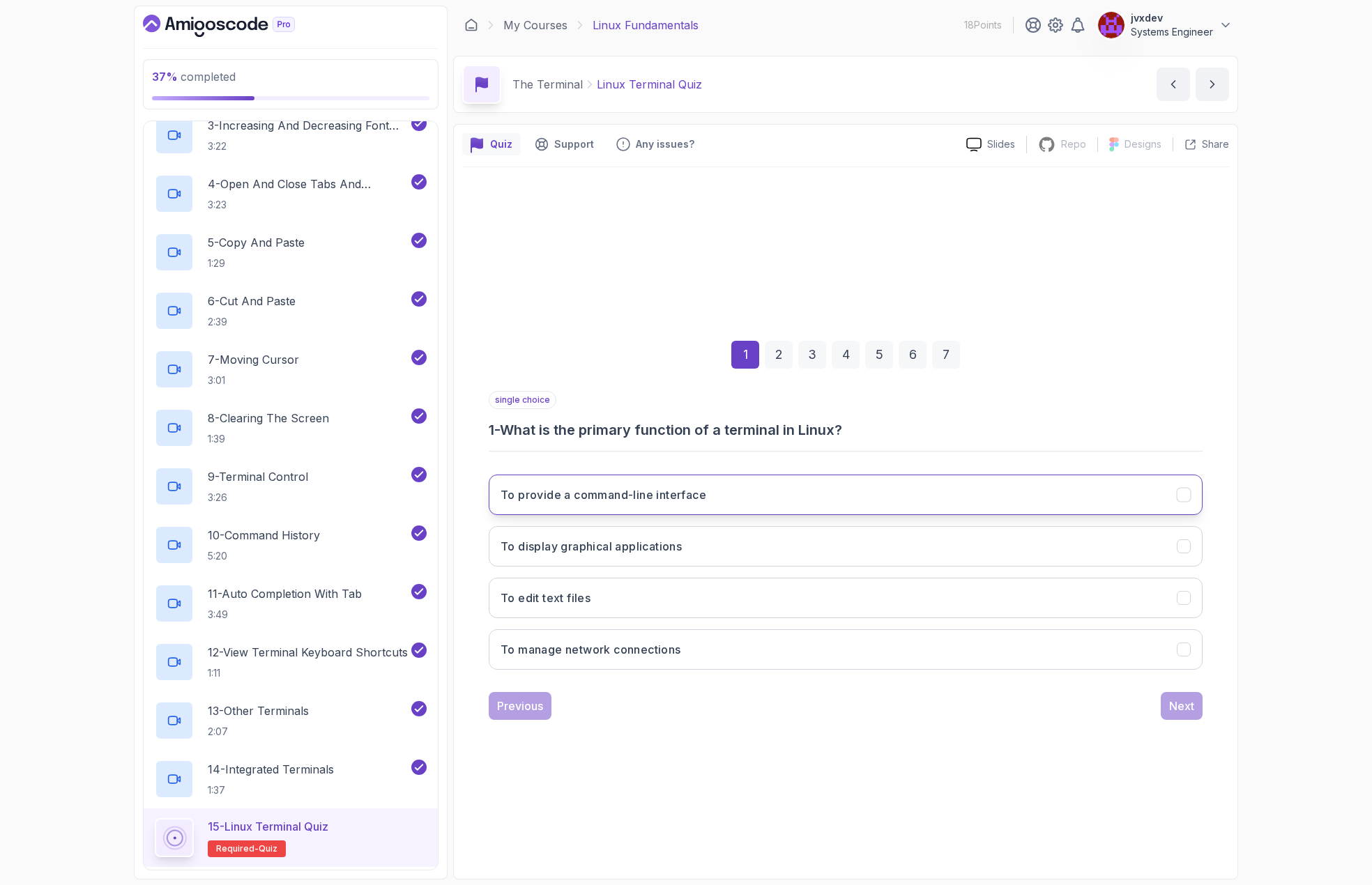
click at [722, 484] on button "To provide a command-line interface" at bounding box center [846, 495] width 714 height 40
click at [1196, 710] on button "Next" at bounding box center [1182, 706] width 42 height 28
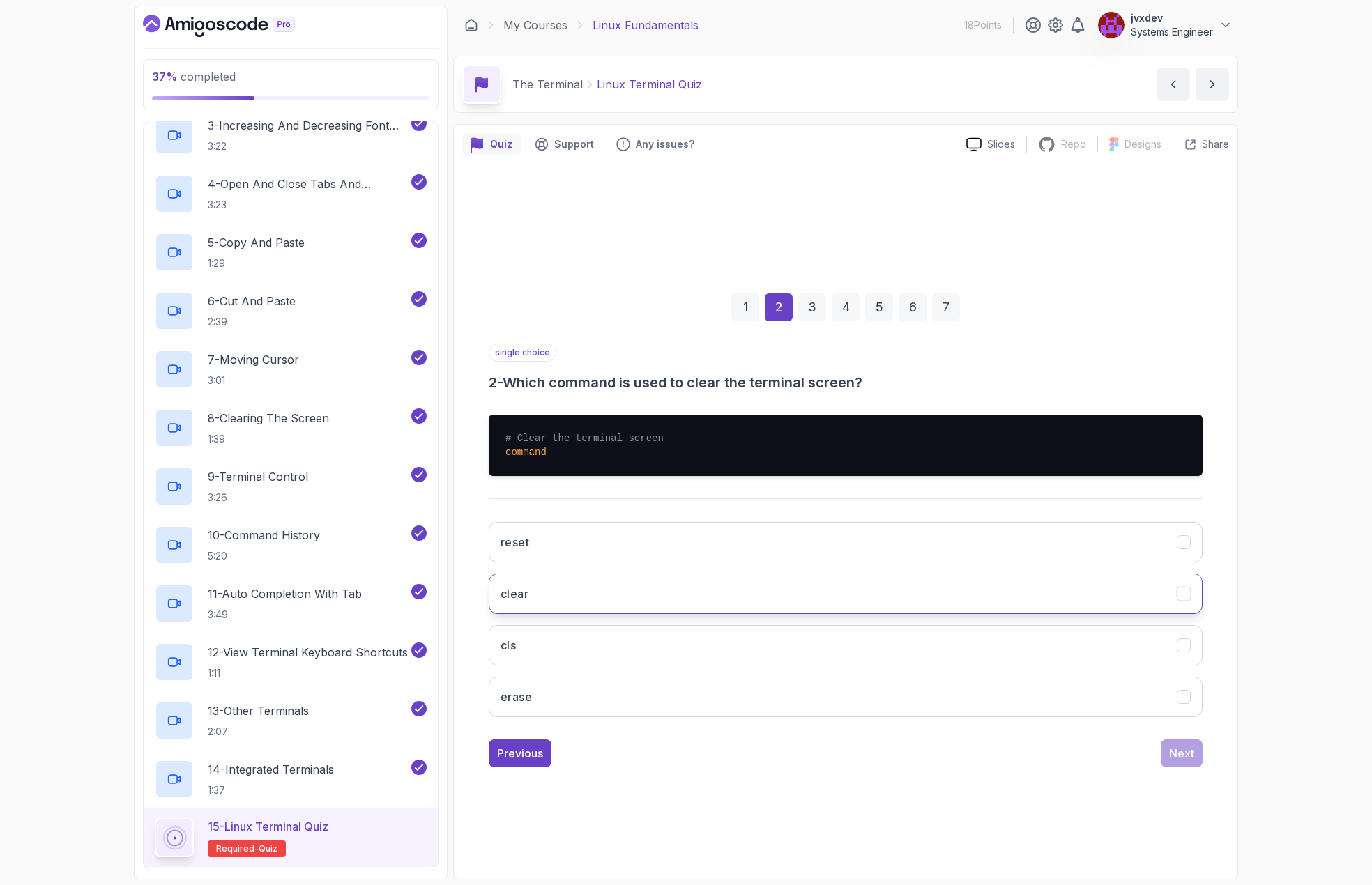
click at [671, 601] on button "clear" at bounding box center [846, 594] width 714 height 40
click at [1195, 754] on button "Next" at bounding box center [1182, 753] width 42 height 28
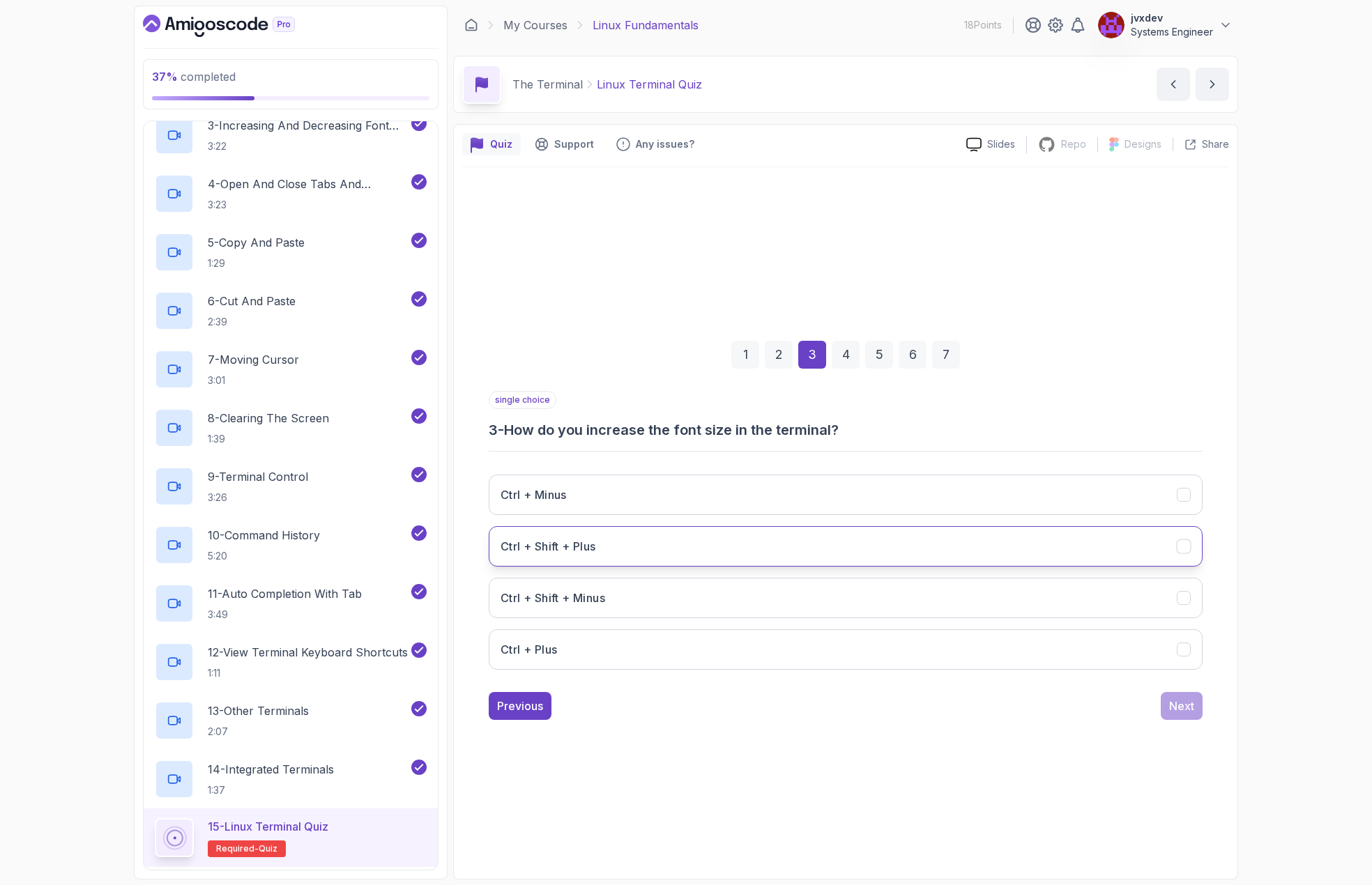
click at [746, 548] on button "Ctrl + Shift + Plus" at bounding box center [846, 547] width 714 height 40
click at [1176, 698] on div "Next" at bounding box center [1181, 706] width 25 height 16
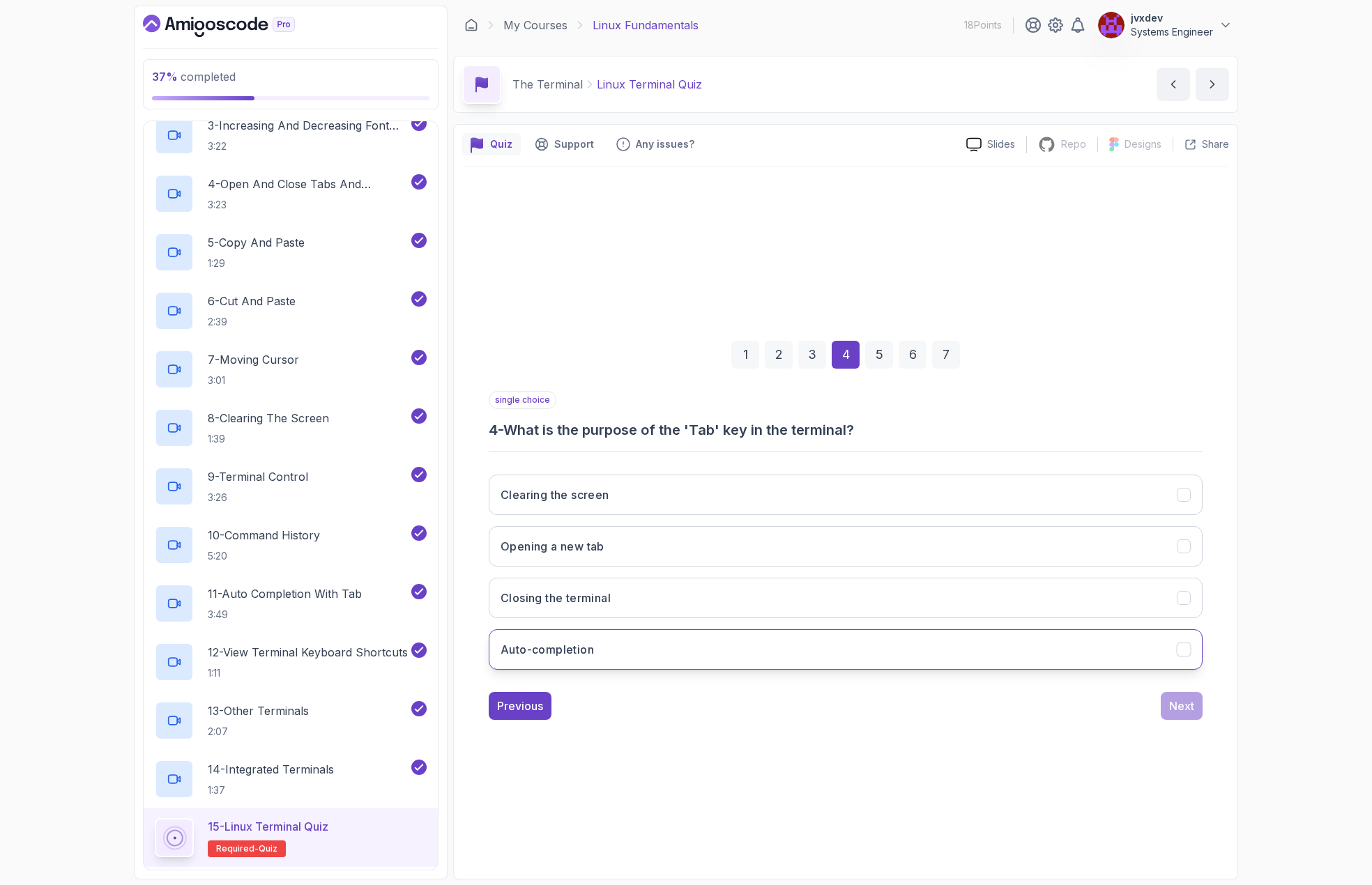
click at [674, 634] on button "Auto-completion" at bounding box center [846, 650] width 714 height 40
click at [1201, 716] on button "Next" at bounding box center [1182, 706] width 42 height 28
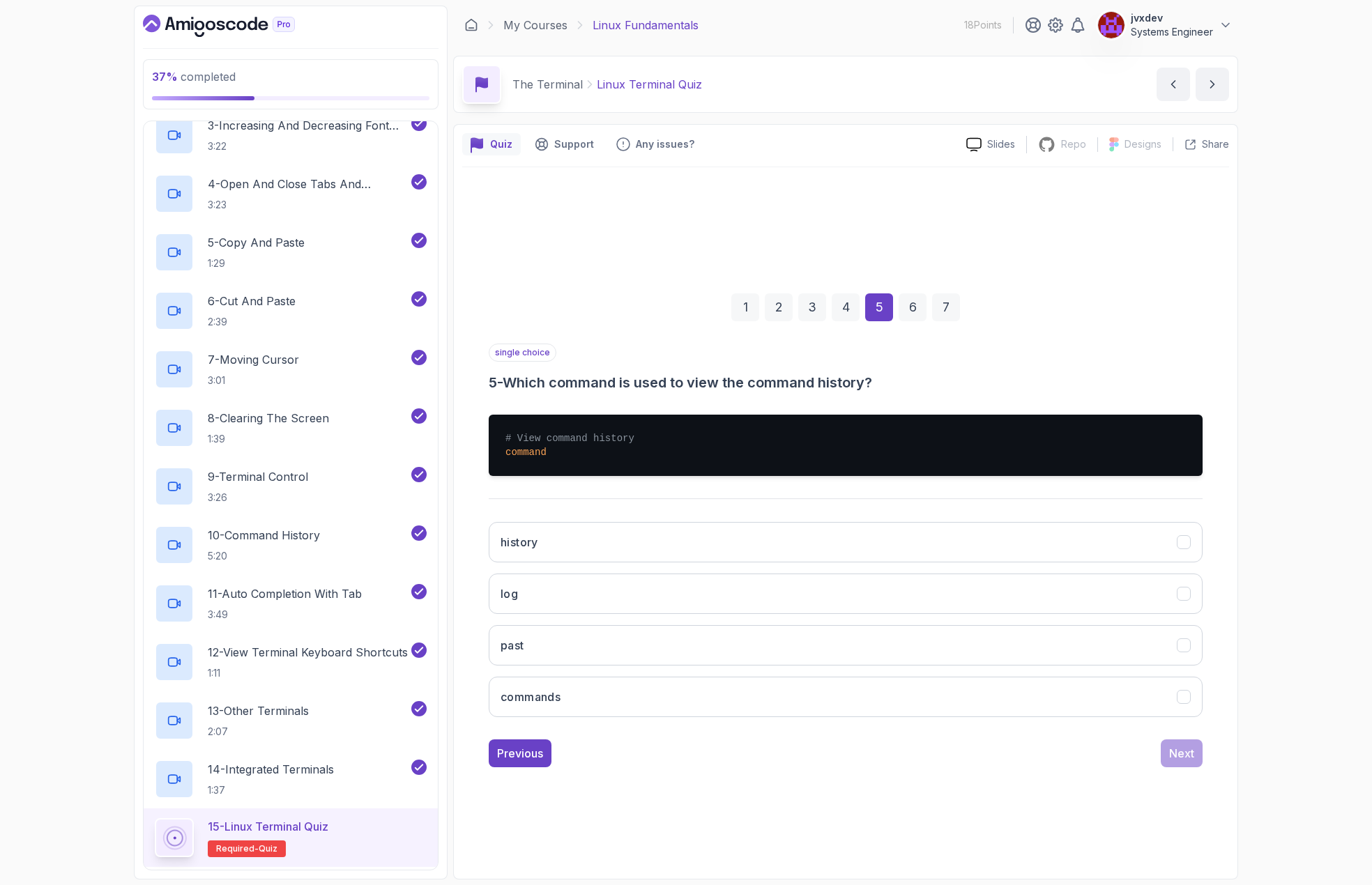
click at [620, 520] on div "history log past commands" at bounding box center [846, 620] width 714 height 218
click at [626, 544] on button "history" at bounding box center [846, 542] width 714 height 40
click at [1167, 754] on button "Next" at bounding box center [1182, 753] width 42 height 28
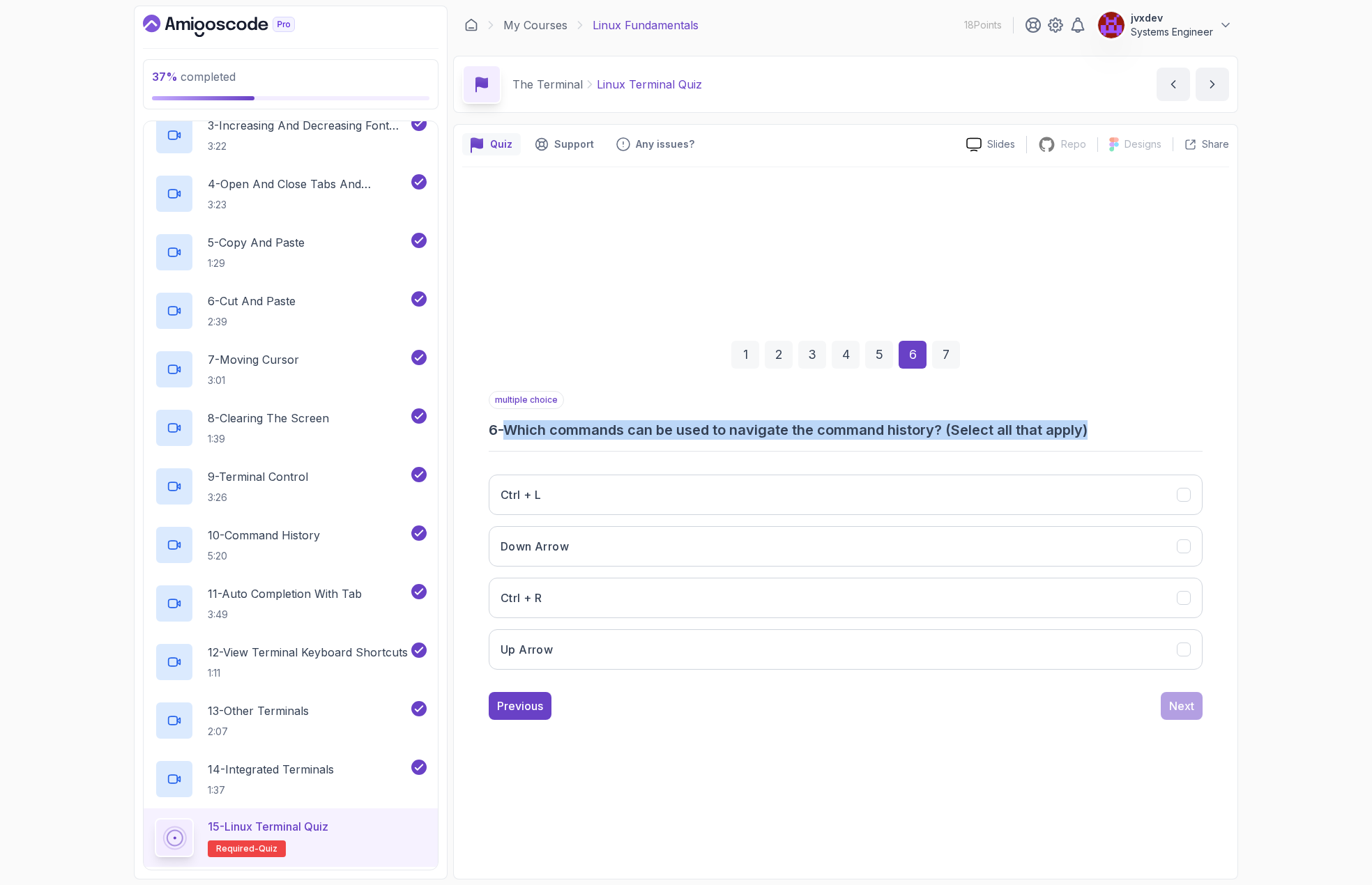
drag, startPoint x: 512, startPoint y: 433, endPoint x: 1131, endPoint y: 430, distance: 619.0
click at [1131, 430] on h3 "6 - Which commands can be used to navigate the command history? (Select all tha…" at bounding box center [846, 430] width 714 height 20
copy h3 "Which commands can be used to navigate the command history? (Select all that ap…"
click at [863, 655] on button "Up Arrow" at bounding box center [846, 650] width 714 height 40
click at [911, 543] on button "Down Arrow" at bounding box center [846, 547] width 714 height 40
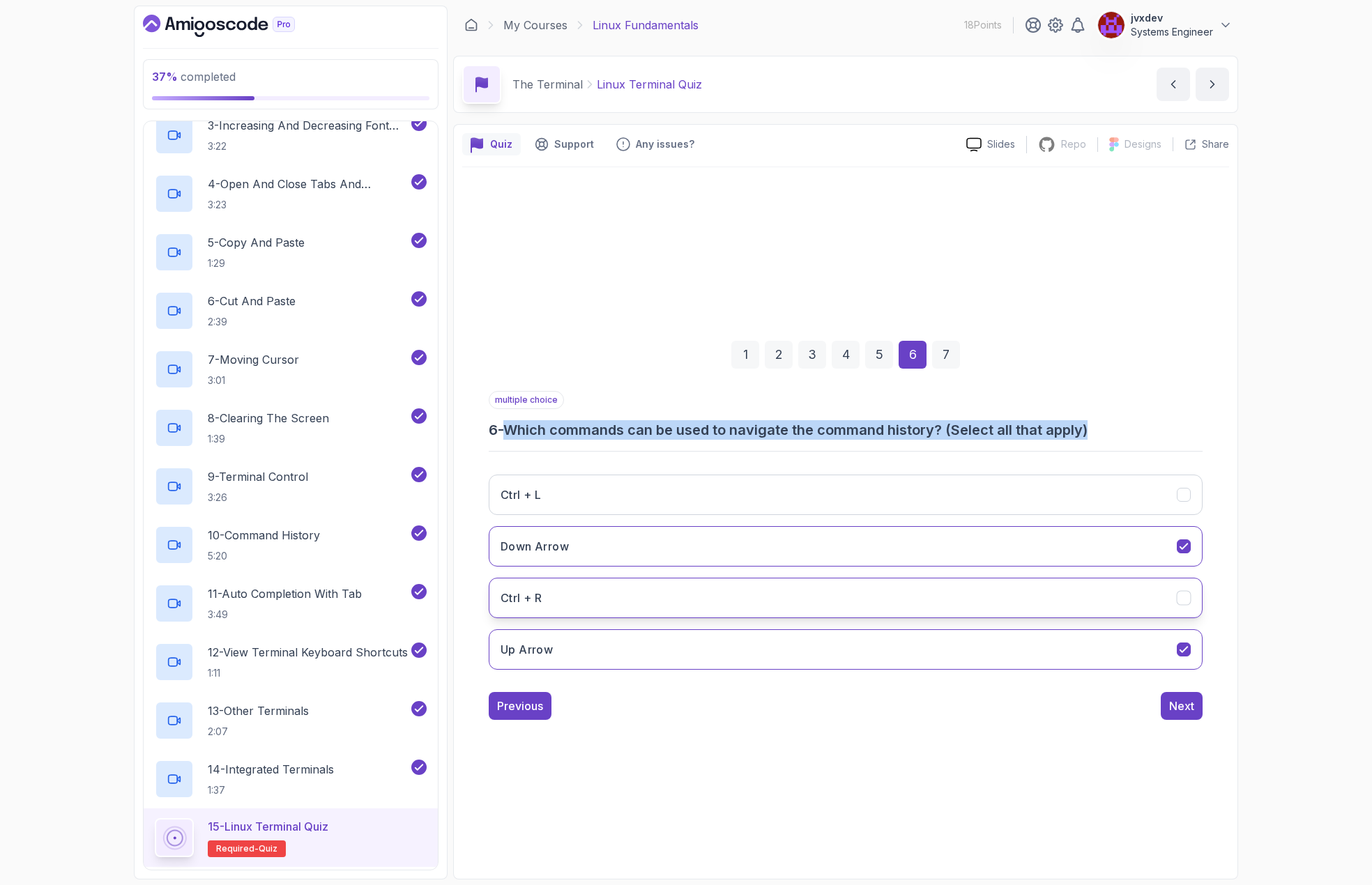
click at [847, 614] on button "Ctrl + R" at bounding box center [846, 598] width 714 height 40
click at [1191, 712] on div "Next" at bounding box center [1181, 706] width 25 height 16
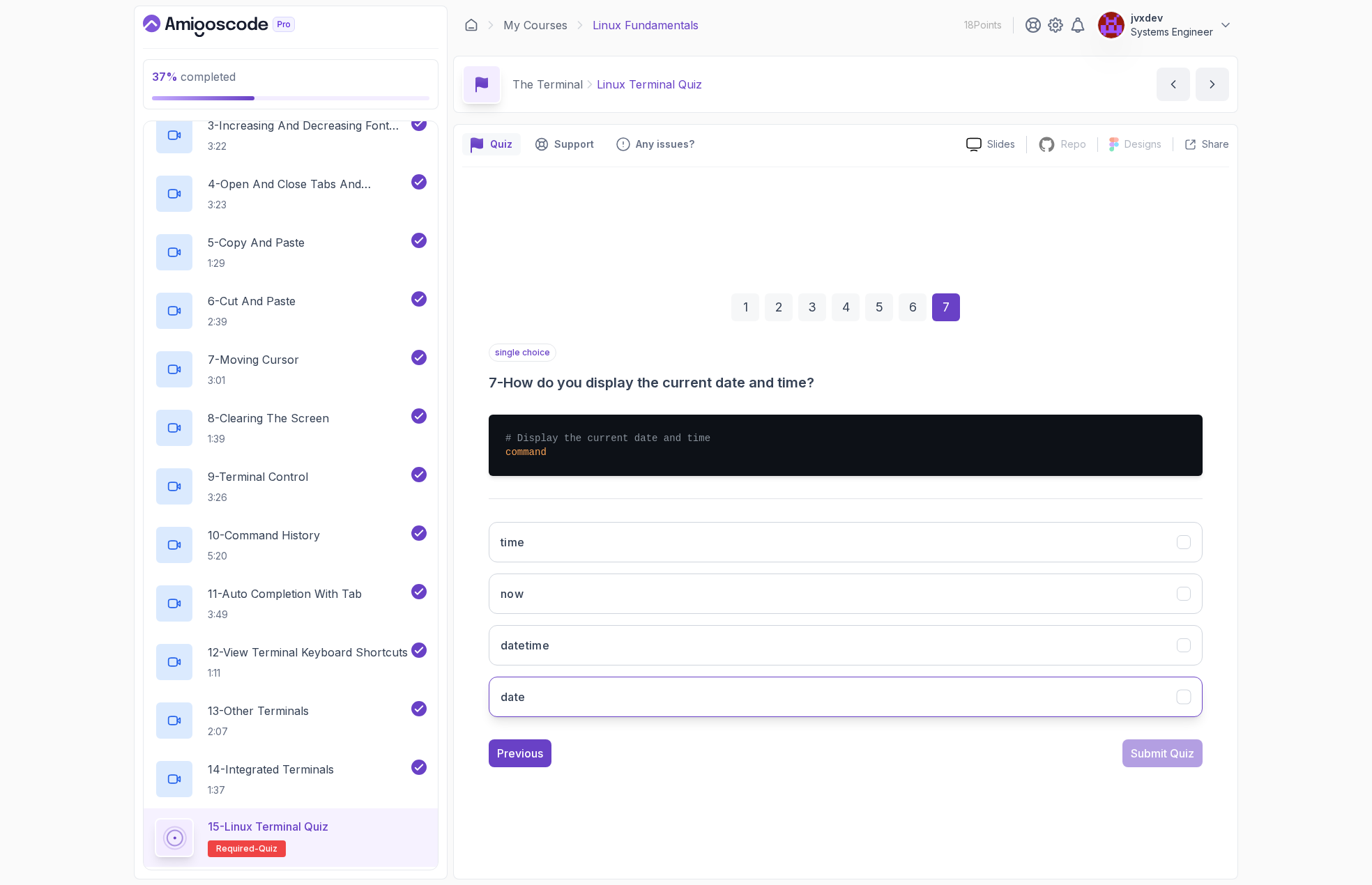
click at [1083, 692] on button "date" at bounding box center [846, 697] width 714 height 40
click at [1151, 755] on div "Submit Quiz" at bounding box center [1163, 754] width 64 height 16
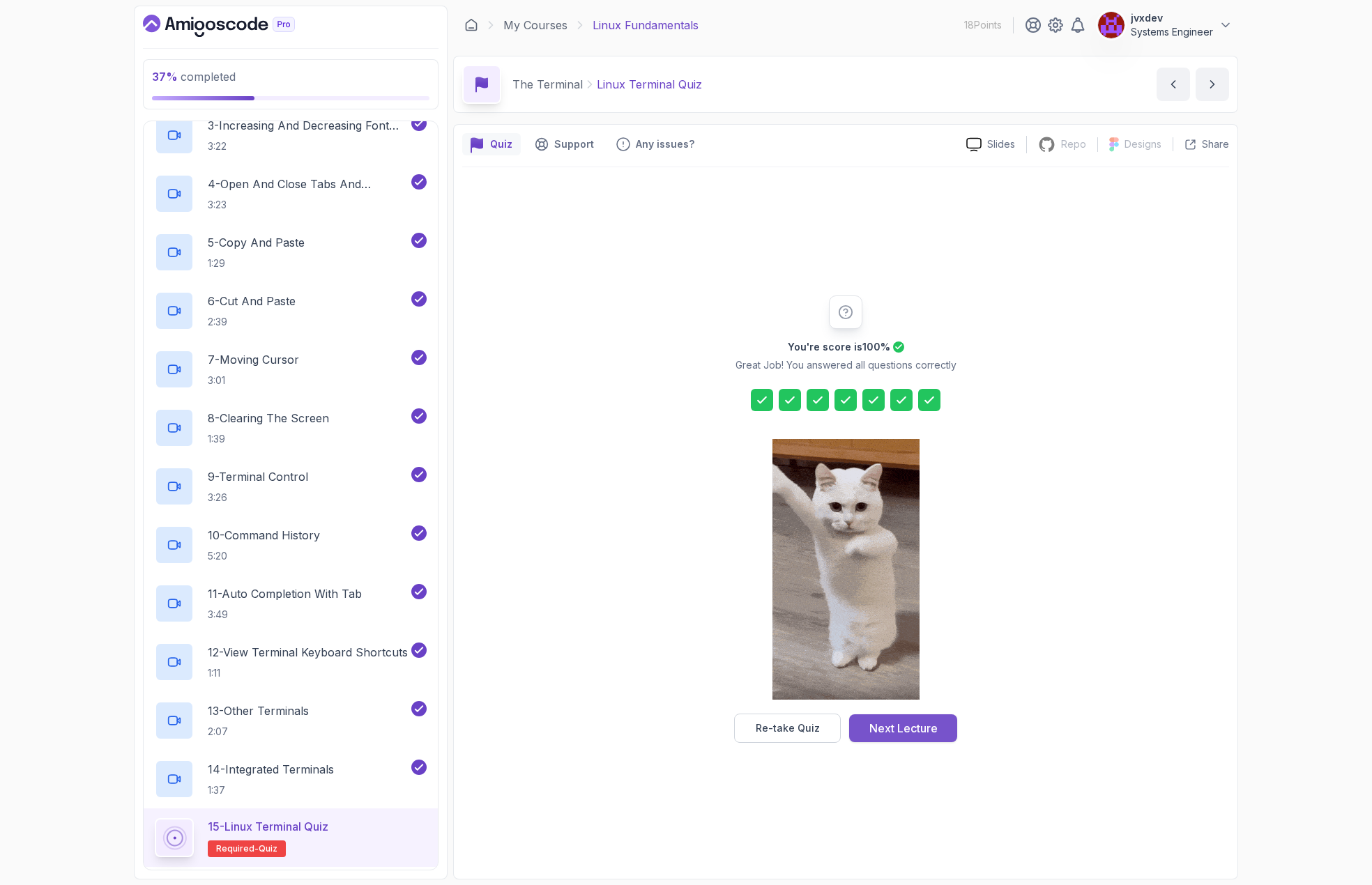
click at [932, 732] on div "Next Lecture" at bounding box center [903, 728] width 68 height 16
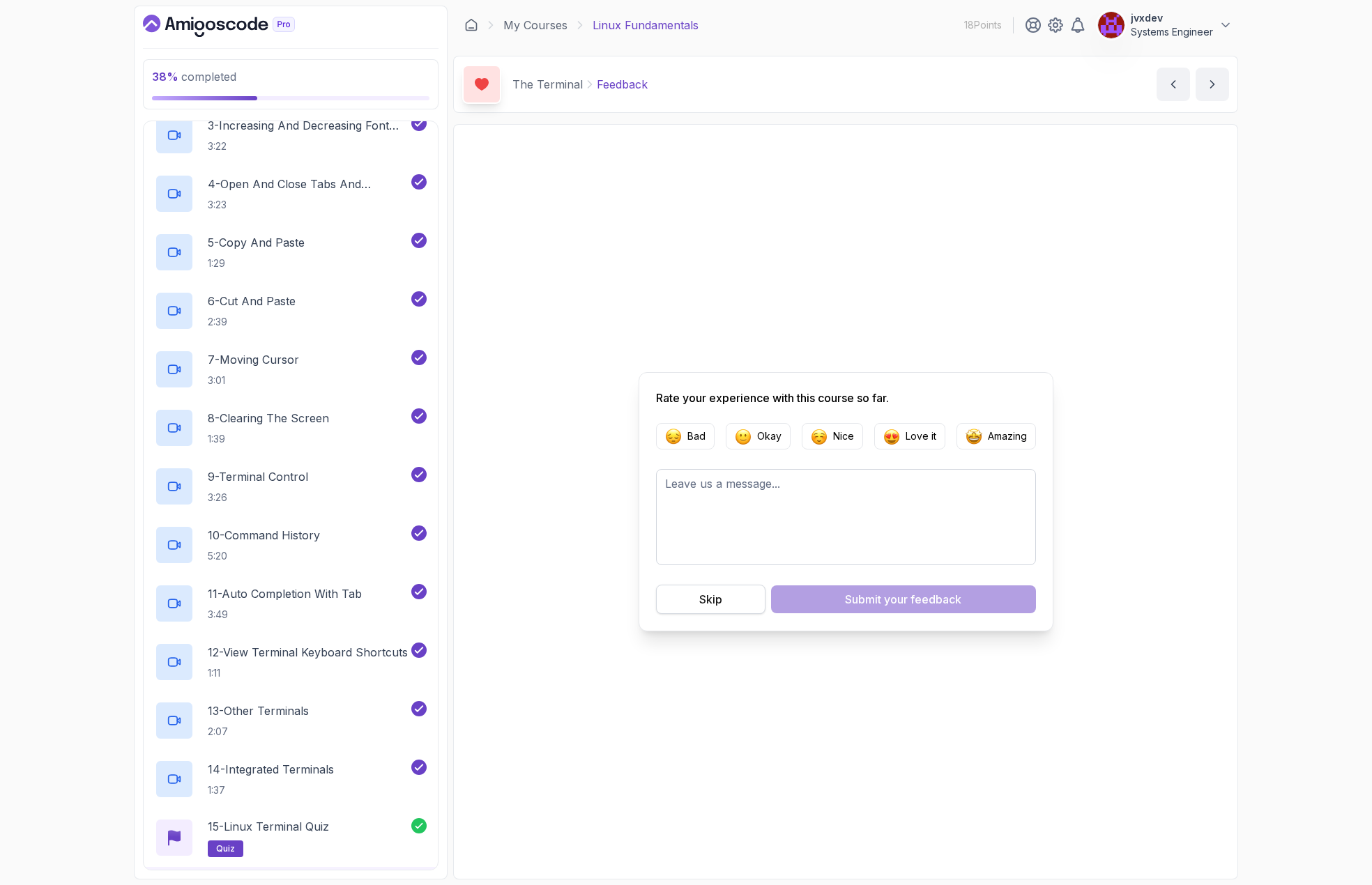
click at [714, 607] on div "Skip" at bounding box center [710, 599] width 23 height 16
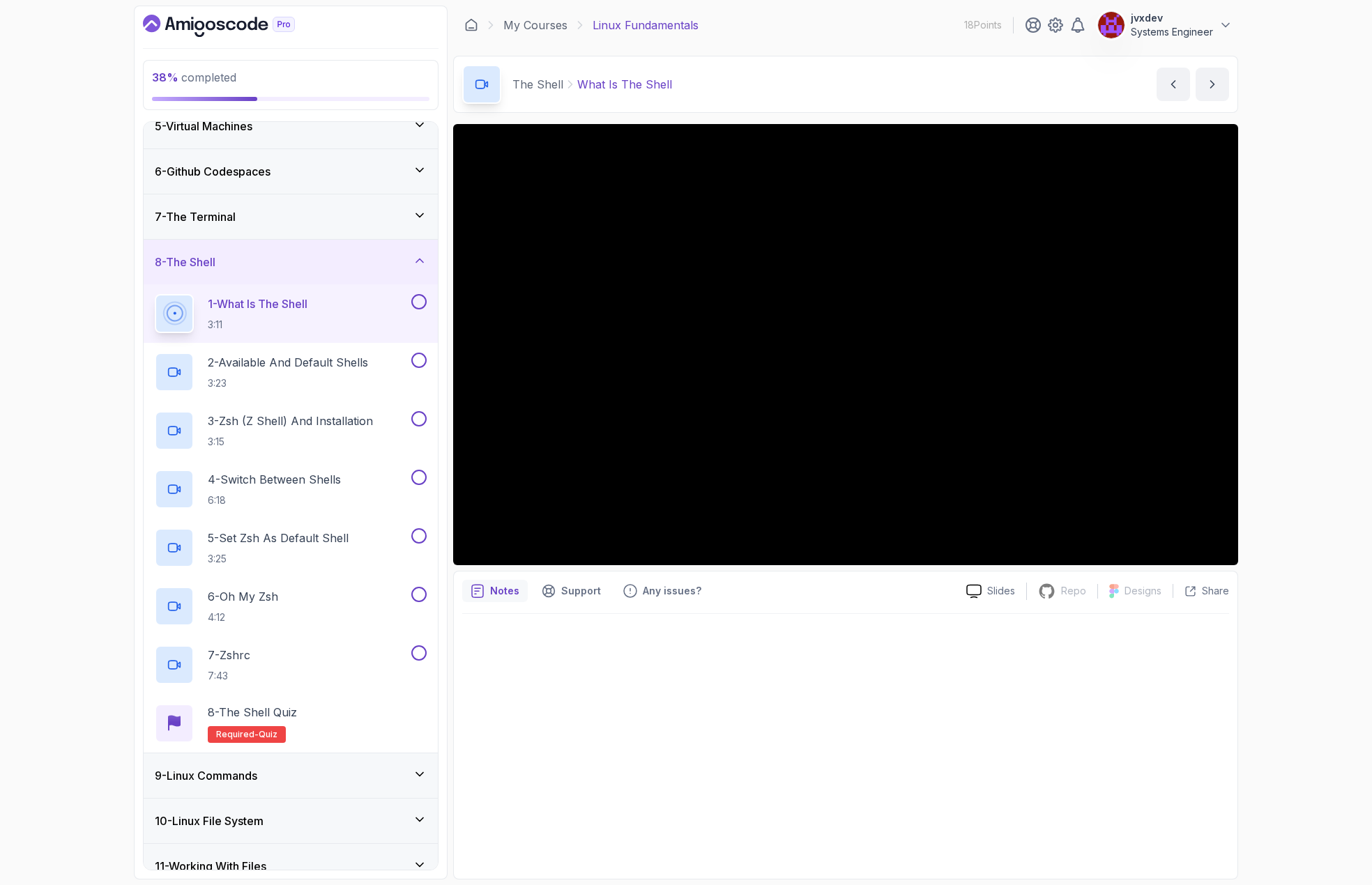
scroll to position [121, 0]
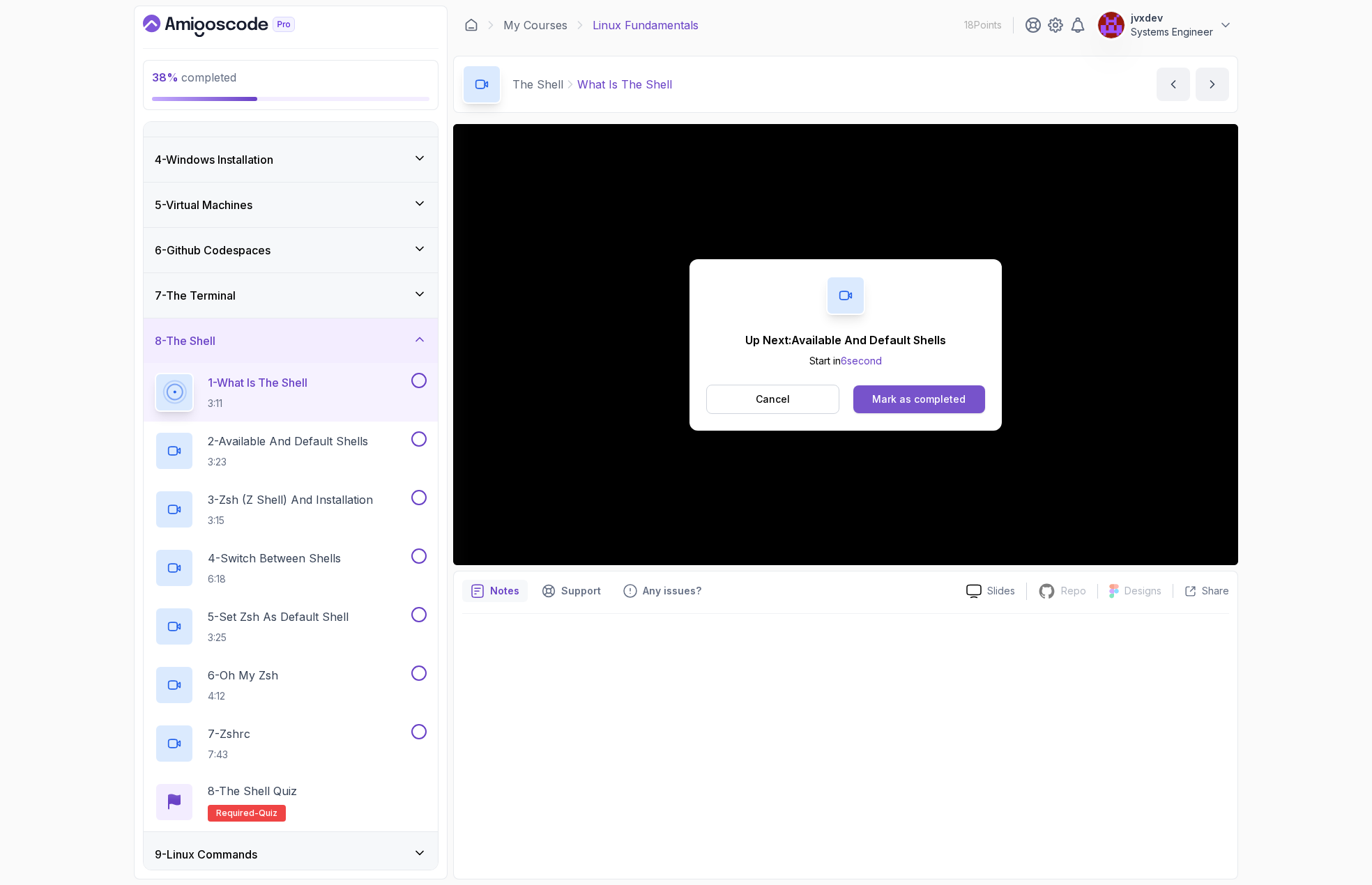
click at [910, 400] on div "Mark as completed" at bounding box center [919, 399] width 94 height 14
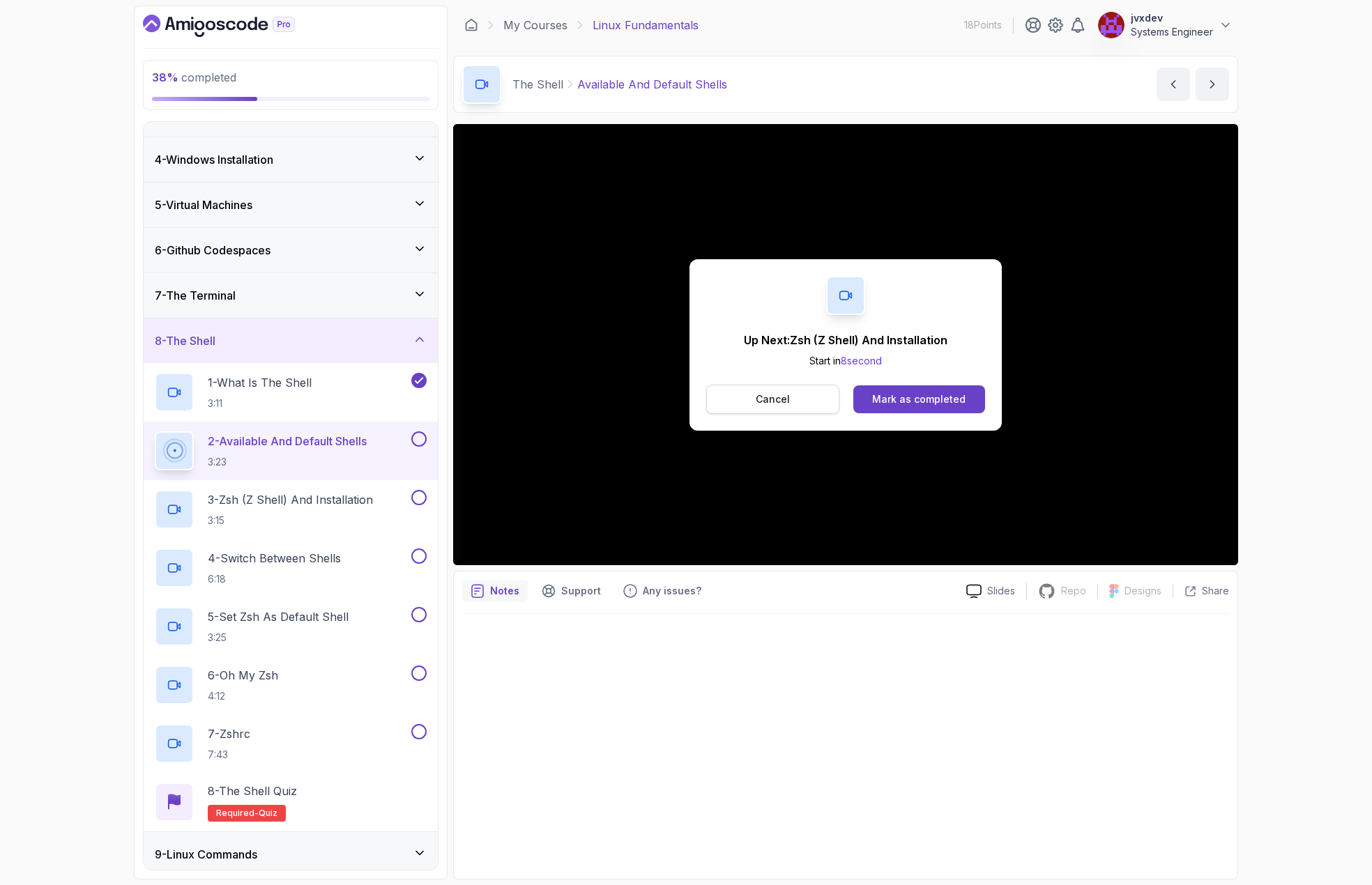
click at [782, 405] on p "Cancel" at bounding box center [773, 399] width 35 height 14
click at [964, 399] on button "Mark as completed" at bounding box center [920, 399] width 132 height 28
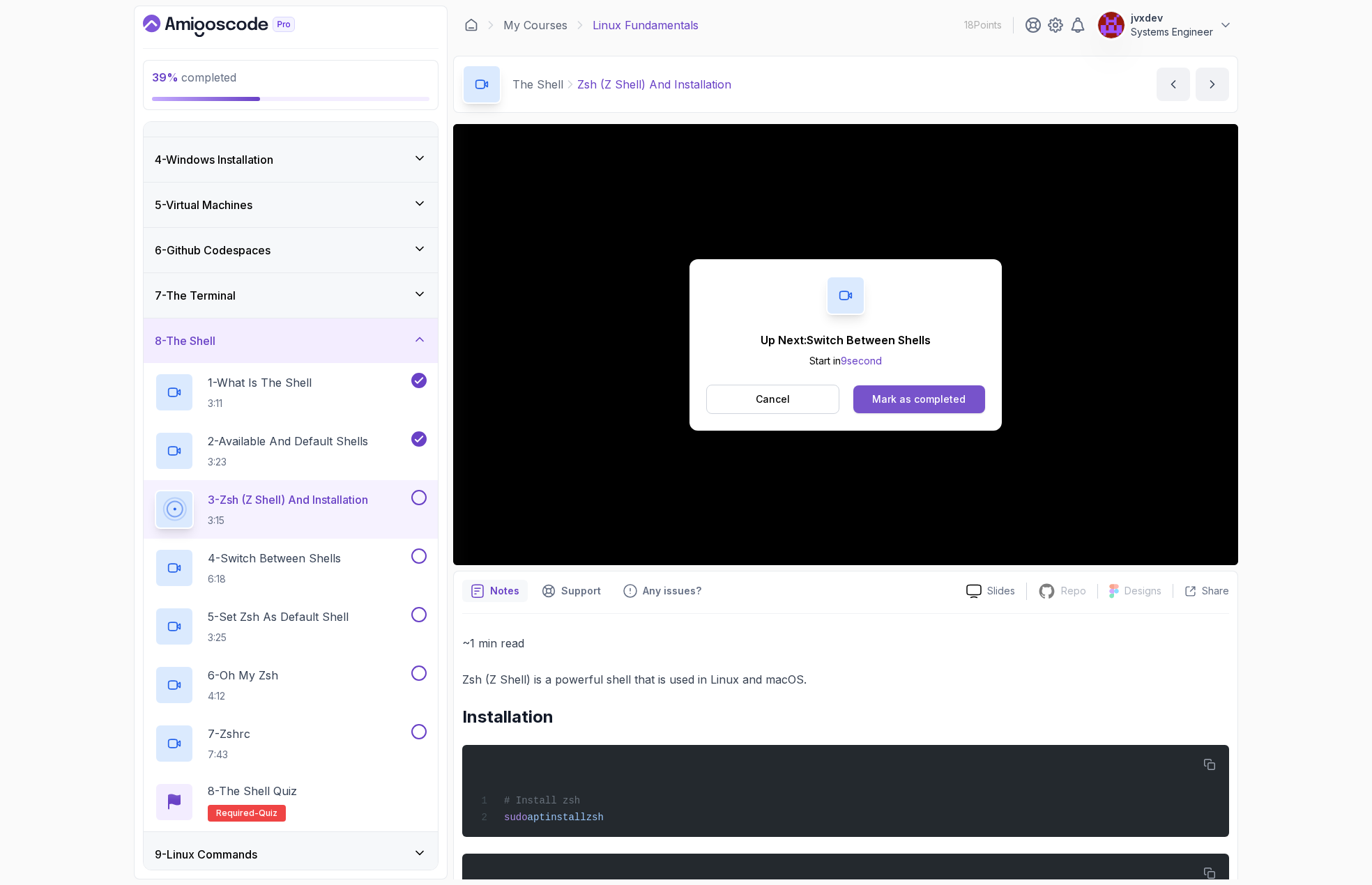
click at [965, 402] on button "Mark as completed" at bounding box center [920, 399] width 132 height 28
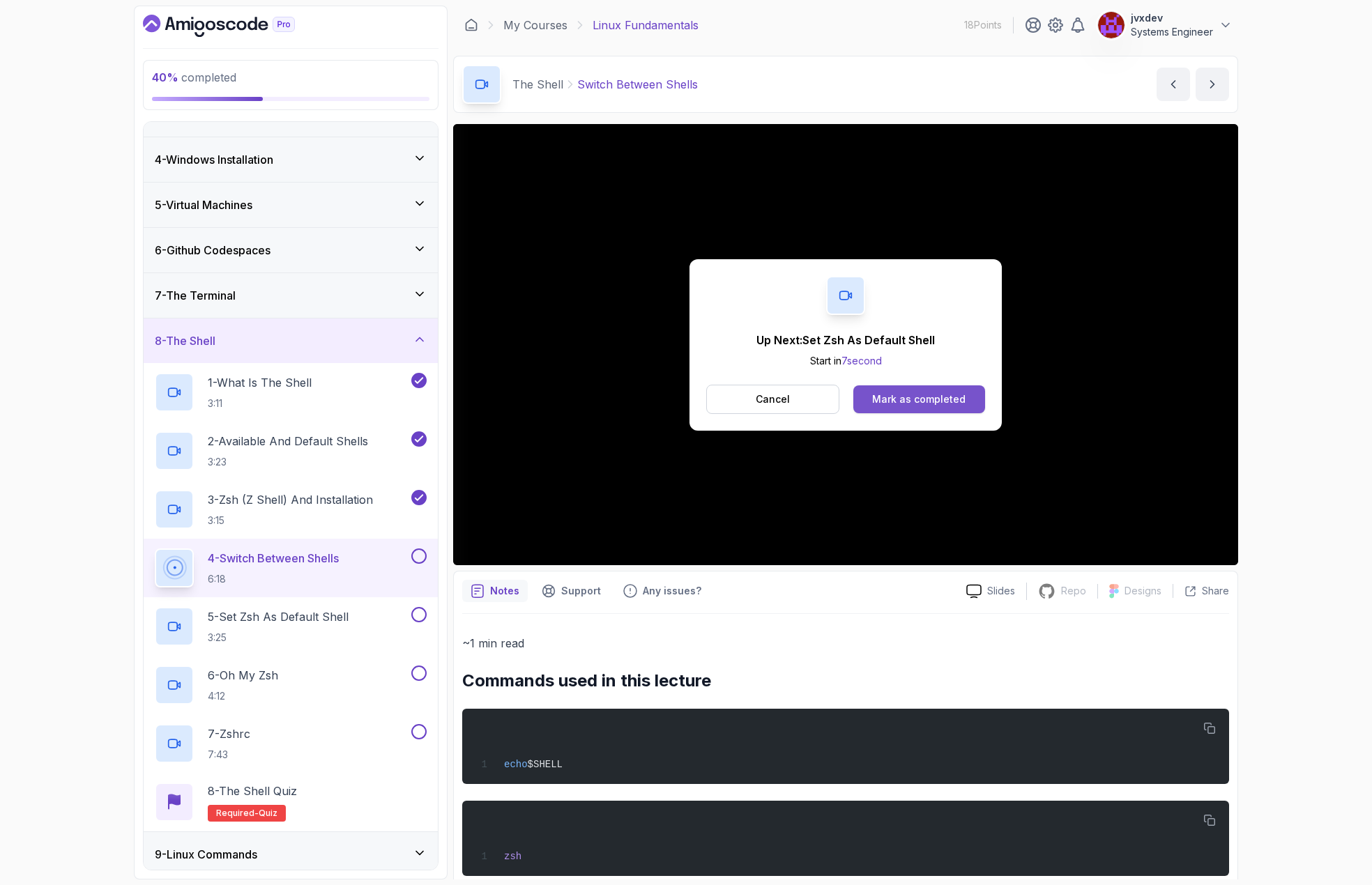
click at [920, 393] on div "Mark as completed" at bounding box center [919, 399] width 94 height 14
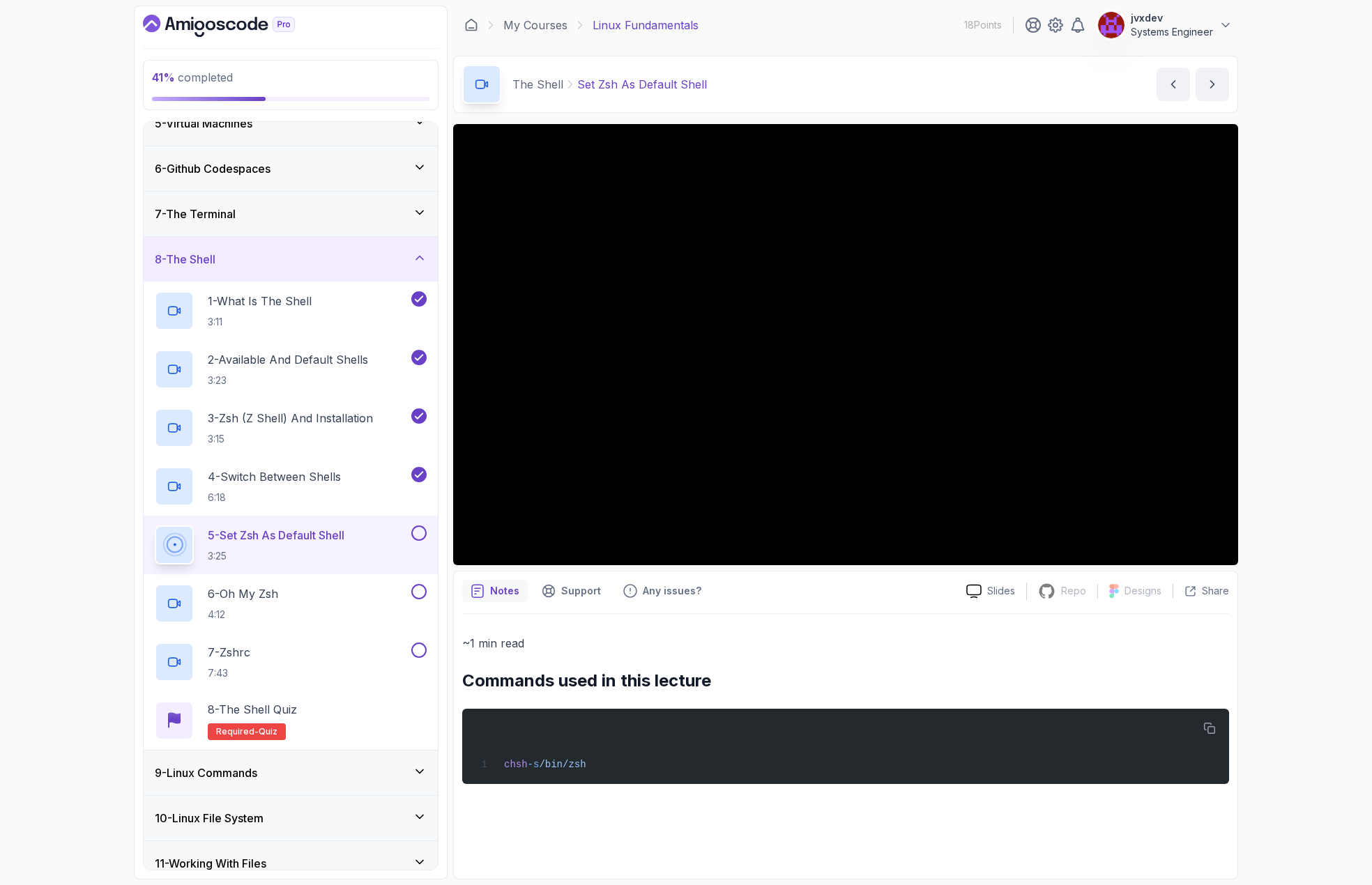
scroll to position [209, 0]
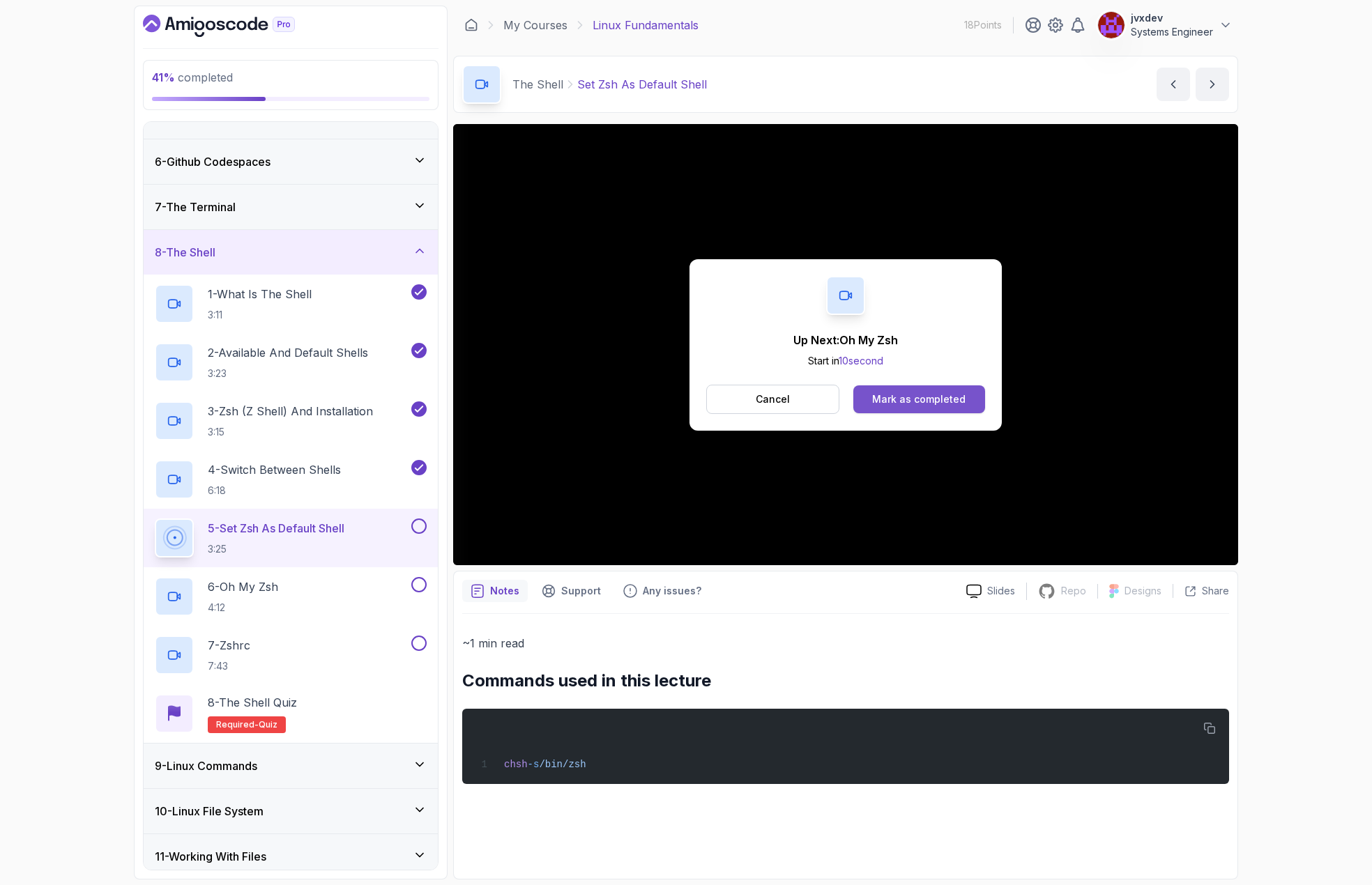
click at [972, 410] on button "Mark as completed" at bounding box center [920, 399] width 132 height 28
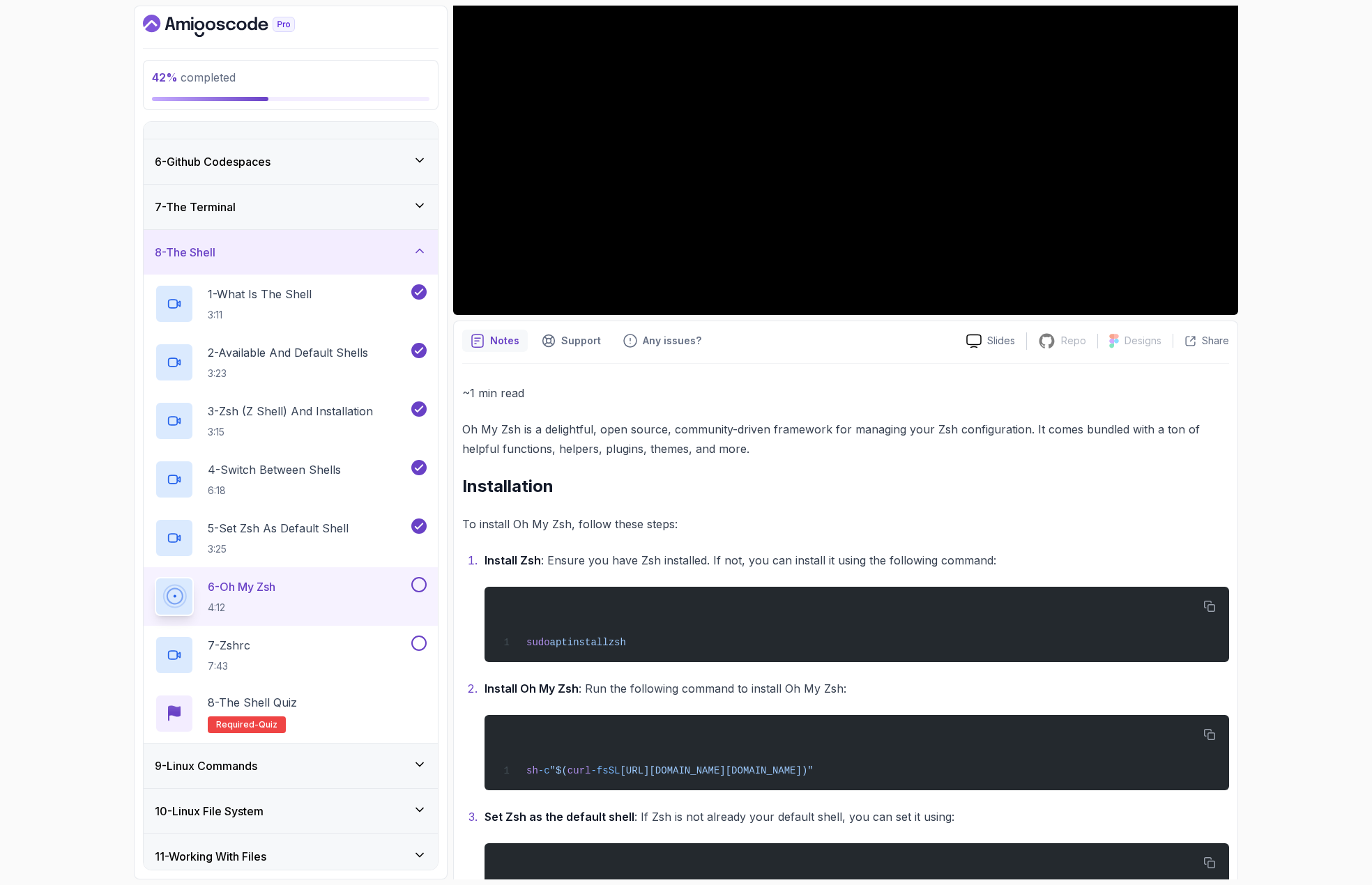
scroll to position [349, 0]
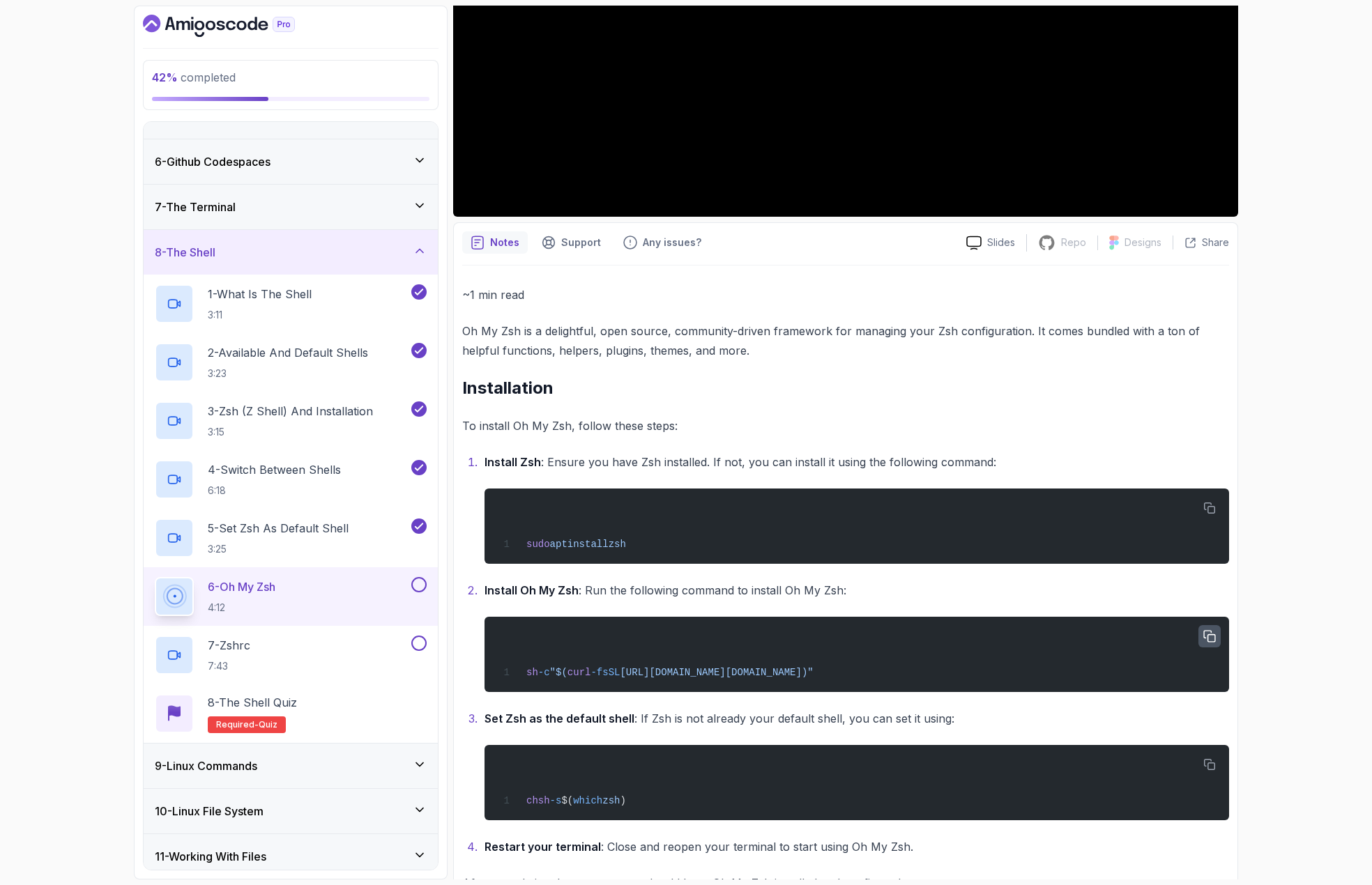
click at [1214, 642] on icon "button" at bounding box center [1209, 636] width 11 height 11
click at [1208, 644] on button "button" at bounding box center [1210, 637] width 23 height 22
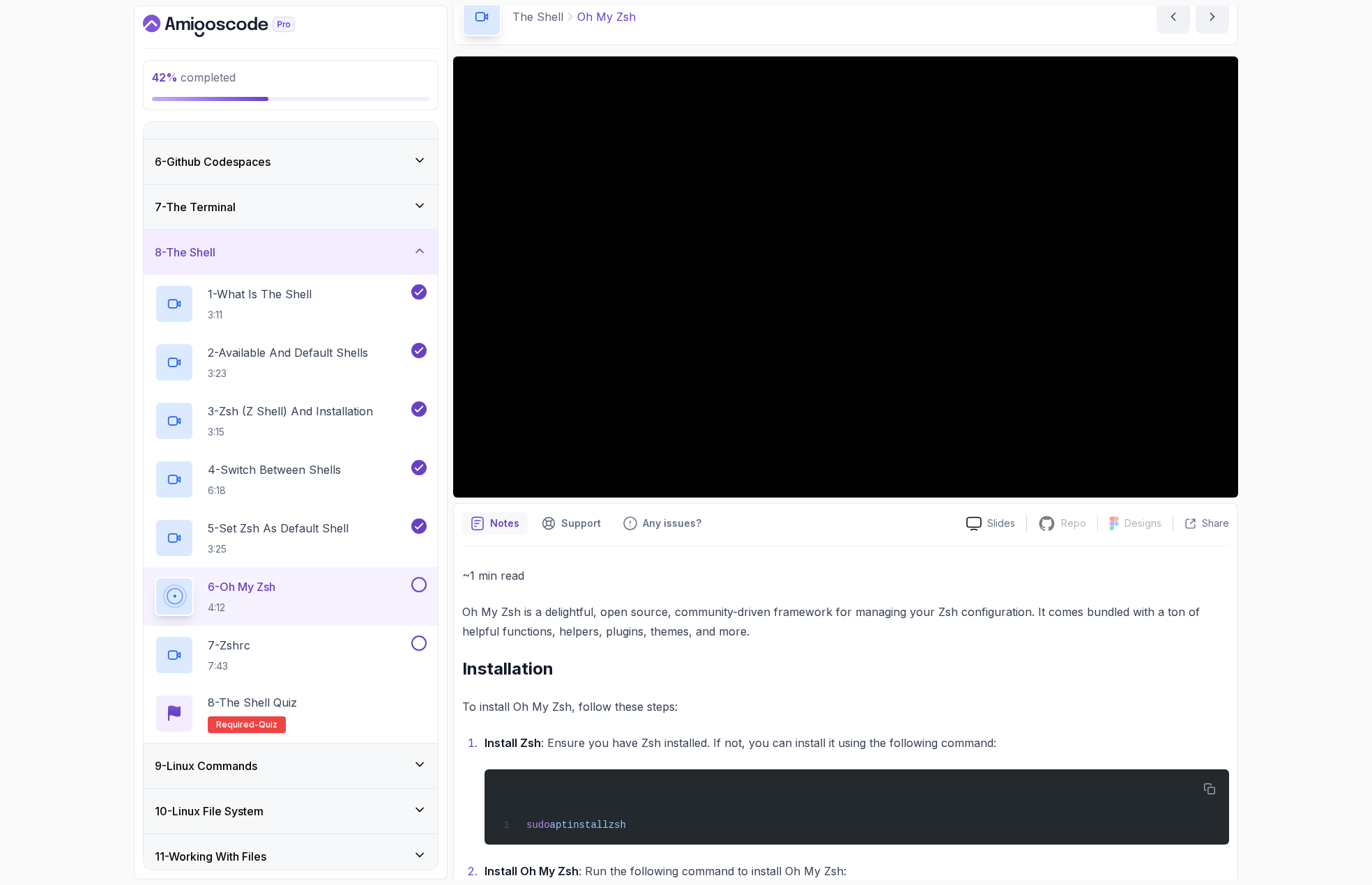
scroll to position [0, 0]
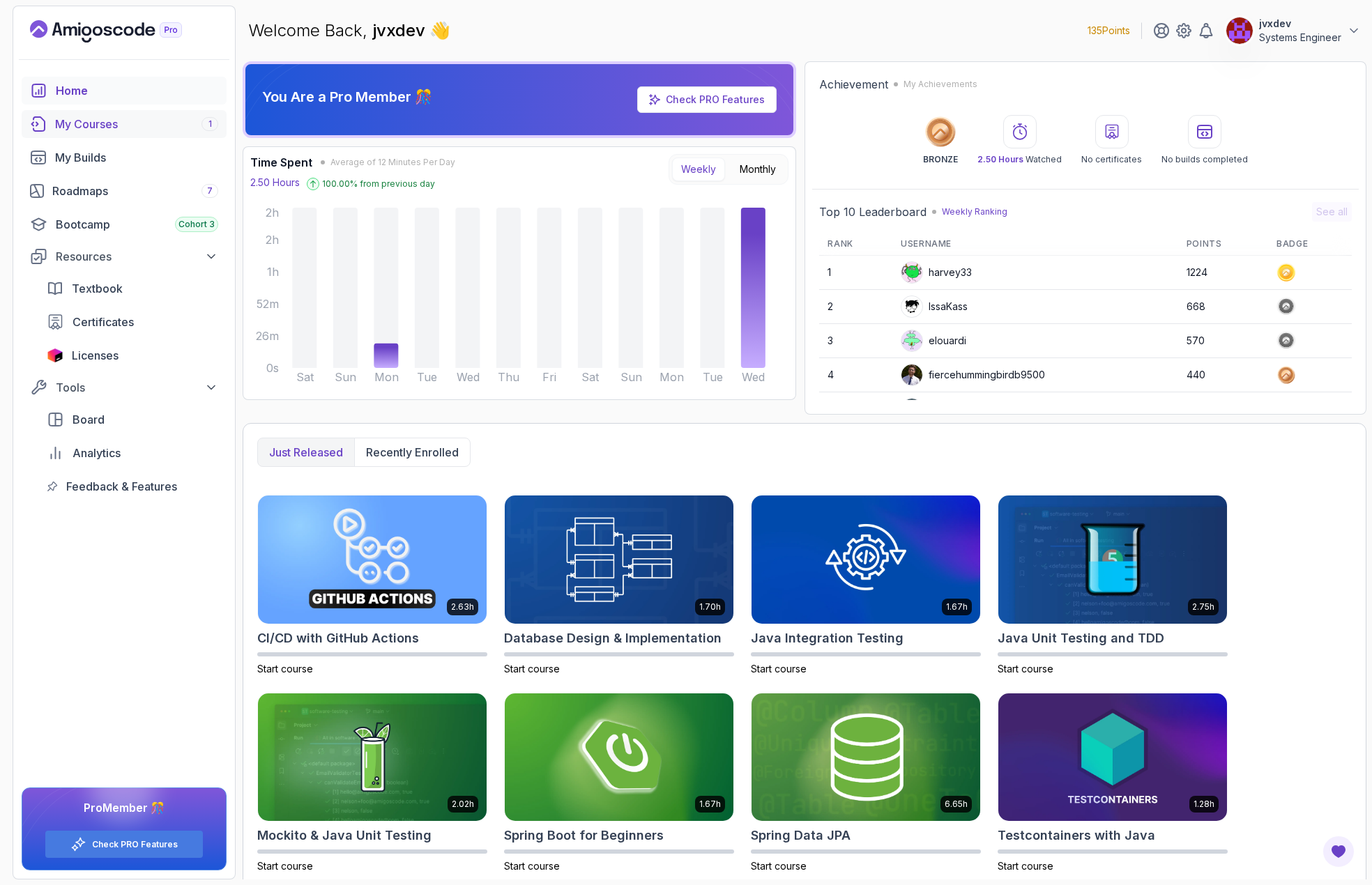
click at [146, 124] on div "My Courses 1" at bounding box center [136, 124] width 163 height 16
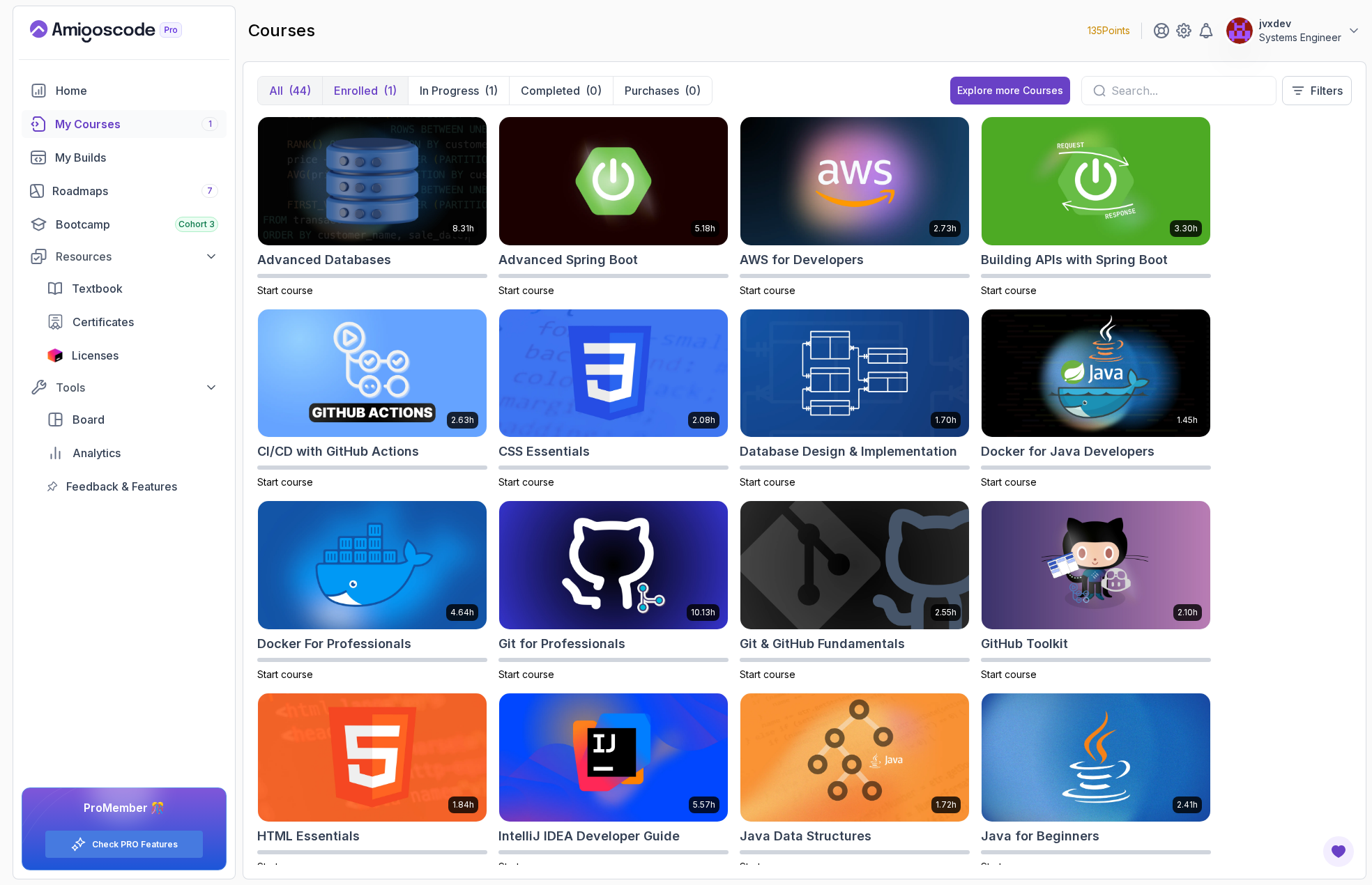
click at [355, 86] on p "Enrolled" at bounding box center [356, 91] width 44 height 16
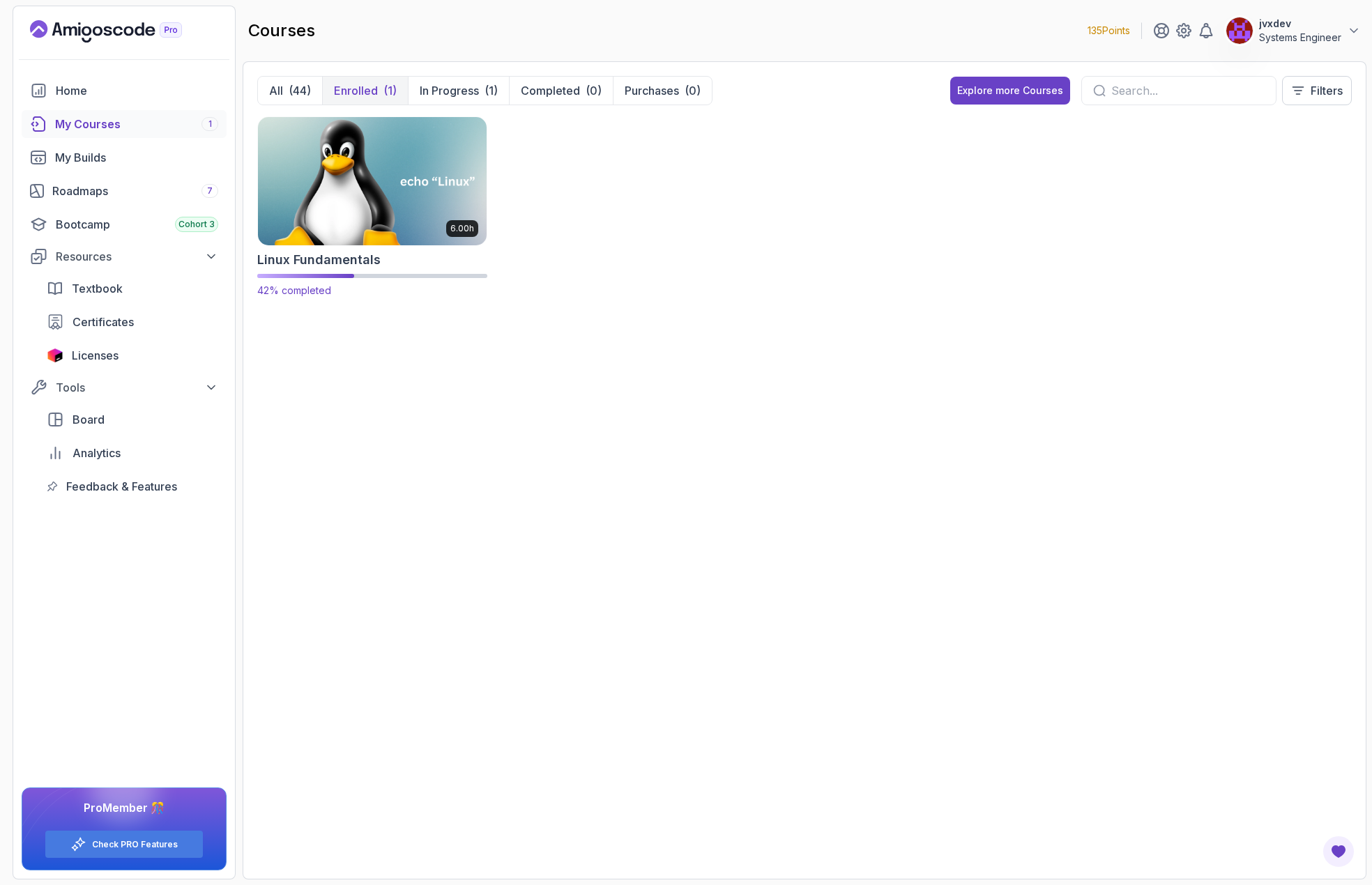
click at [333, 202] on img at bounding box center [372, 181] width 240 height 134
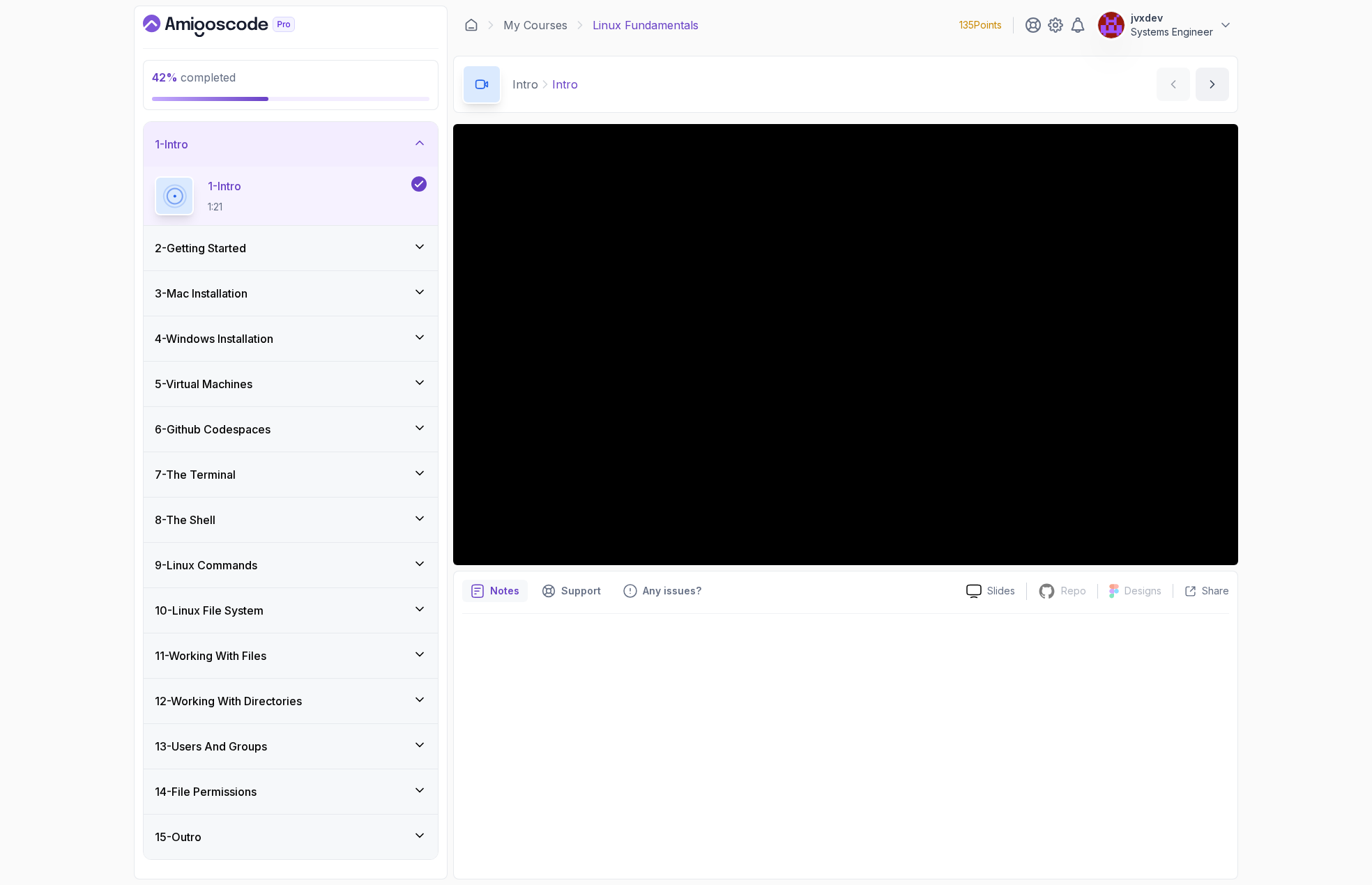
click at [324, 608] on div "10 - Linux File System" at bounding box center [290, 610] width 272 height 16
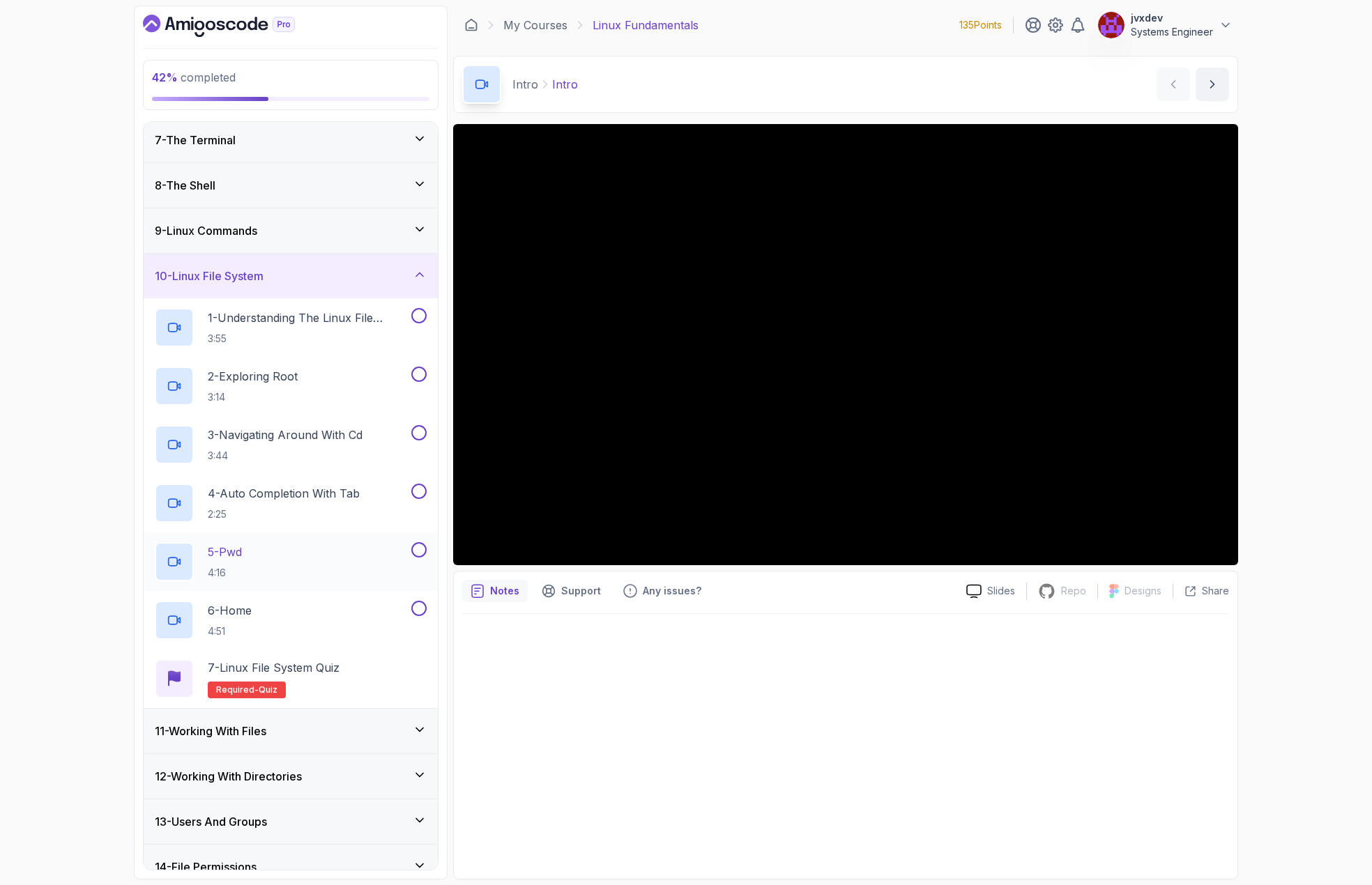
scroll to position [279, 0]
click at [304, 164] on div "8 - The Shell" at bounding box center [290, 182] width 294 height 44
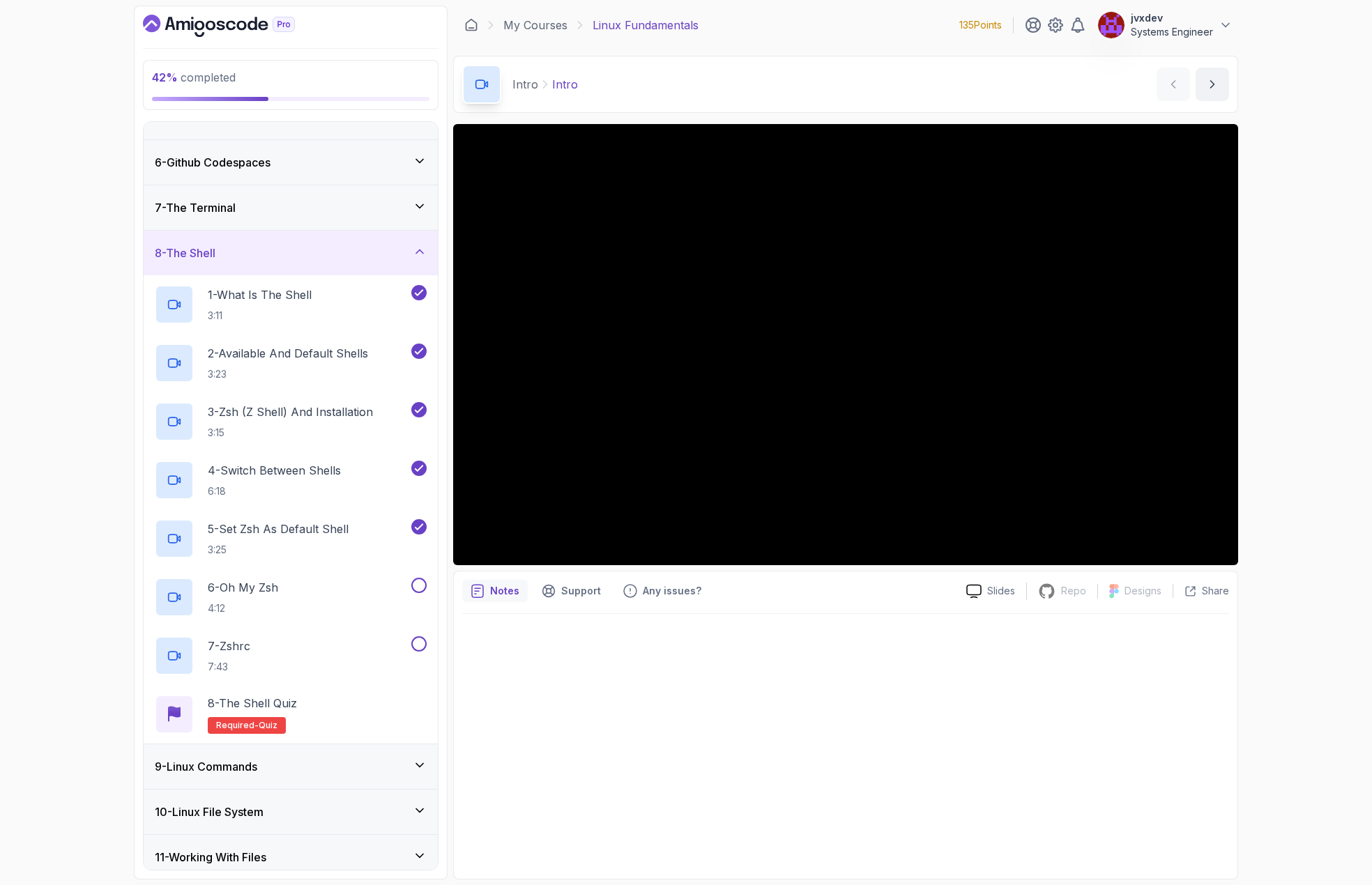
scroll to position [209, 0]
click at [308, 529] on p "5 - Set Zsh As Default Shell" at bounding box center [278, 528] width 141 height 16
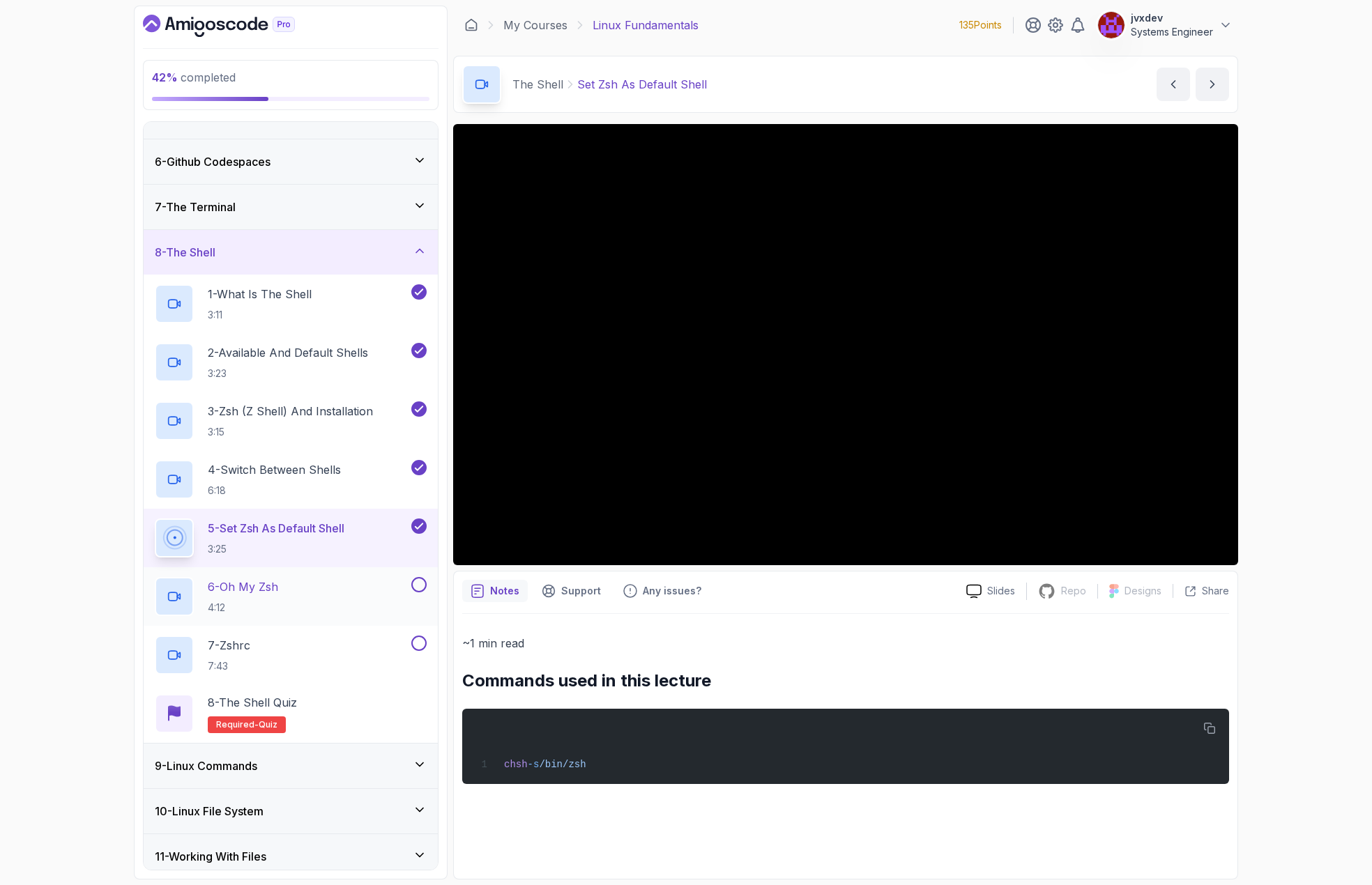
click at [316, 583] on div "6 - Oh My Zsh 4:12" at bounding box center [281, 597] width 254 height 39
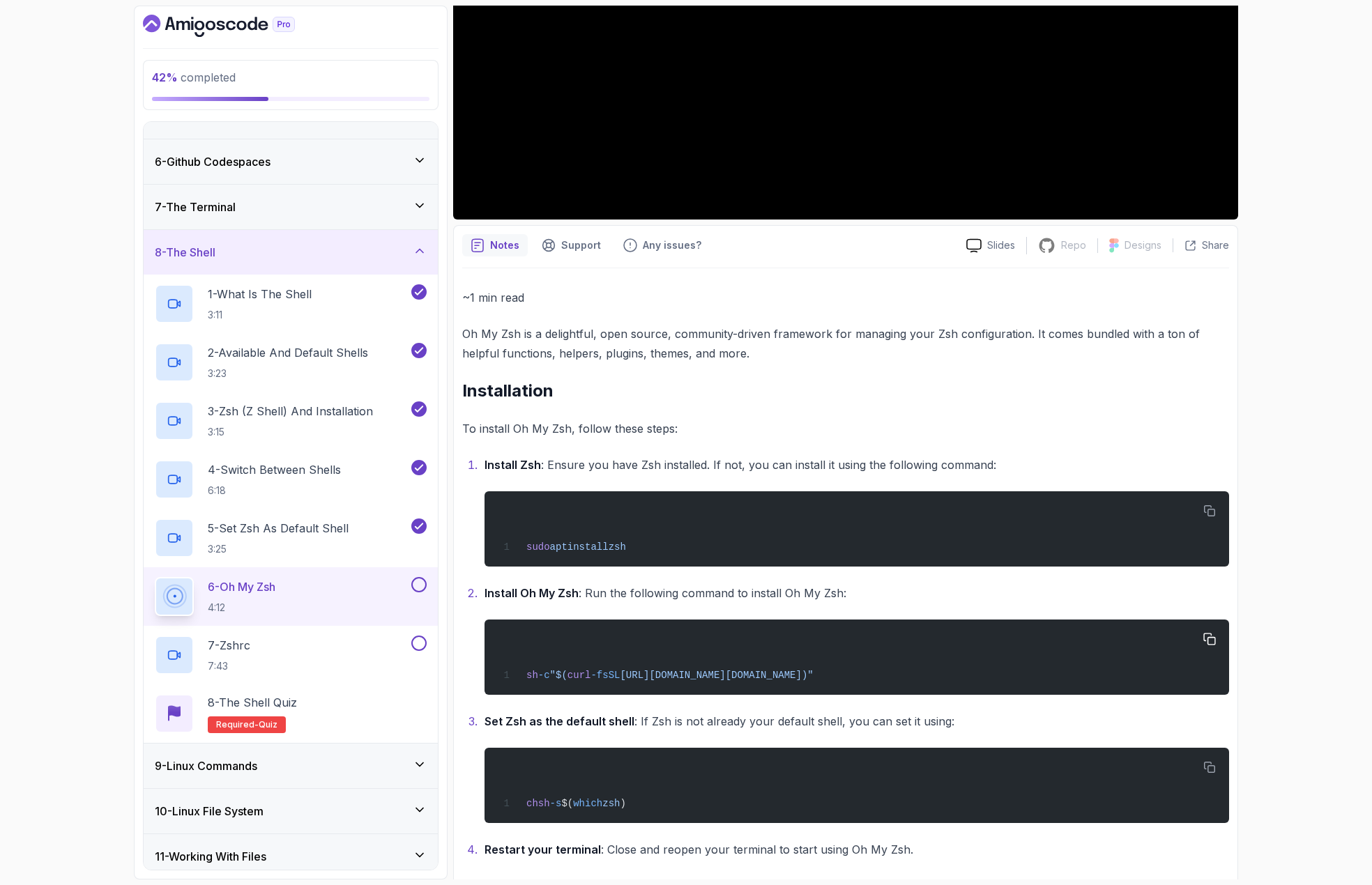
scroll to position [349, 0]
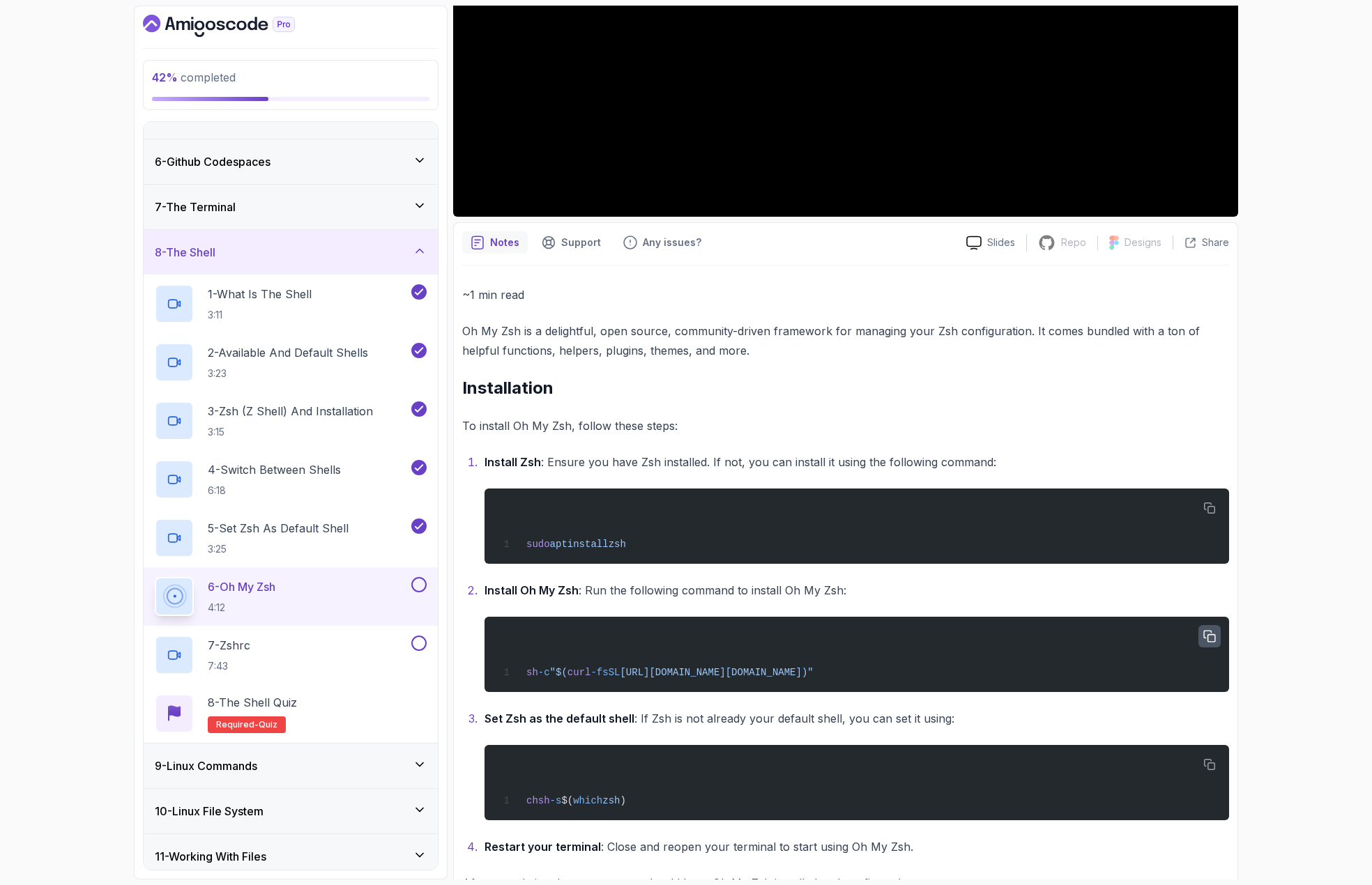
click at [1206, 640] on icon "button" at bounding box center [1209, 637] width 13 height 13
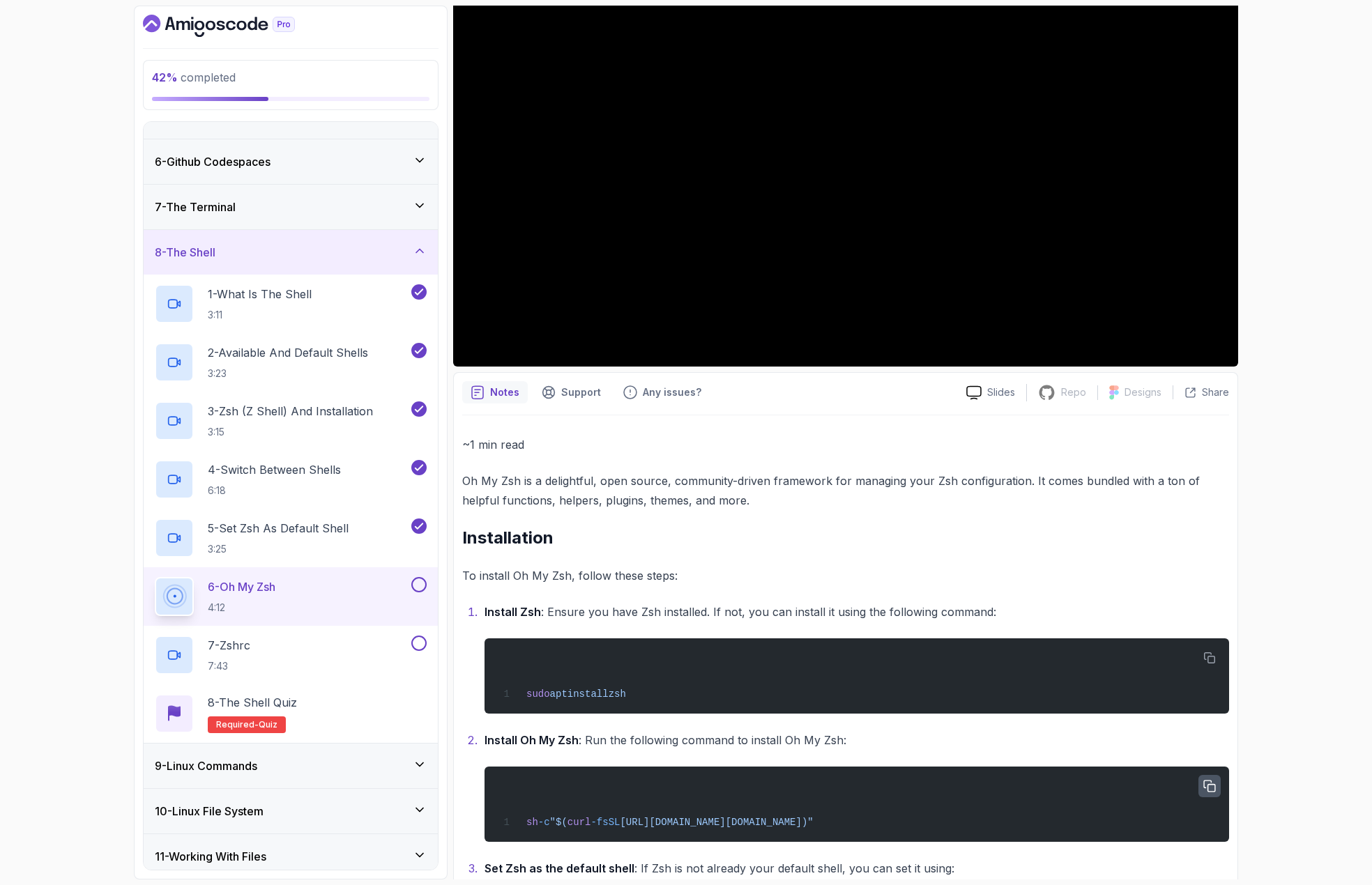
scroll to position [392, 0]
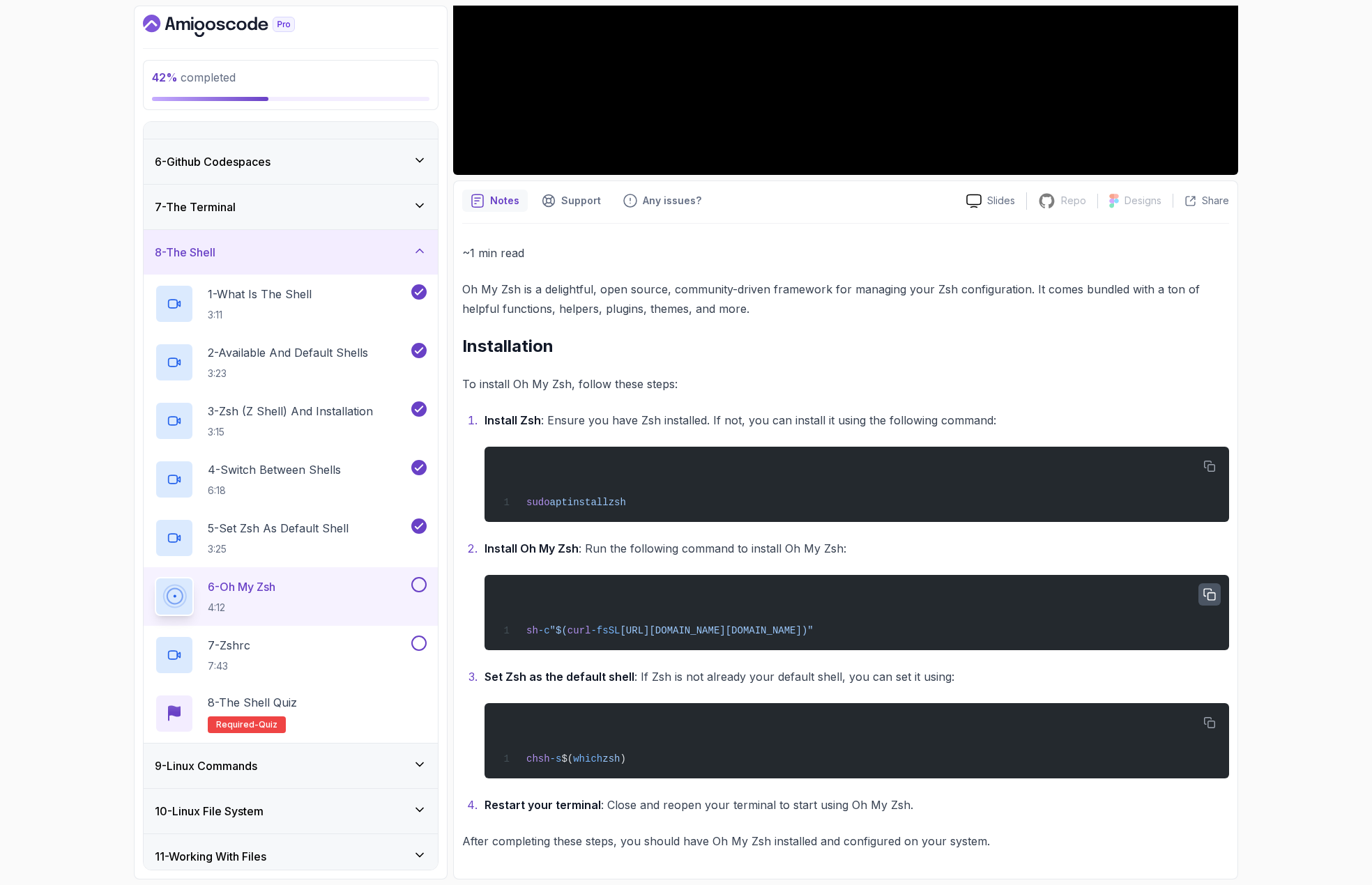
drag, startPoint x: 853, startPoint y: 628, endPoint x: 635, endPoint y: 627, distance: 218.0
click at [635, 627] on span "[URL][DOMAIN_NAME][DOMAIN_NAME])"" at bounding box center [716, 631] width 193 height 11
copy span "https://raw.githubusercontent.com/ohmyzsh"
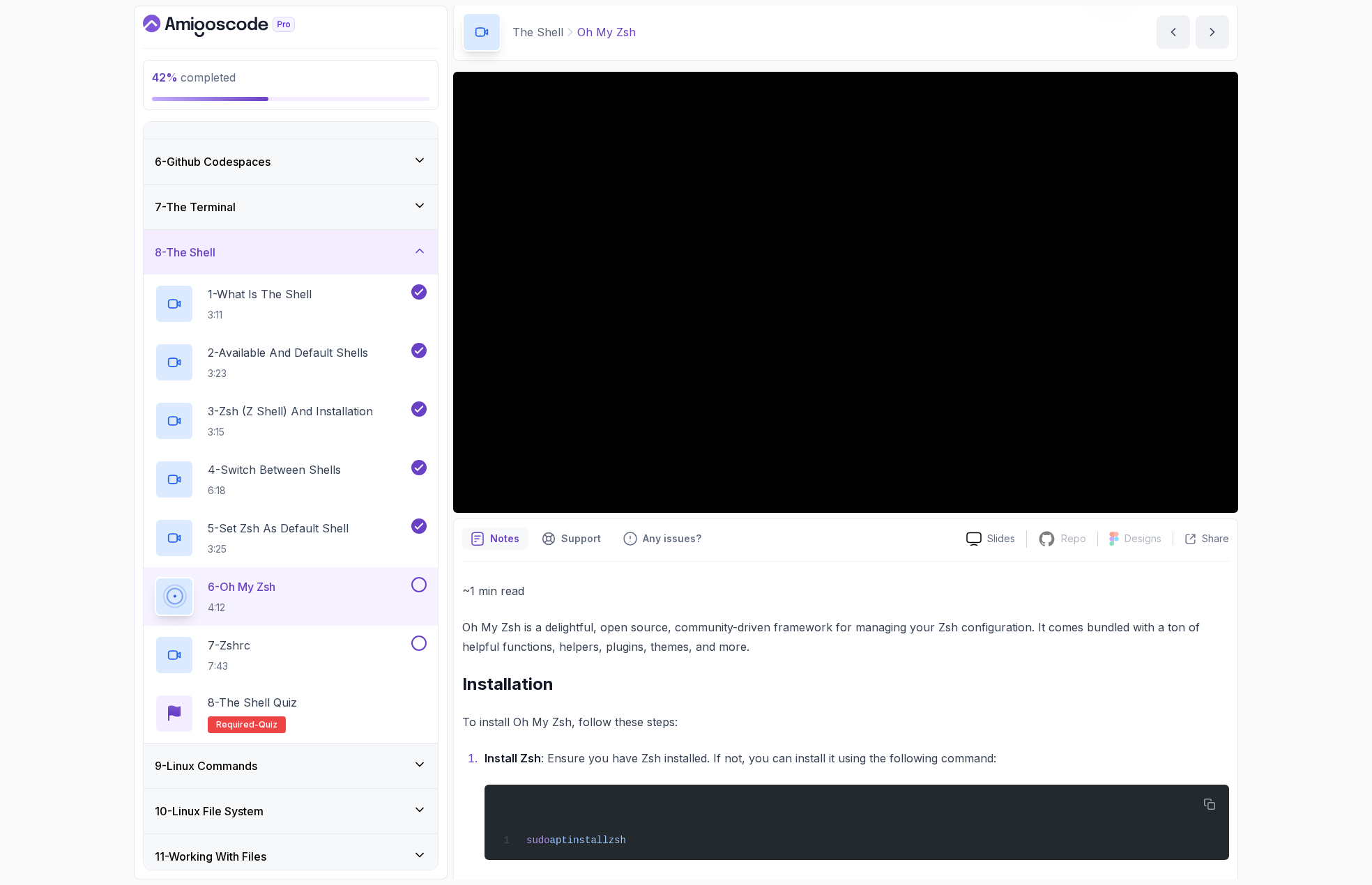
scroll to position [0, 0]
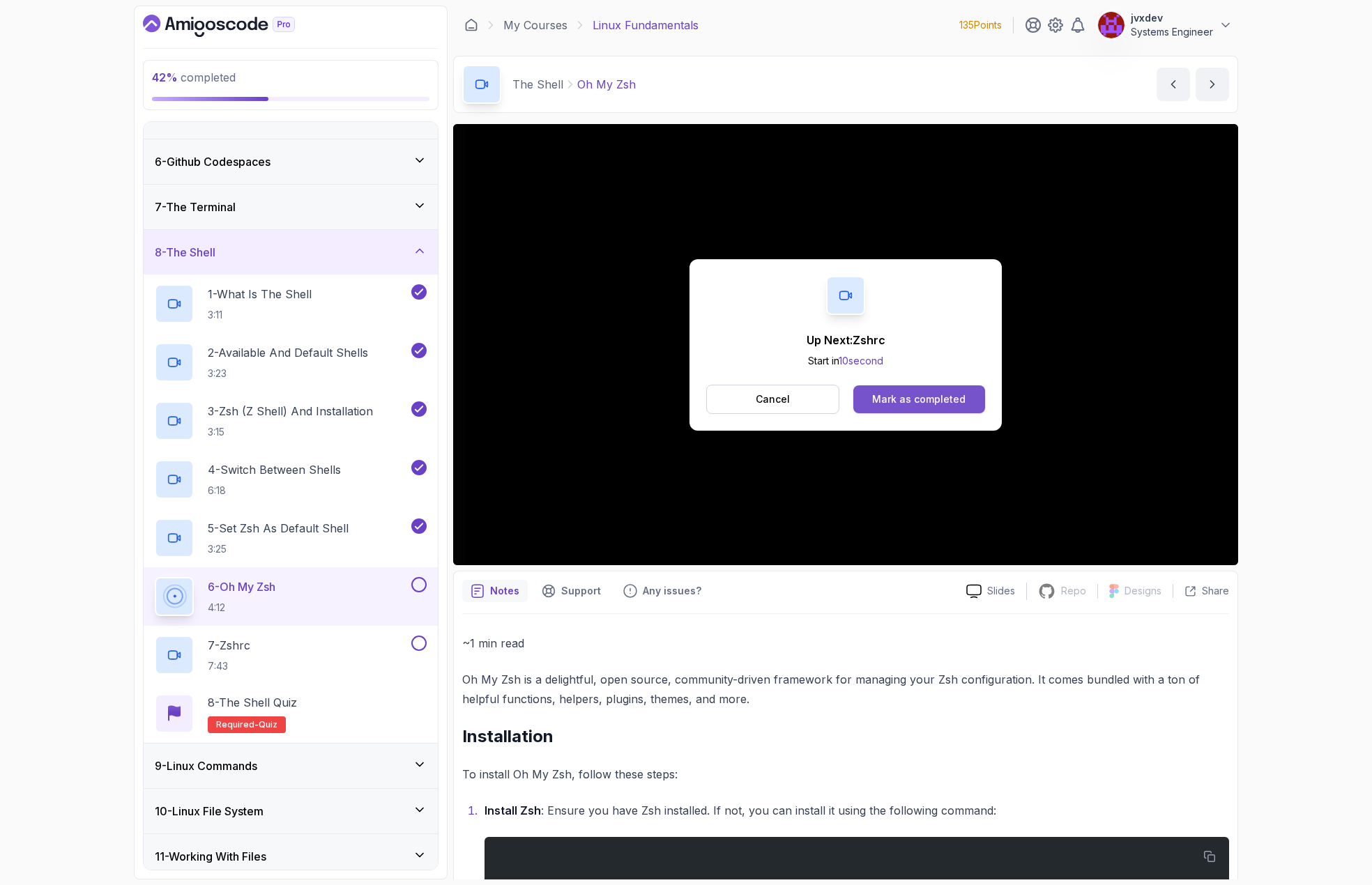
click at [943, 400] on div "Mark as completed" at bounding box center [919, 399] width 94 height 14
